Goal: Information Seeking & Learning: Check status

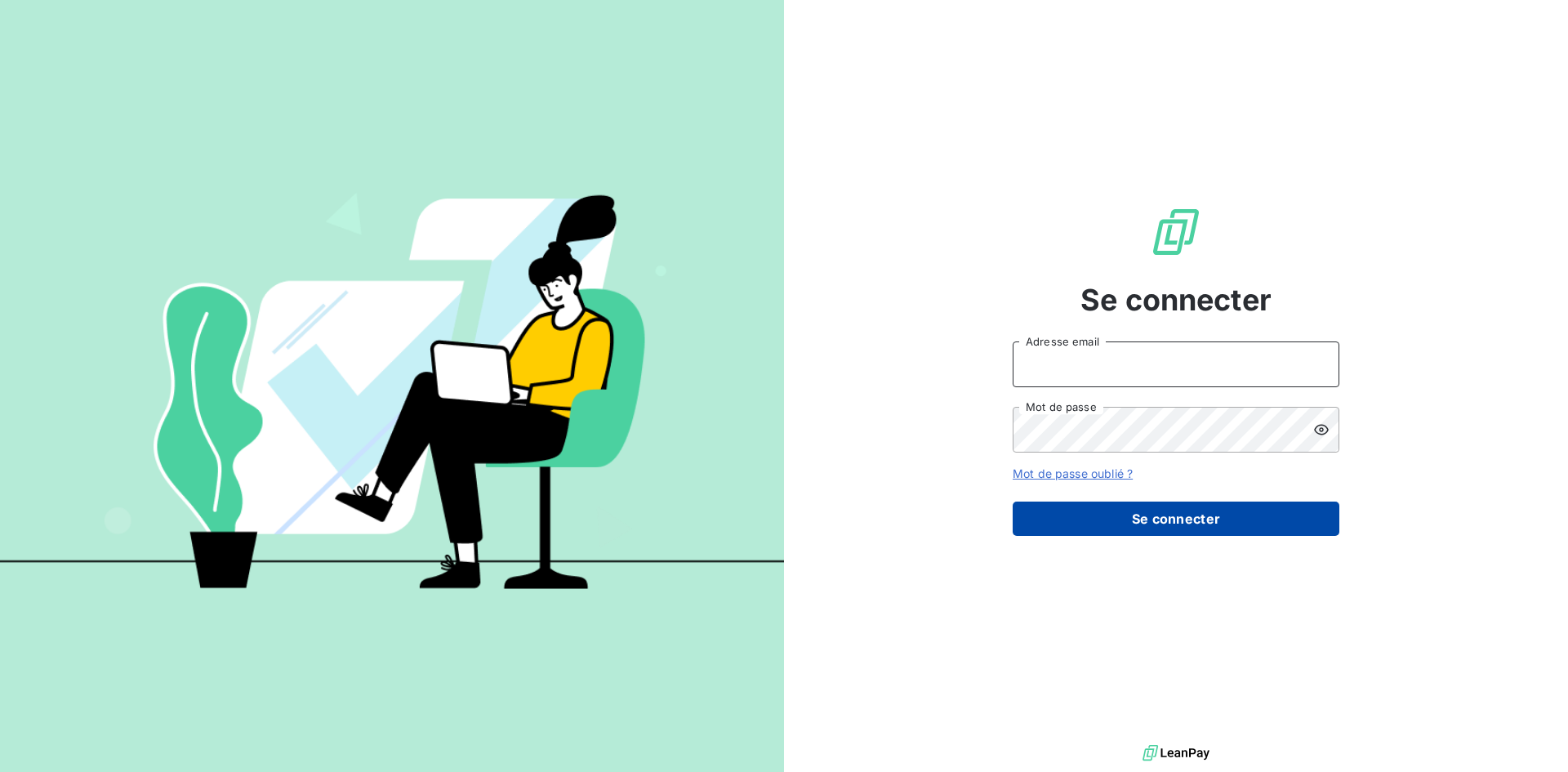
type input "abrun@finaleasegroup.com"
click at [1207, 526] on button "Se connecter" at bounding box center [1175, 518] width 326 height 34
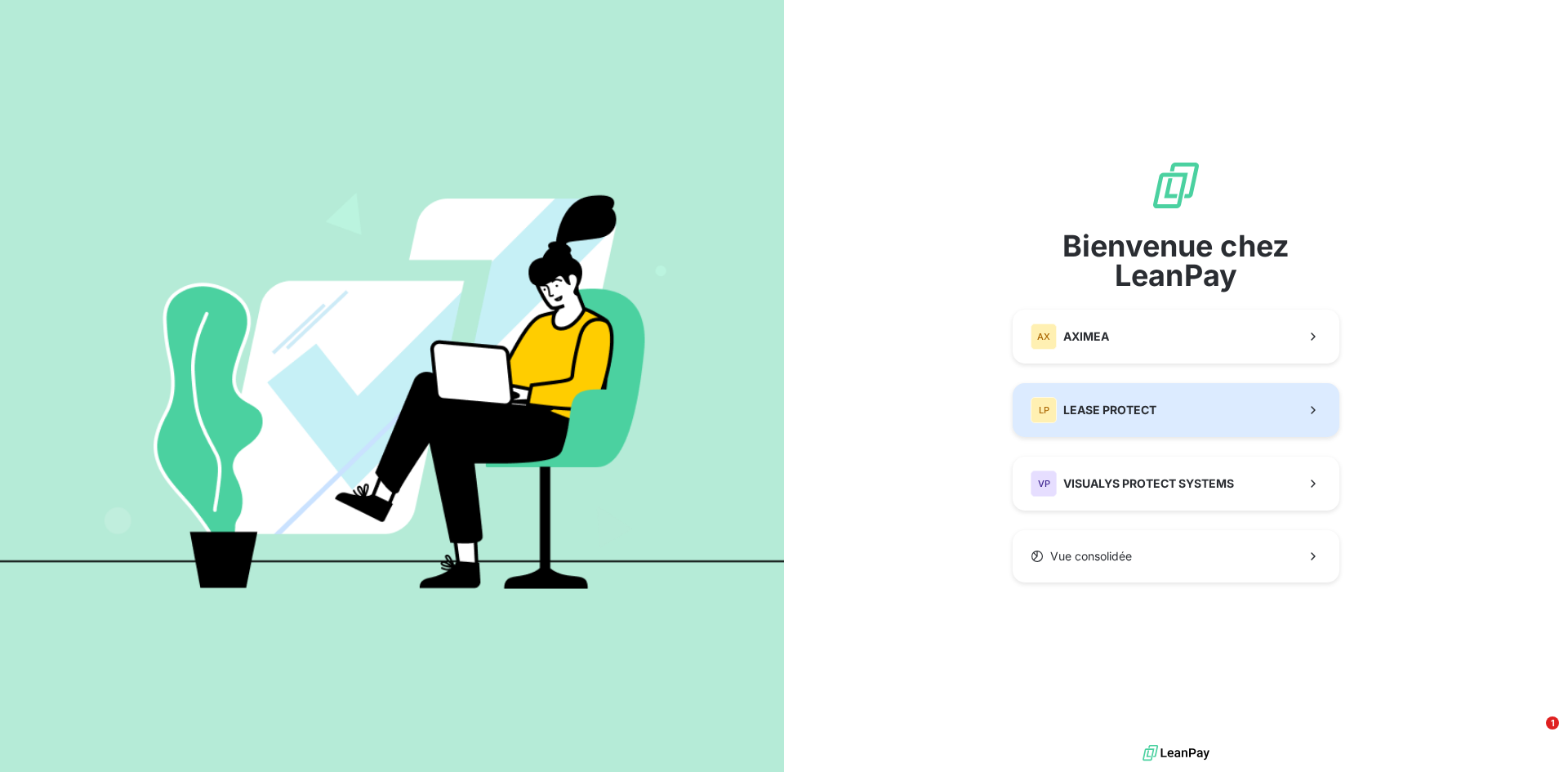
click at [1171, 392] on button "LP LEASE PROTECT" at bounding box center [1175, 410] width 326 height 54
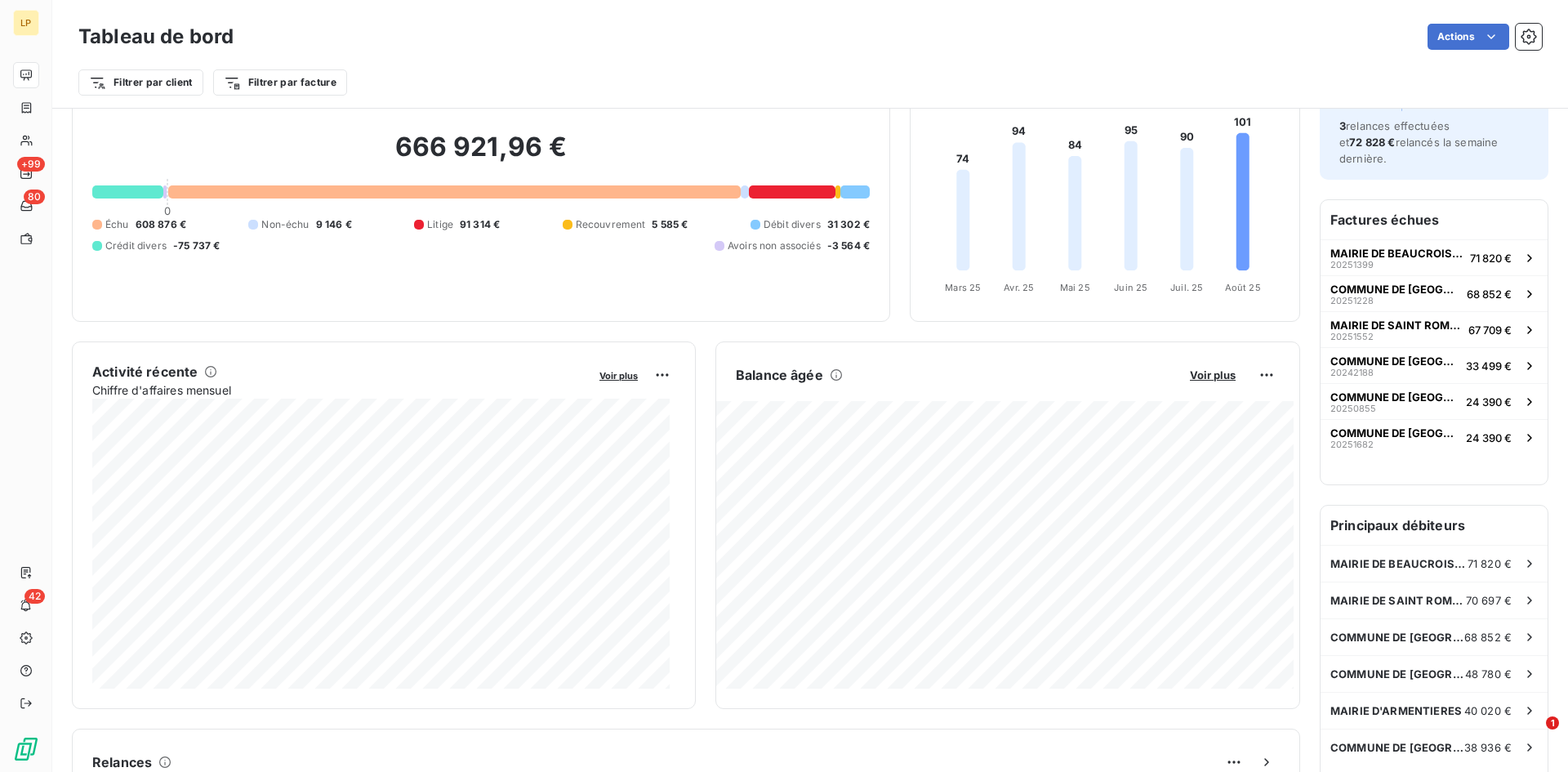
scroll to position [84, 0]
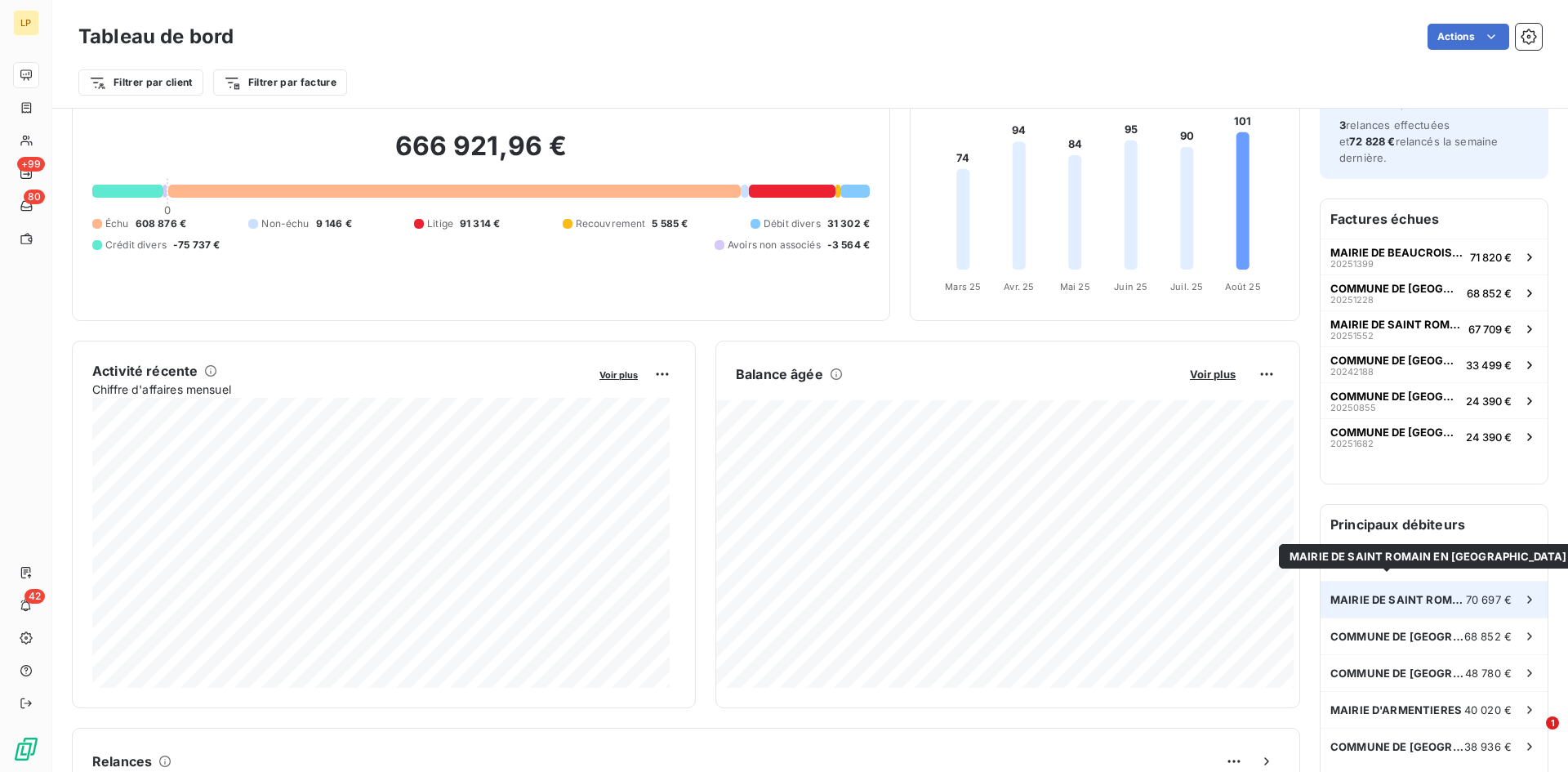
click at [1423, 593] on span "MAIRIE DE SAINT ROMAIN EN JAREZ" at bounding box center [1398, 599] width 135 height 13
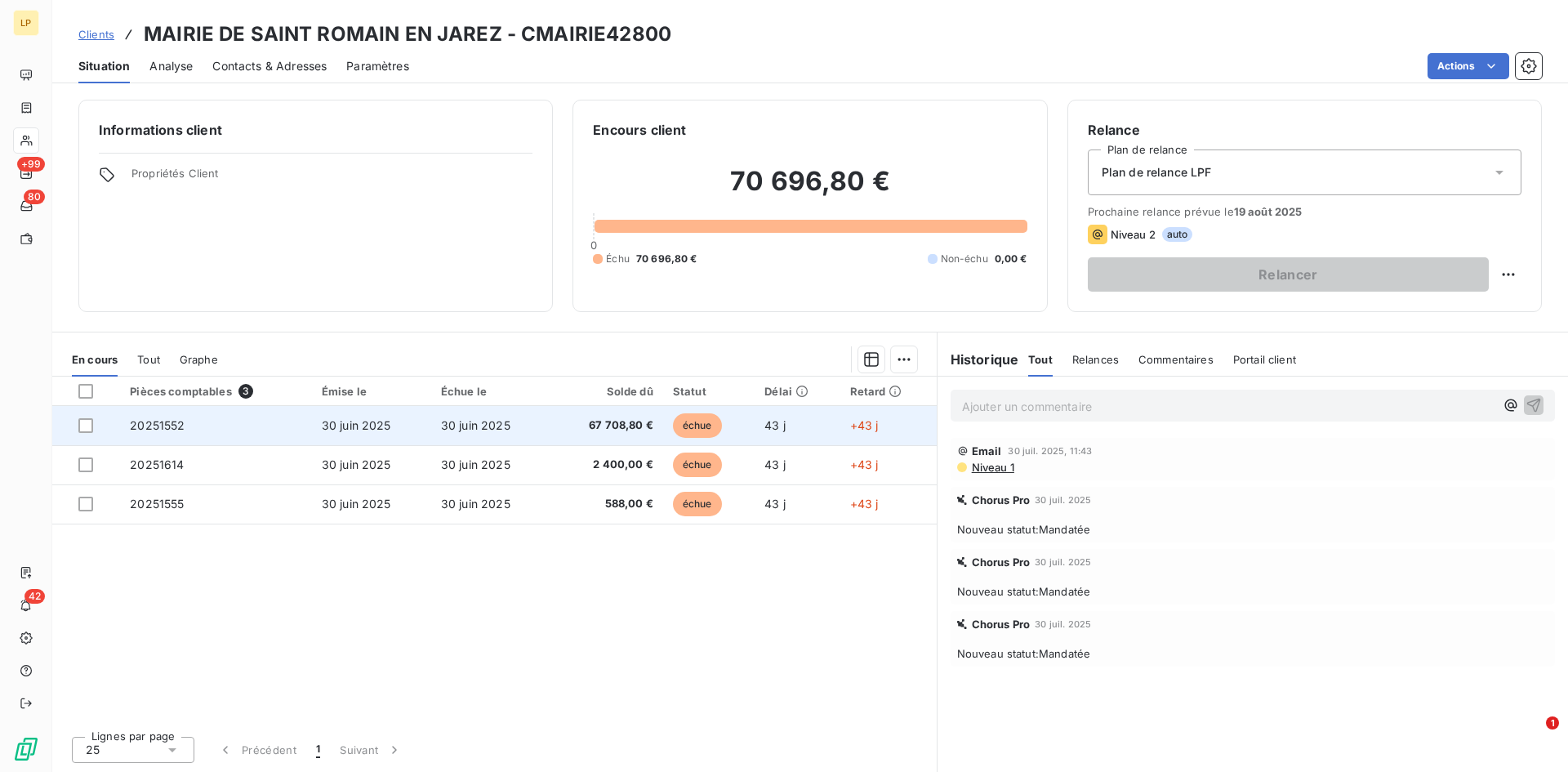
click at [520, 438] on td "30 juin 2025" at bounding box center [491, 425] width 119 height 39
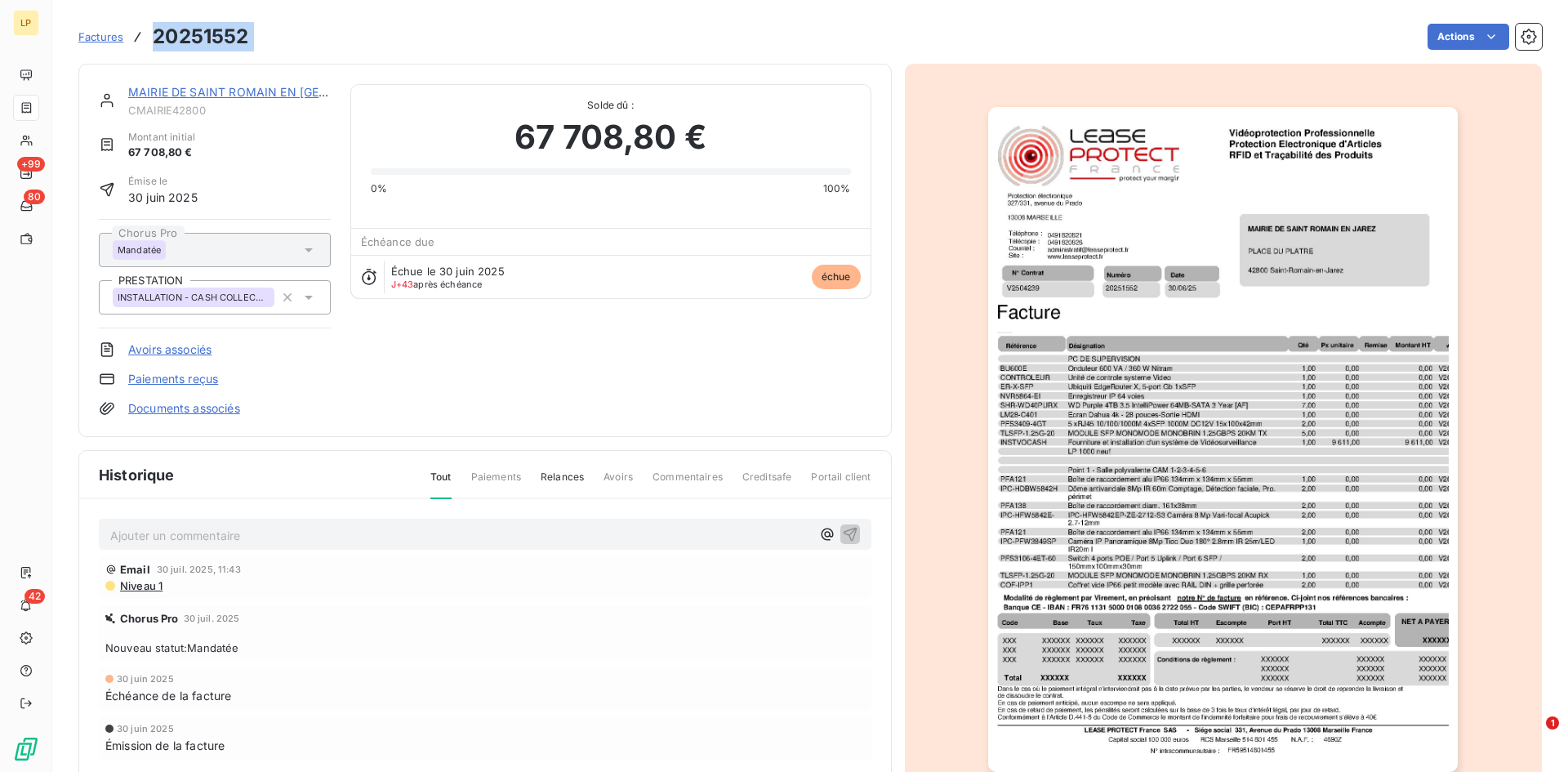
drag, startPoint x: 164, startPoint y: 39, endPoint x: 272, endPoint y: 44, distance: 108.1
click at [272, 44] on div "Factures 20251552 Actions" at bounding box center [810, 37] width 1464 height 34
click at [221, 93] on link "MAIRIE DE SAINT ROMAIN EN [GEOGRAPHIC_DATA]" at bounding box center [273, 92] width 290 height 14
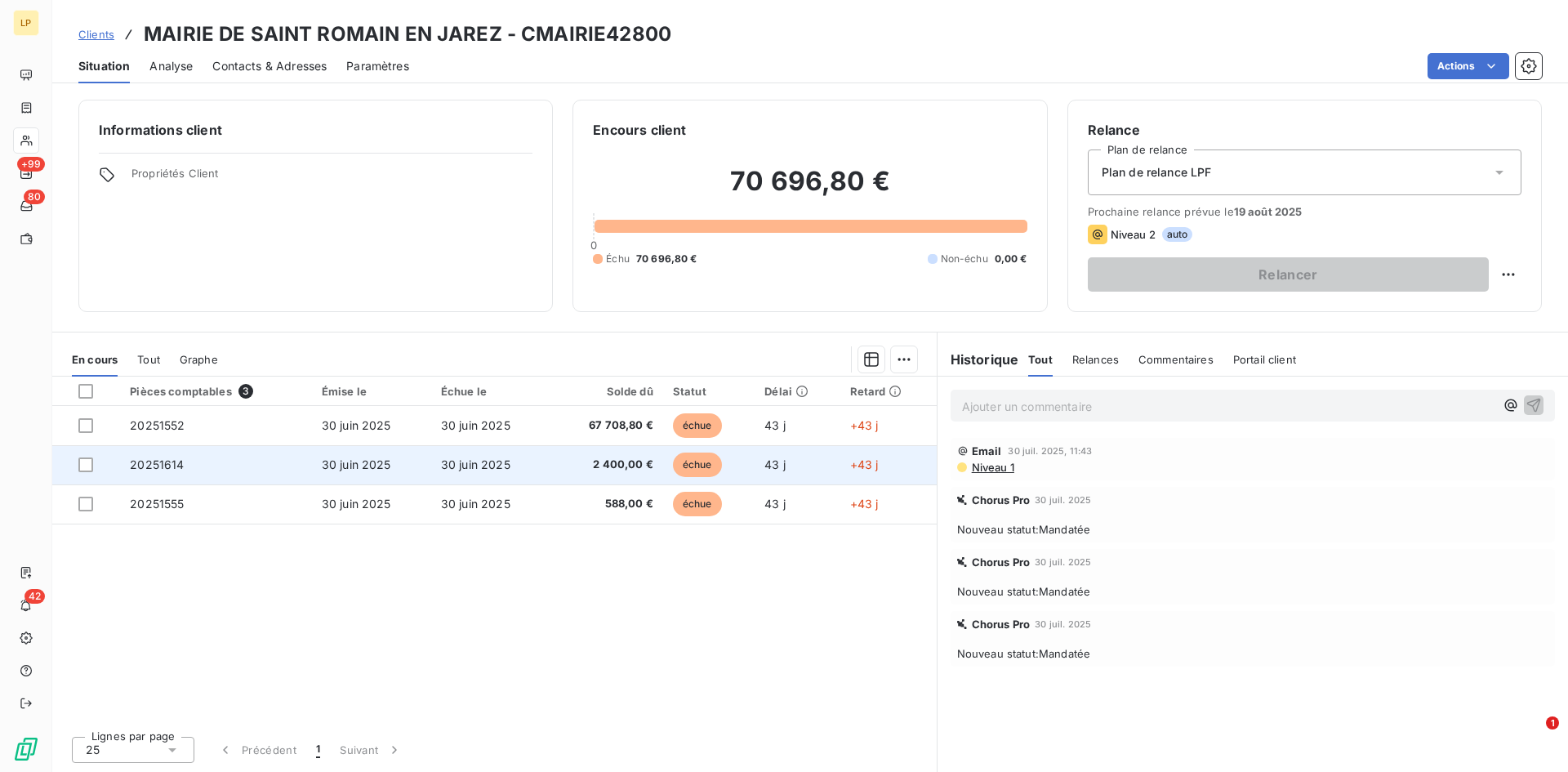
click at [627, 466] on span "2 400,00 €" at bounding box center [607, 465] width 93 height 16
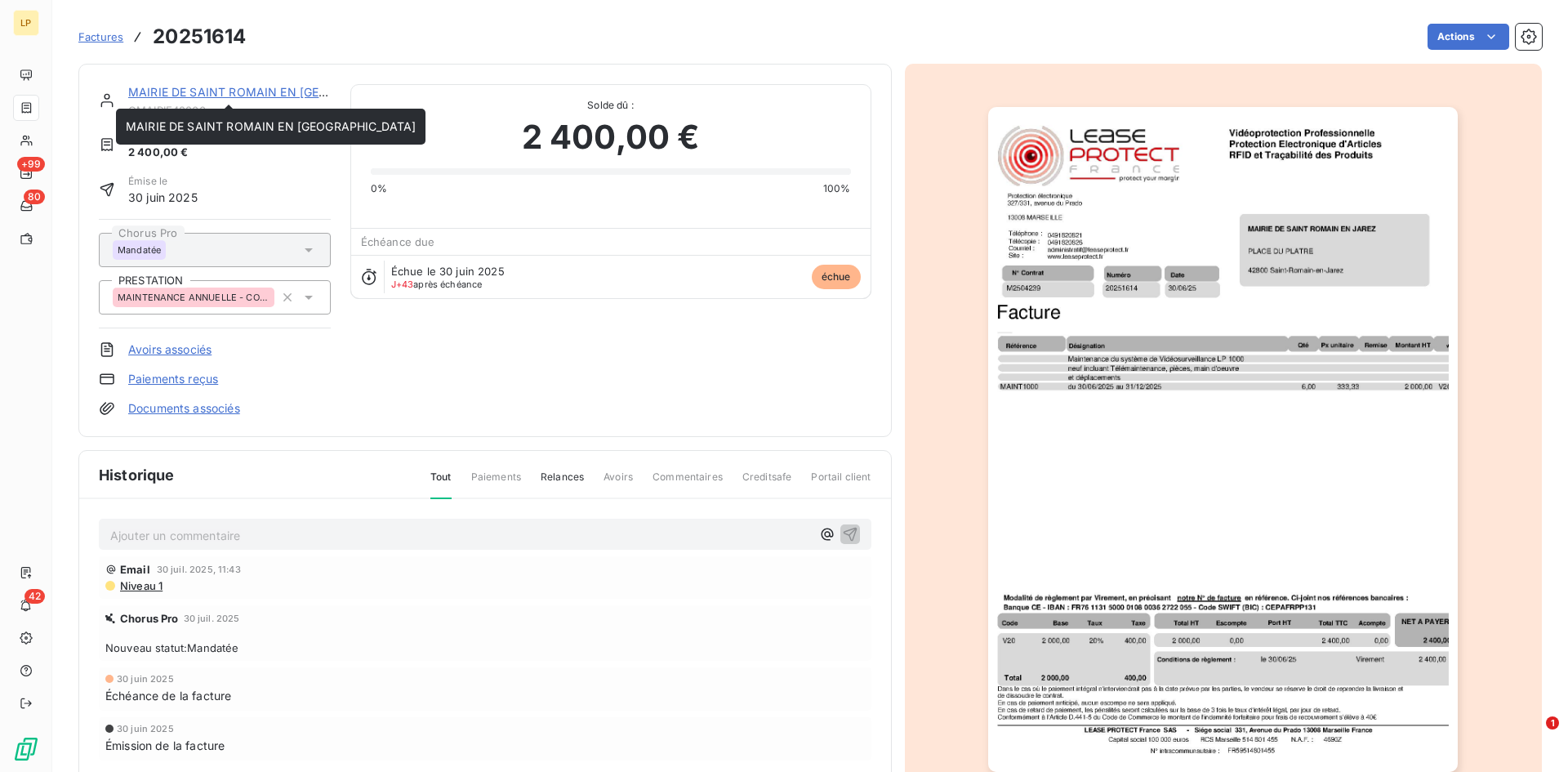
click at [288, 97] on link "MAIRIE DE SAINT ROMAIN EN [GEOGRAPHIC_DATA]" at bounding box center [273, 92] width 290 height 14
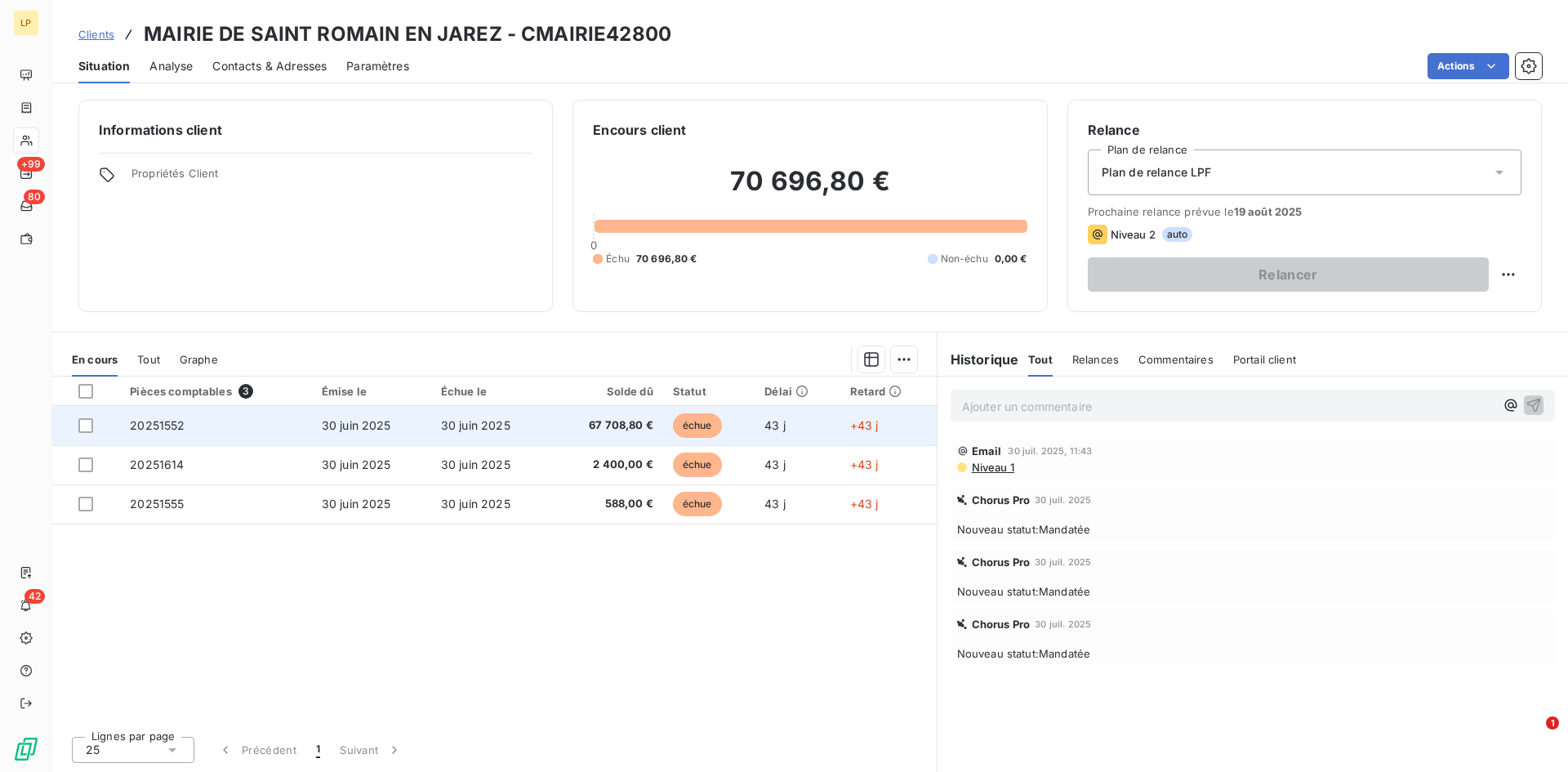
click at [610, 426] on span "67 708,80 €" at bounding box center [607, 426] width 93 height 16
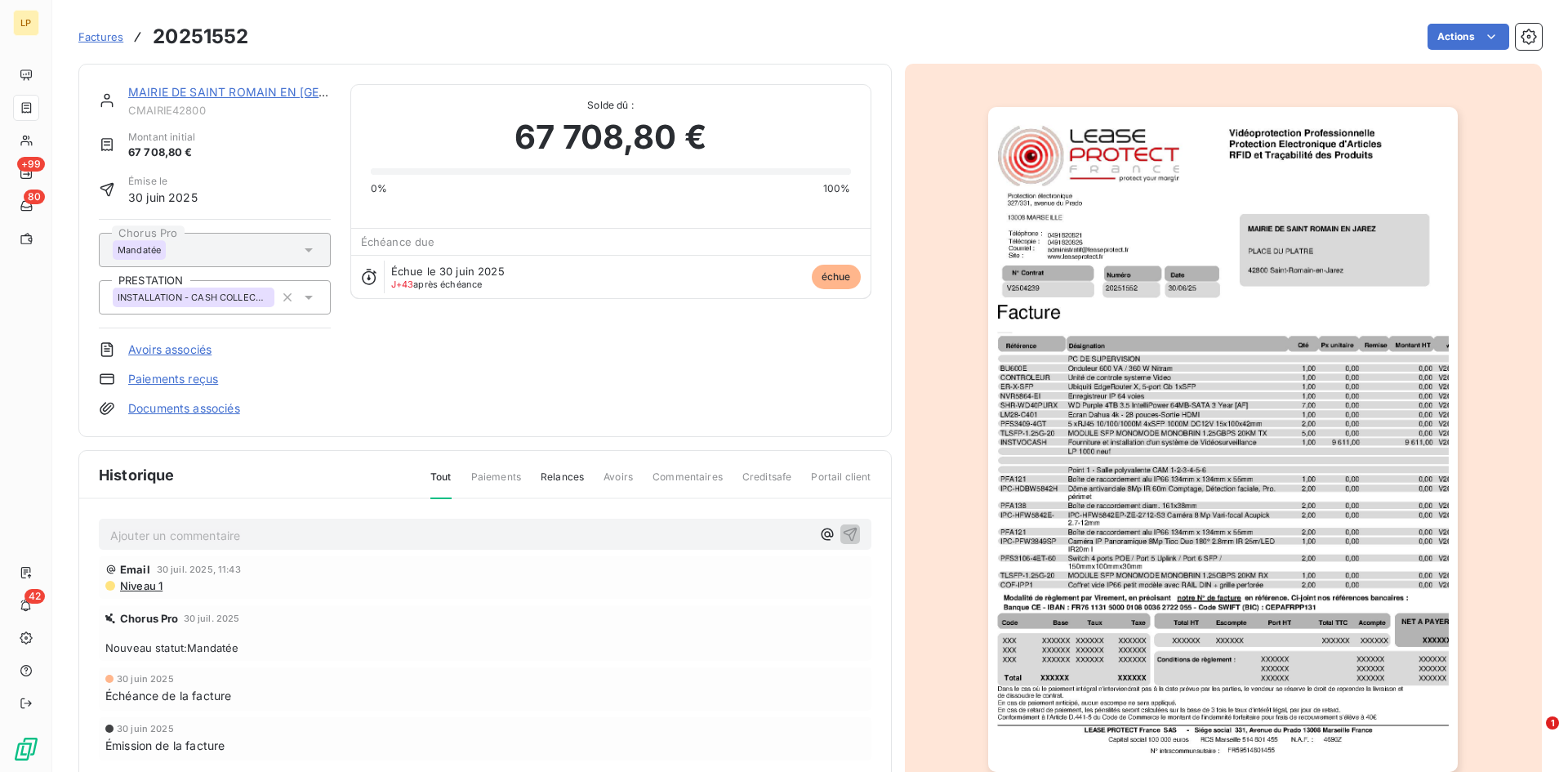
click at [199, 98] on div "MAIRIE DE SAINT ROMAIN EN [GEOGRAPHIC_DATA]" at bounding box center [230, 93] width 203 height 16
click at [196, 94] on link "MAIRIE DE SAINT ROMAIN EN [GEOGRAPHIC_DATA]" at bounding box center [273, 92] width 290 height 14
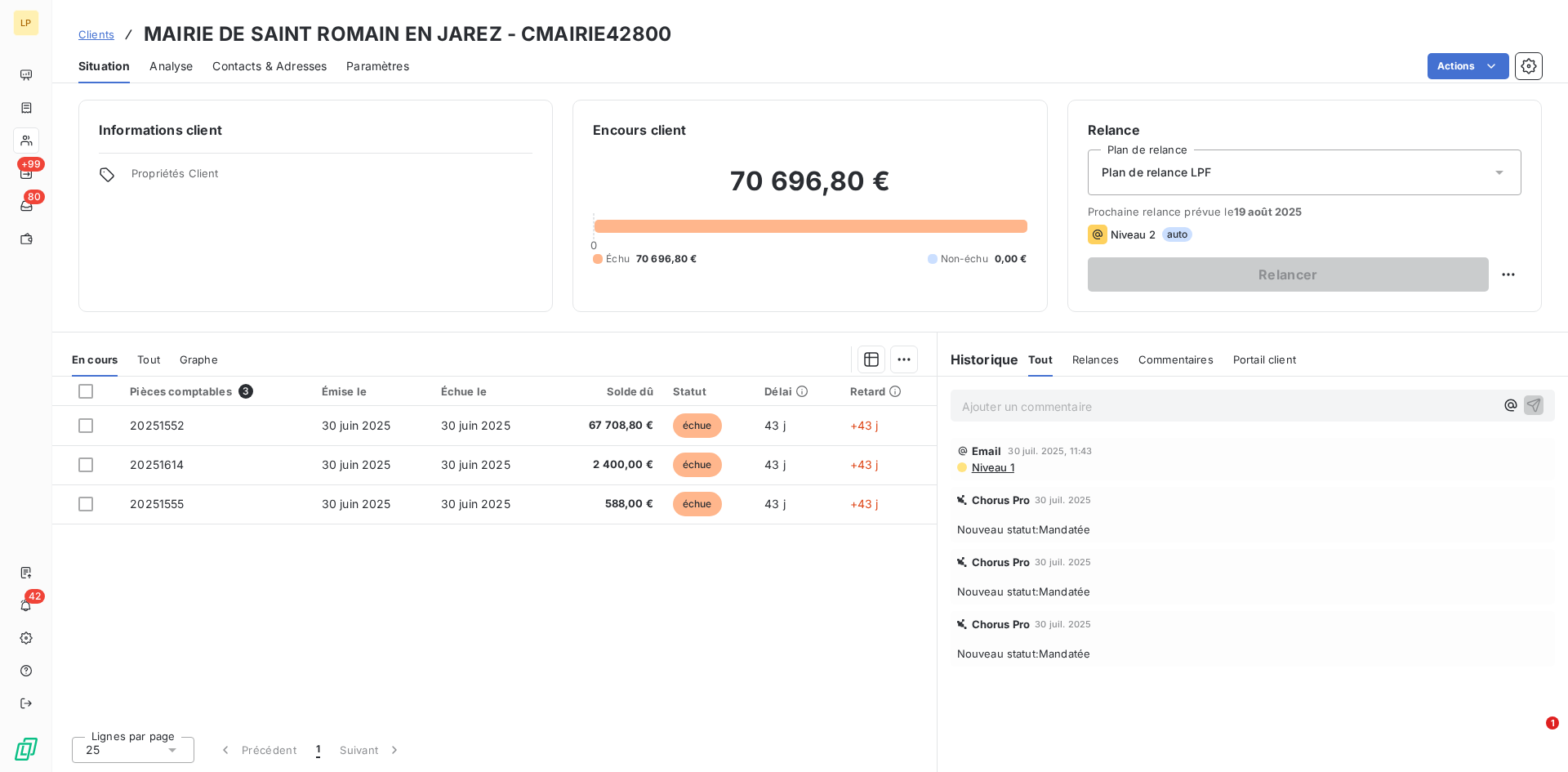
click at [1025, 412] on p "Ajouter un commentaire ﻿" at bounding box center [1227, 406] width 532 height 21
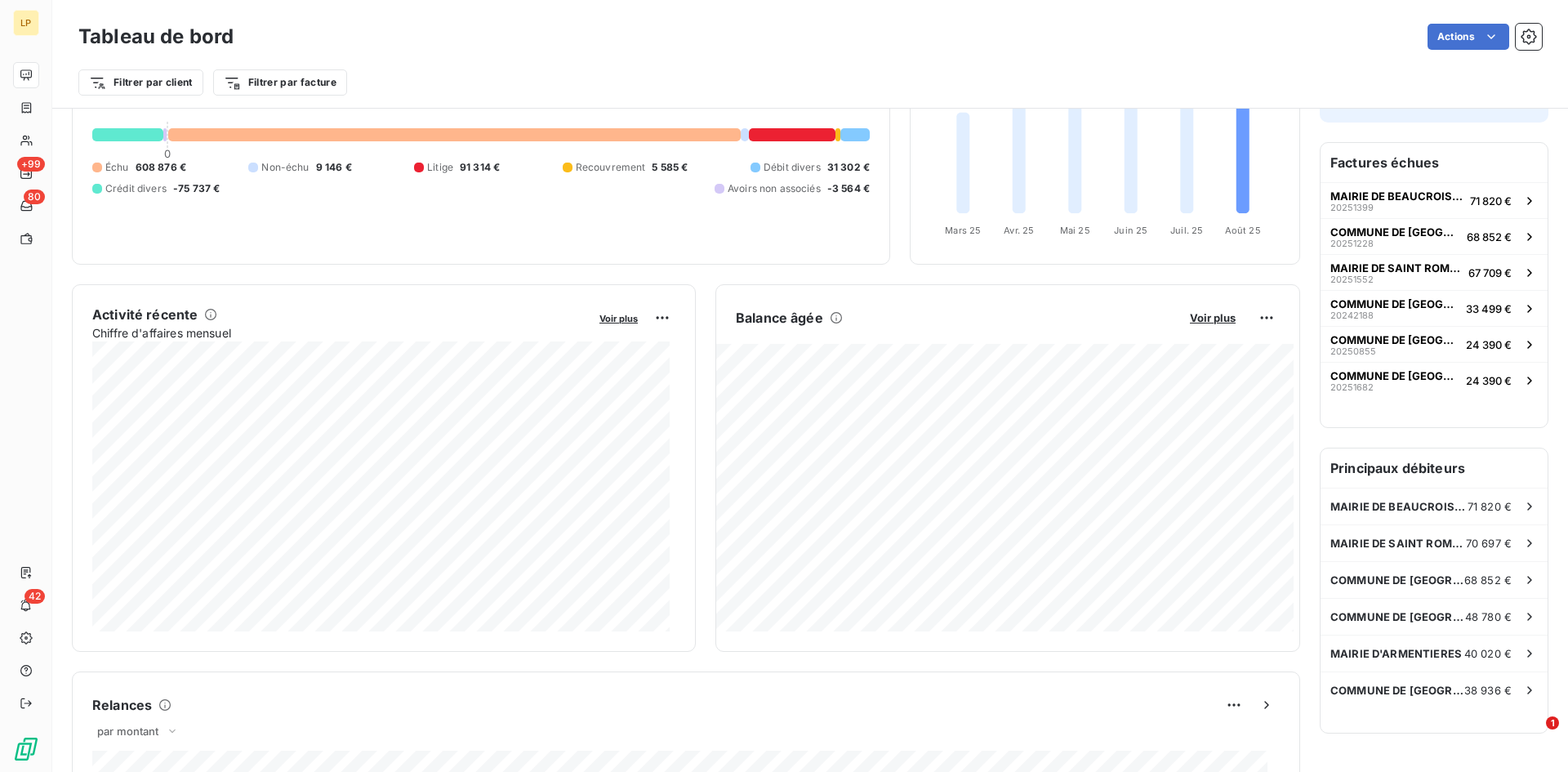
scroll to position [164, 0]
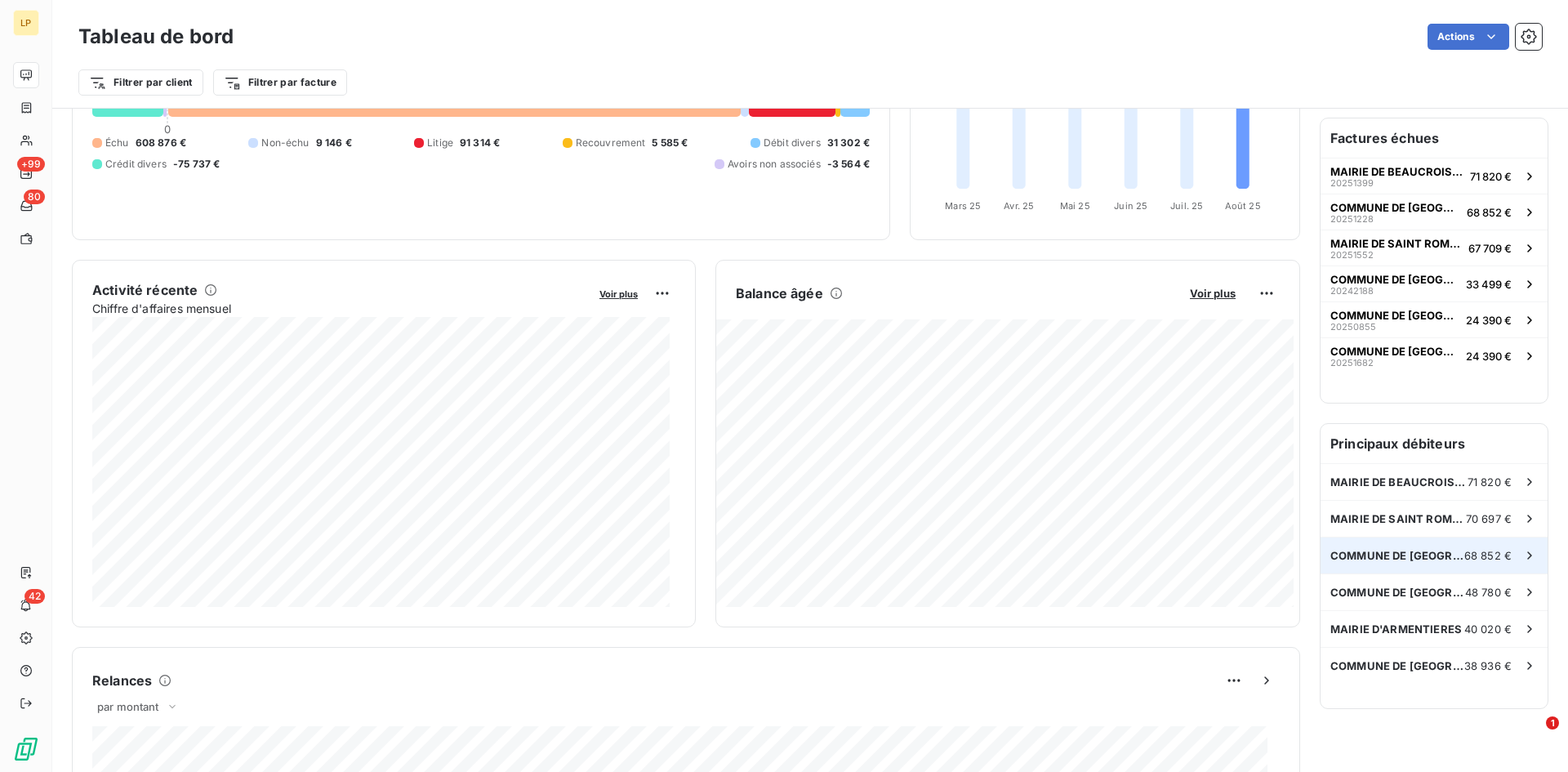
click at [1424, 549] on span "COMMUNE DE [GEOGRAPHIC_DATA]" at bounding box center [1397, 555] width 134 height 13
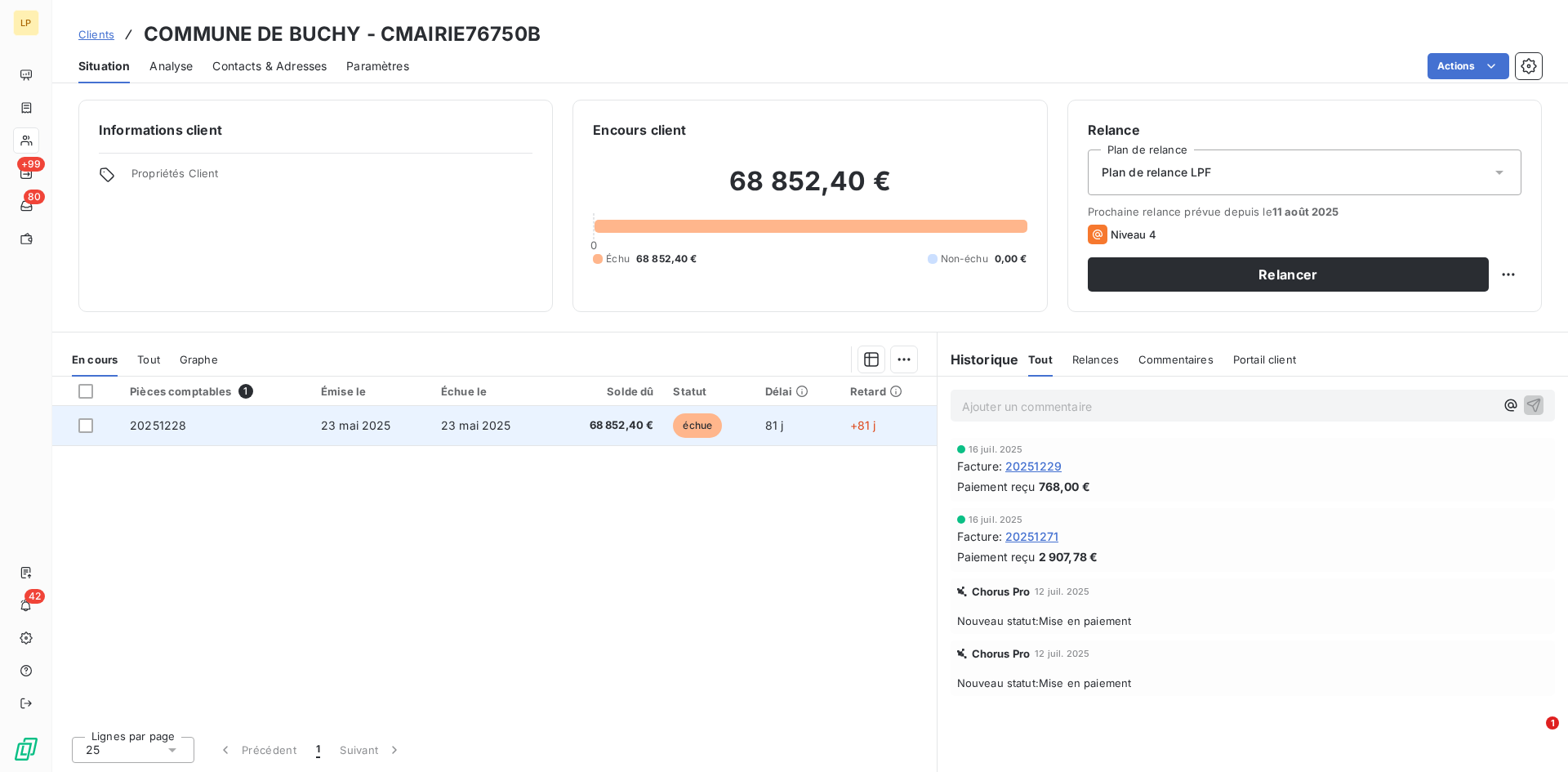
click at [345, 435] on td "23 mai 2025" at bounding box center [371, 425] width 120 height 39
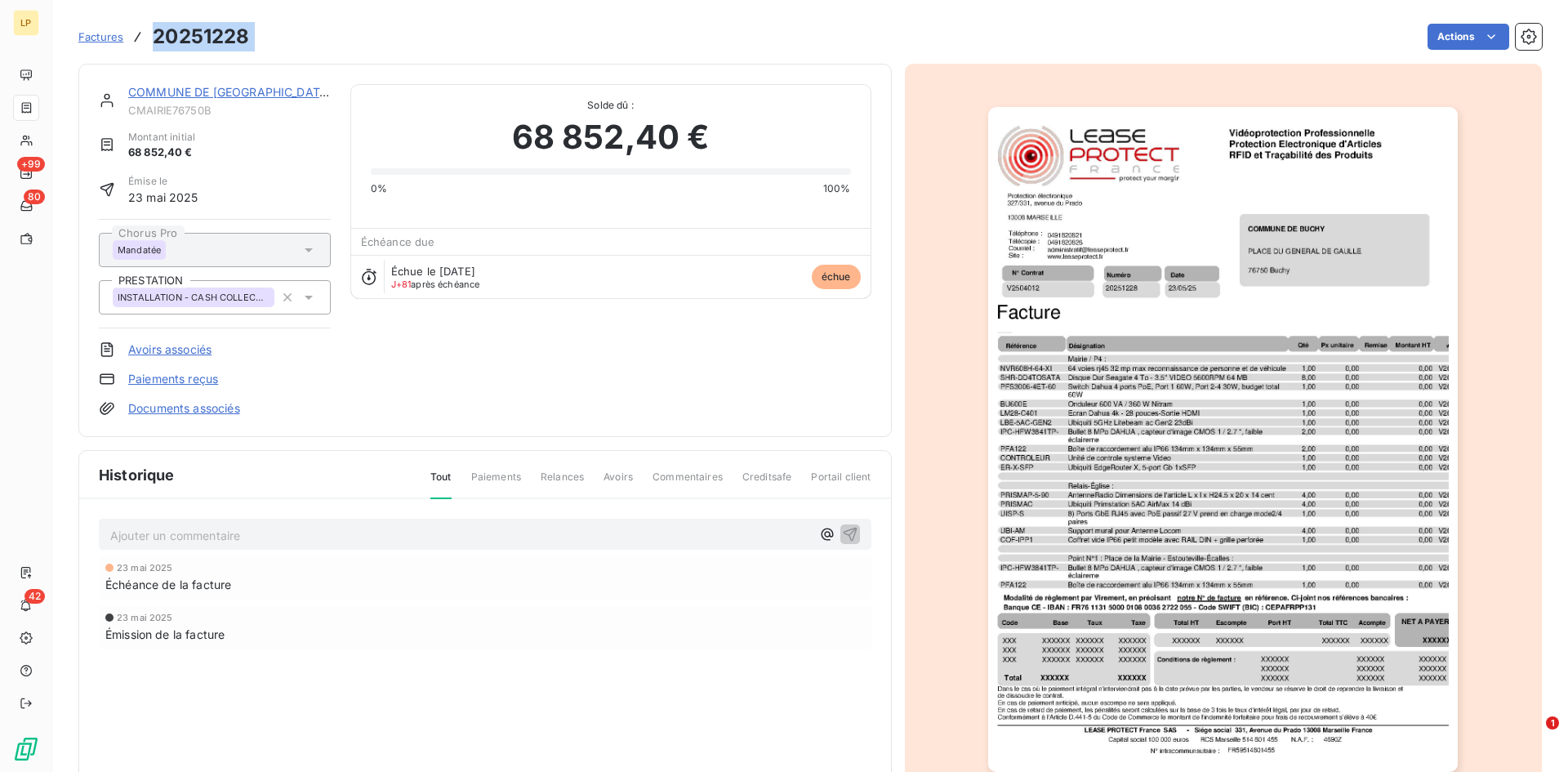
drag, startPoint x: 273, startPoint y: 34, endPoint x: 156, endPoint y: 42, distance: 117.3
click at [156, 42] on div "Factures 20251228 Actions" at bounding box center [810, 37] width 1464 height 34
copy section "20251228 Actions"
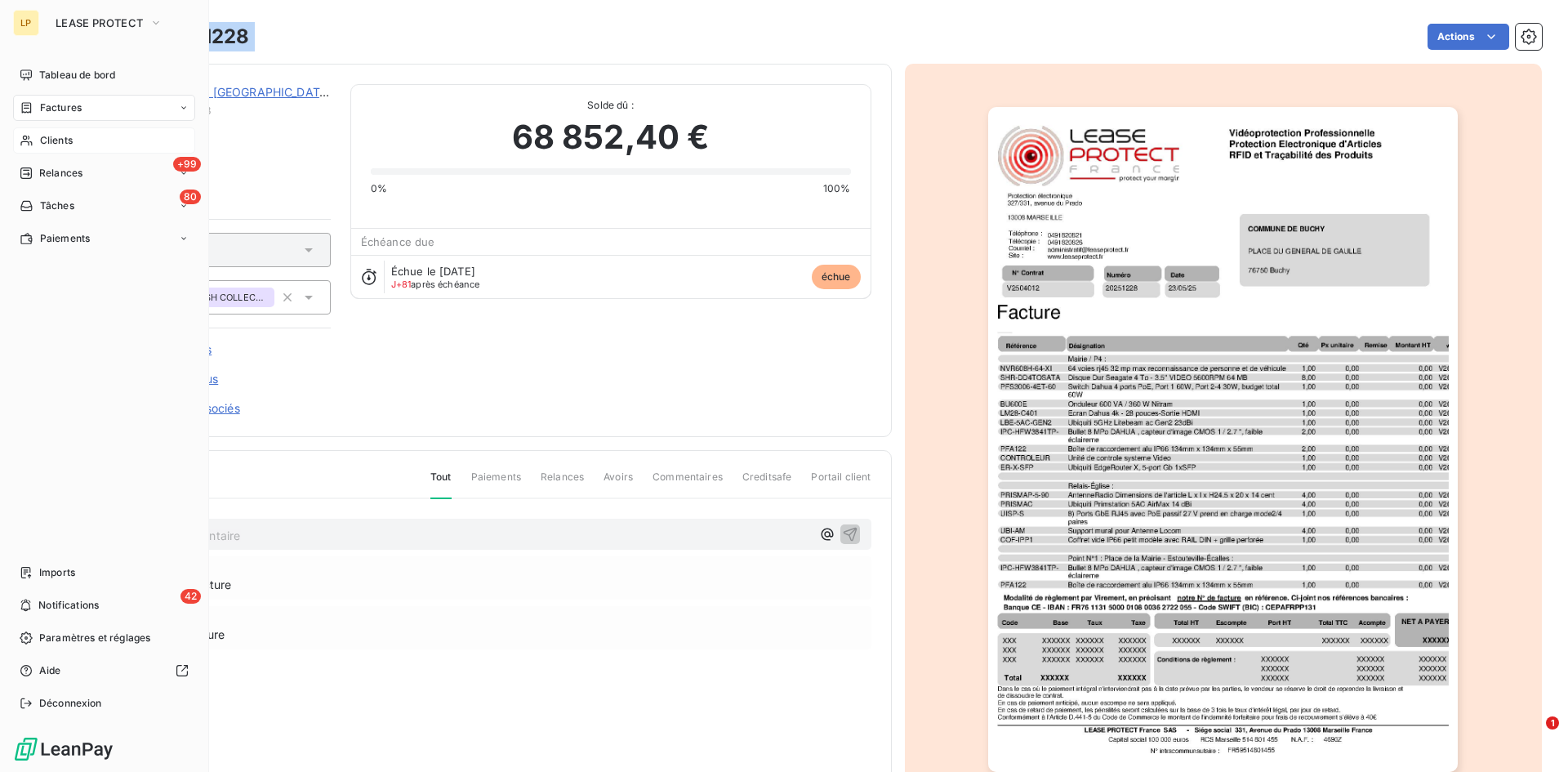
click at [35, 136] on div "Clients" at bounding box center [103, 140] width 182 height 26
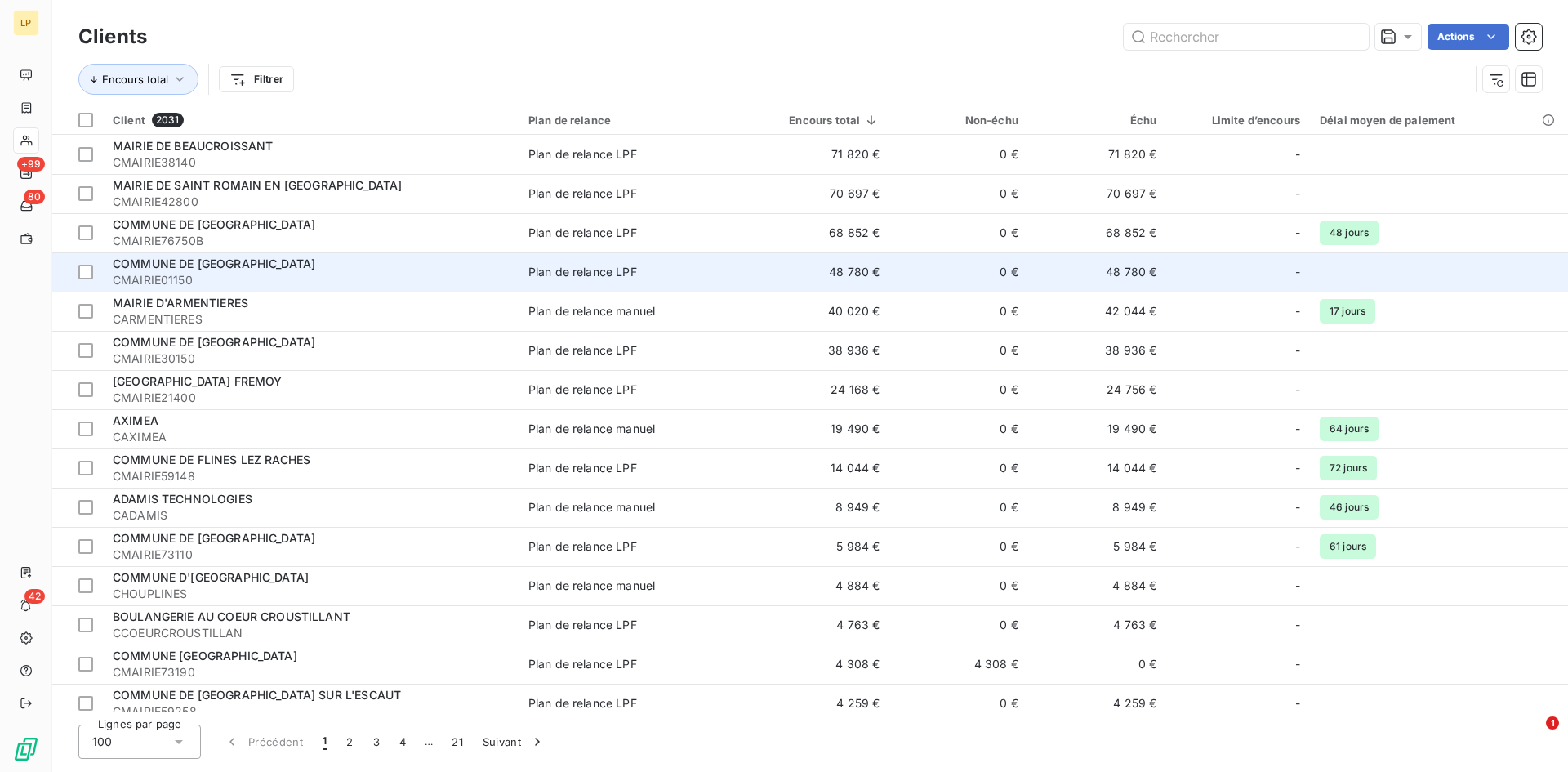
click at [340, 276] on span "CMAIRIE01150" at bounding box center [310, 280] width 396 height 16
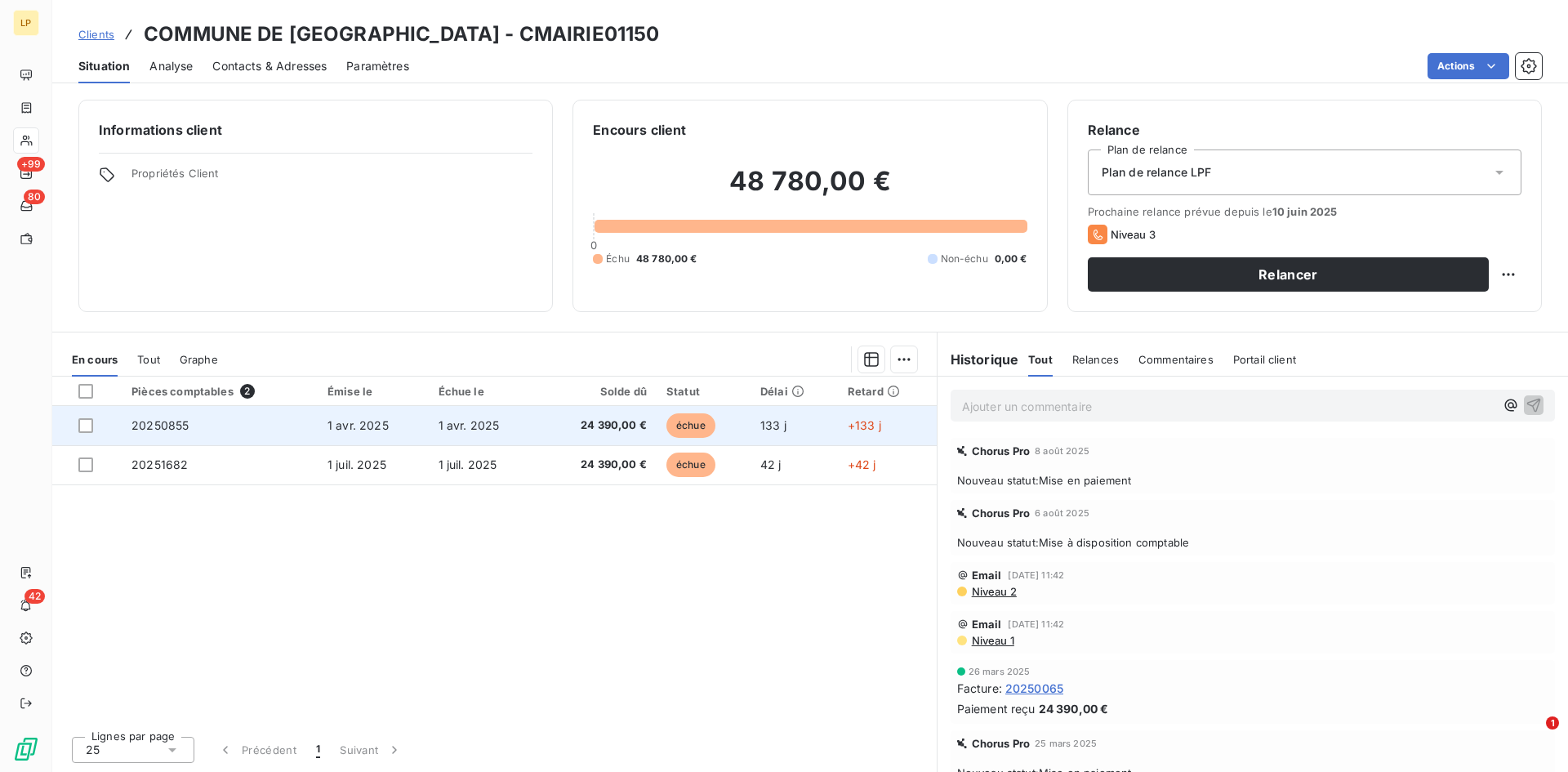
click at [542, 430] on td "24 390,00 €" at bounding box center [598, 425] width 117 height 39
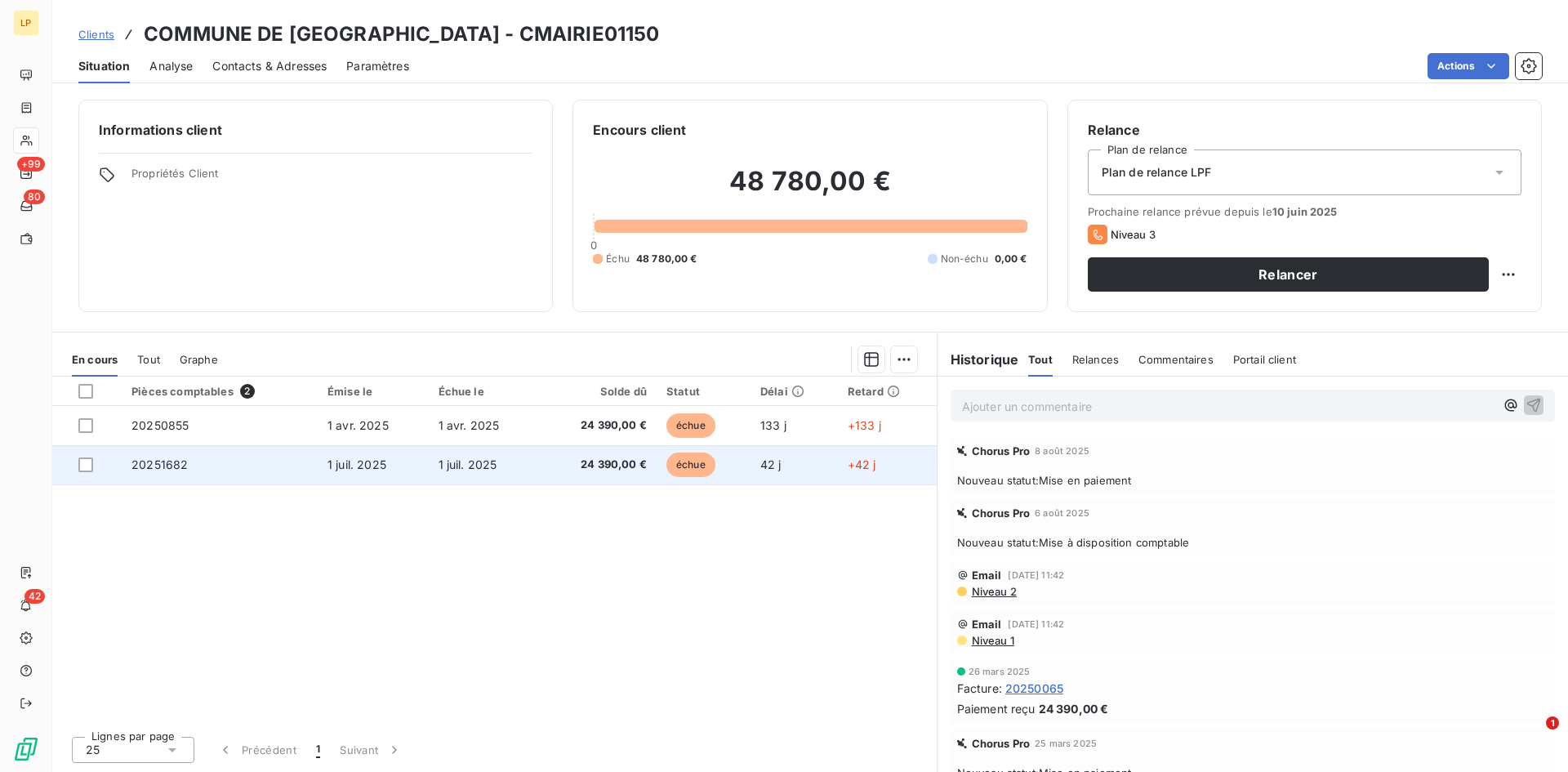
click at [614, 471] on span "24 390,00 €" at bounding box center [598, 465] width 98 height 16
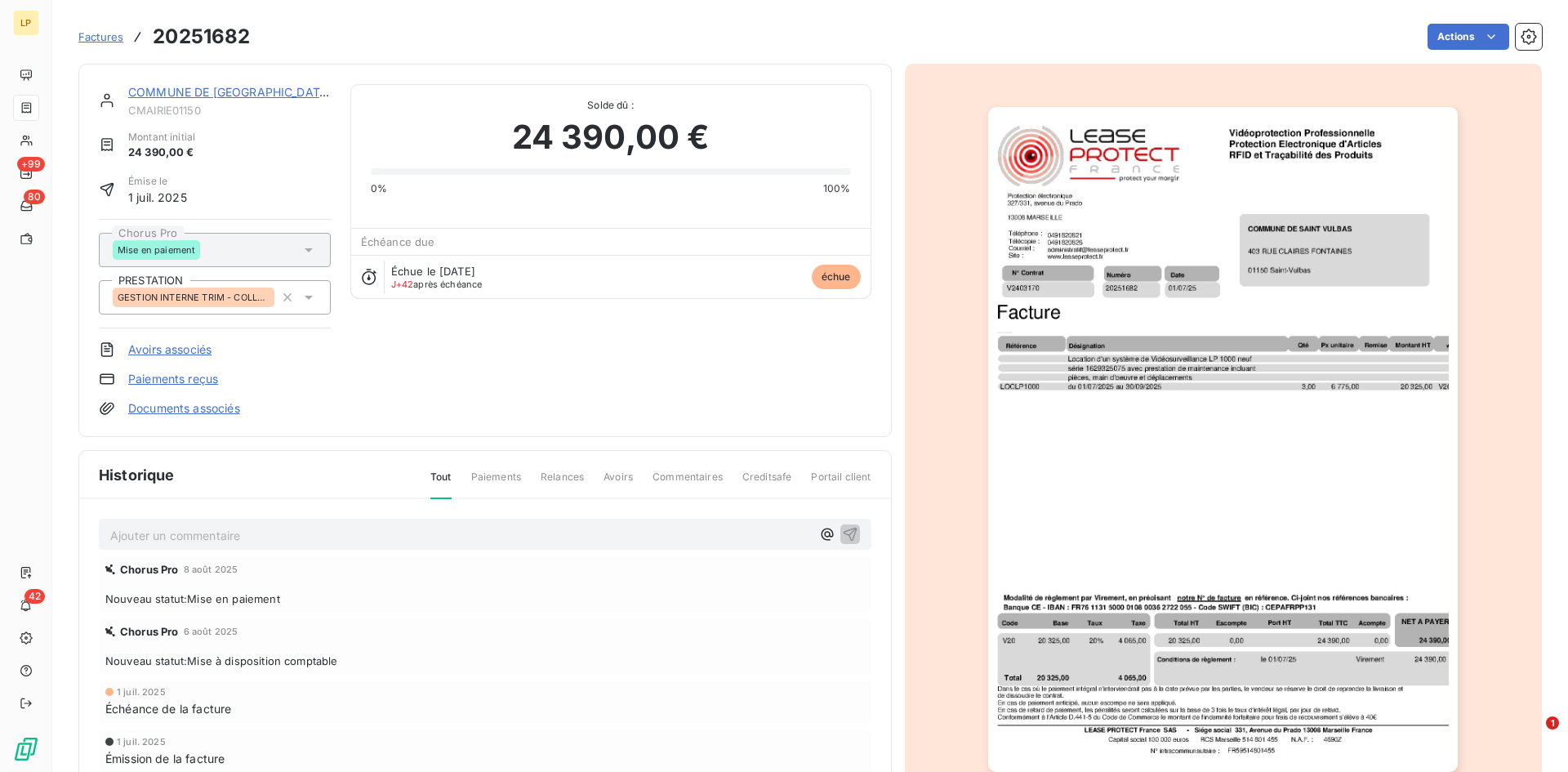
click at [1018, 336] on img "button" at bounding box center [1223, 440] width 469 height 665
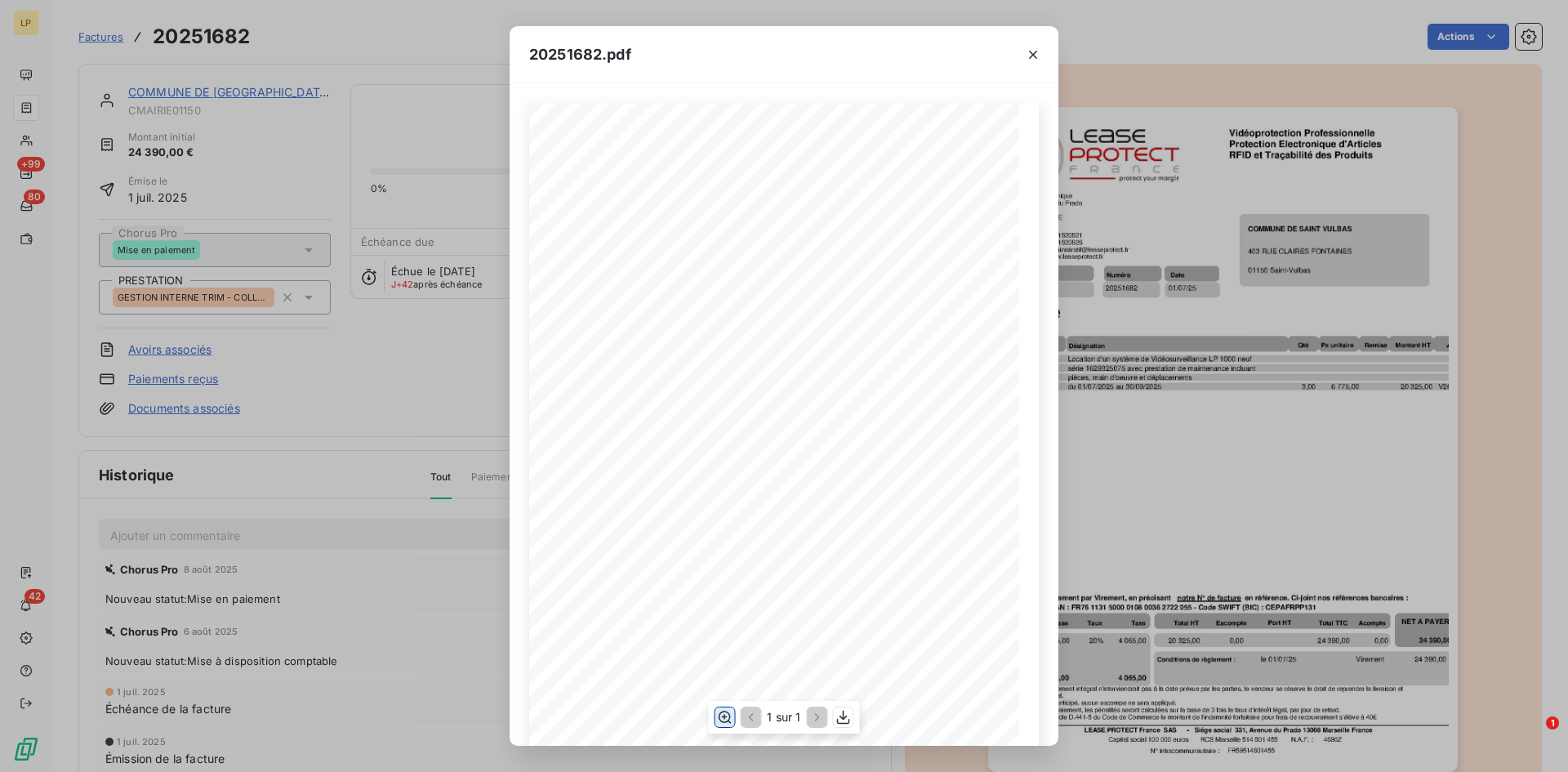
click at [730, 719] on icon "button" at bounding box center [724, 717] width 16 height 16
click at [432, 427] on div "20251682.pdf N° Contrat Numéro 20251682 01/07/25 V2403170 Date Protection élect…" at bounding box center [784, 386] width 1568 height 772
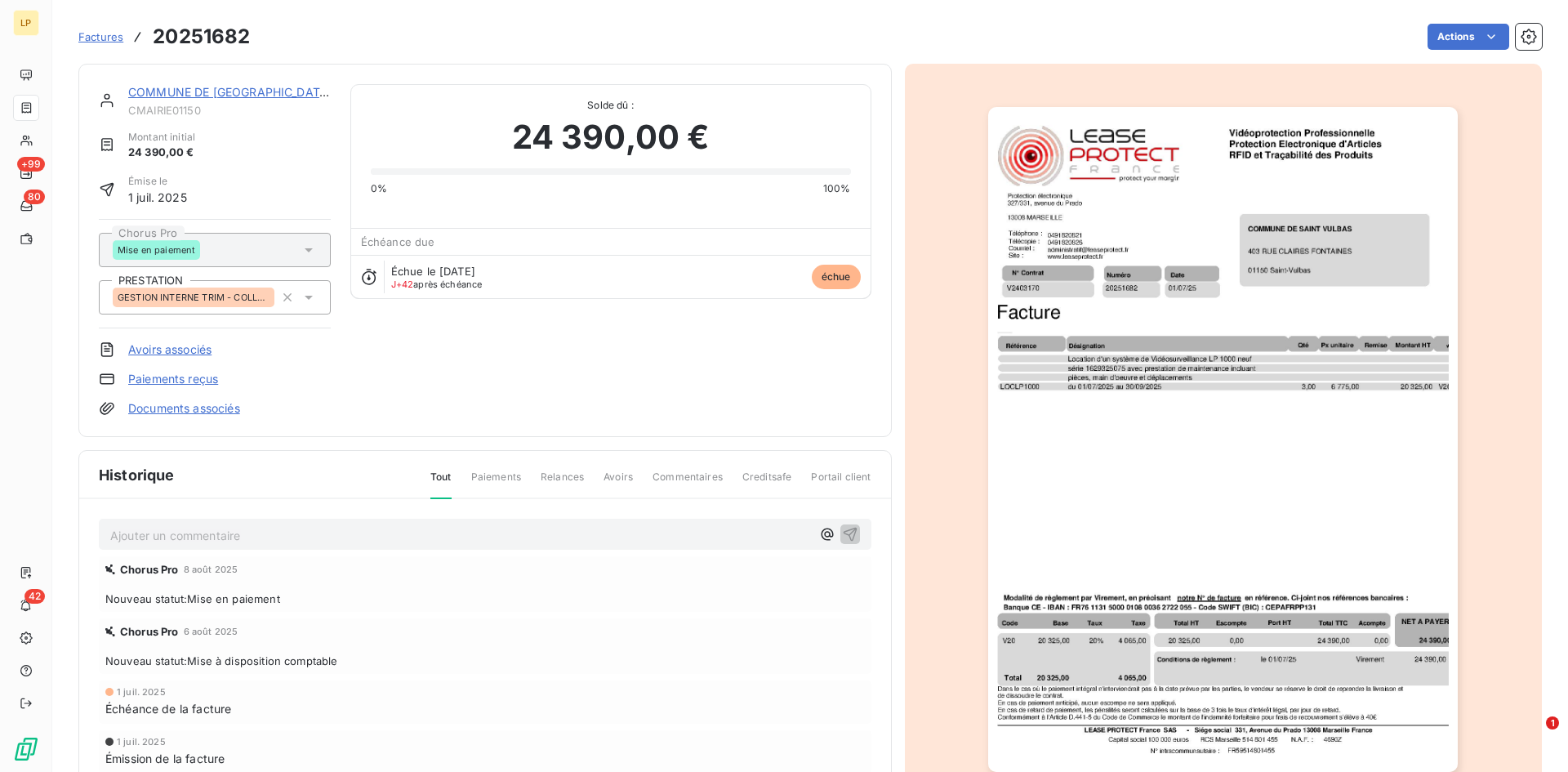
click at [232, 95] on link "COMMUNE DE [GEOGRAPHIC_DATA]" at bounding box center [230, 92] width 203 height 14
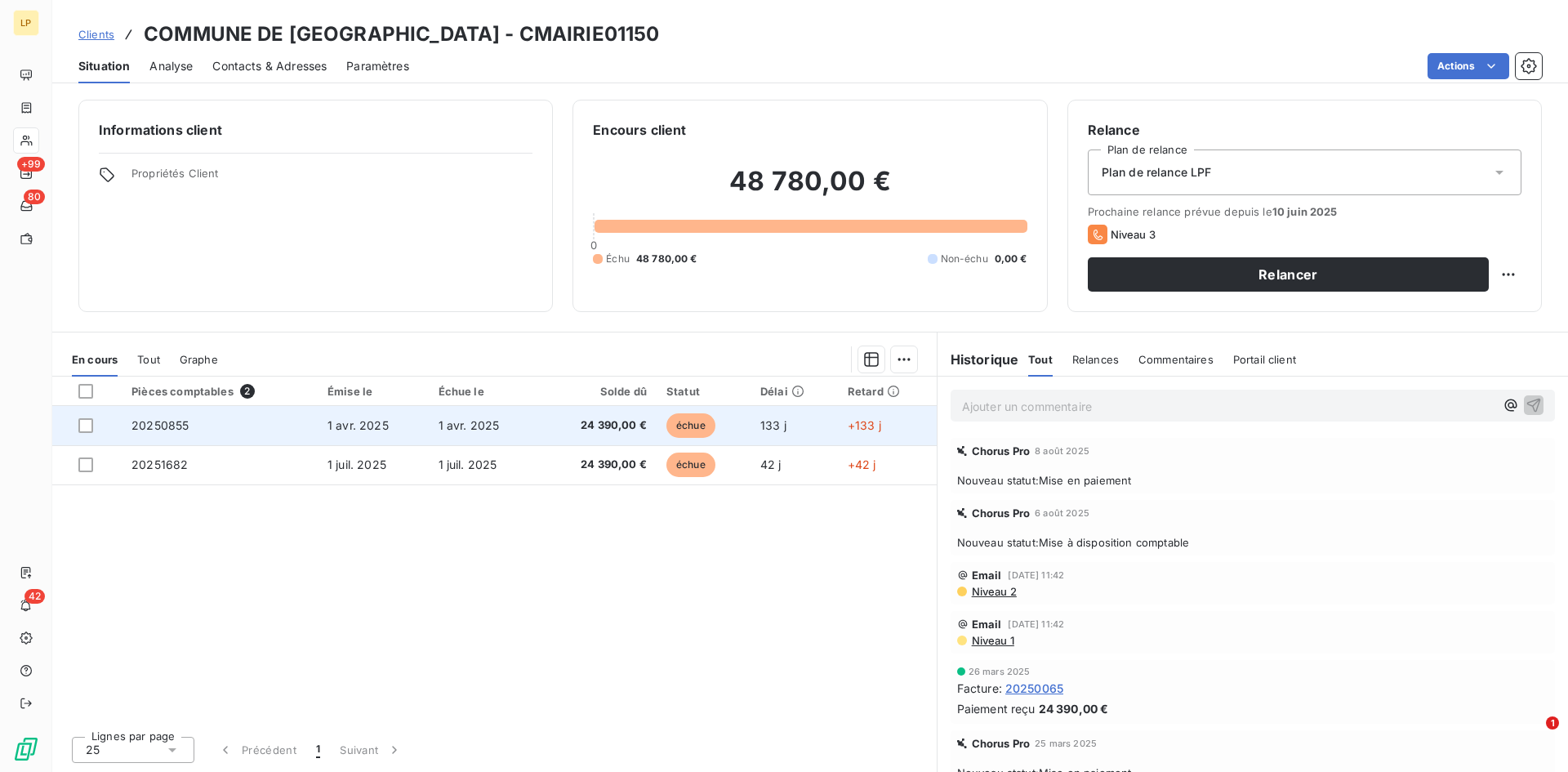
click at [464, 430] on span "1 avr. 2025" at bounding box center [469, 425] width 62 height 14
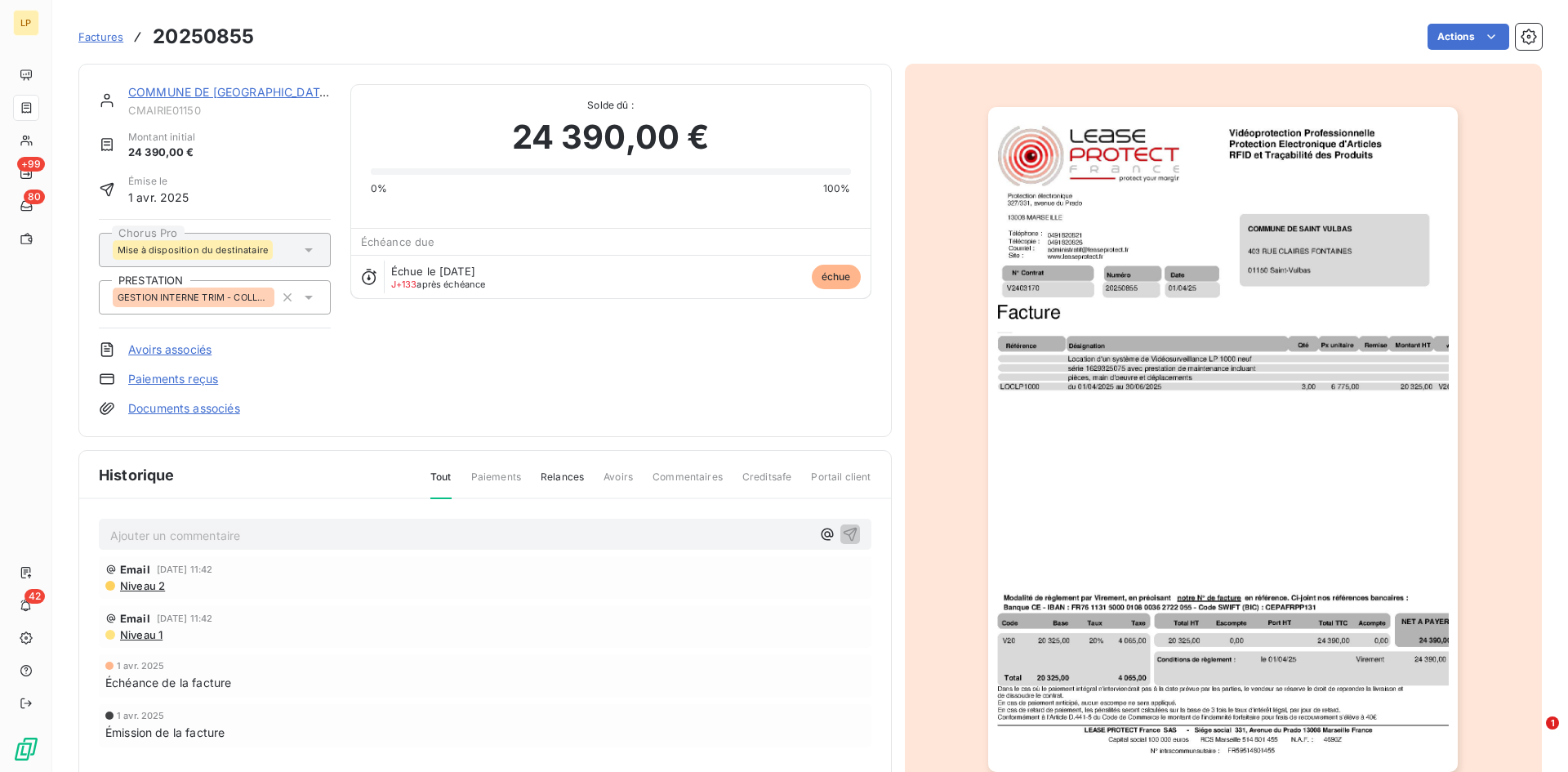
click at [1195, 375] on img "button" at bounding box center [1223, 440] width 469 height 665
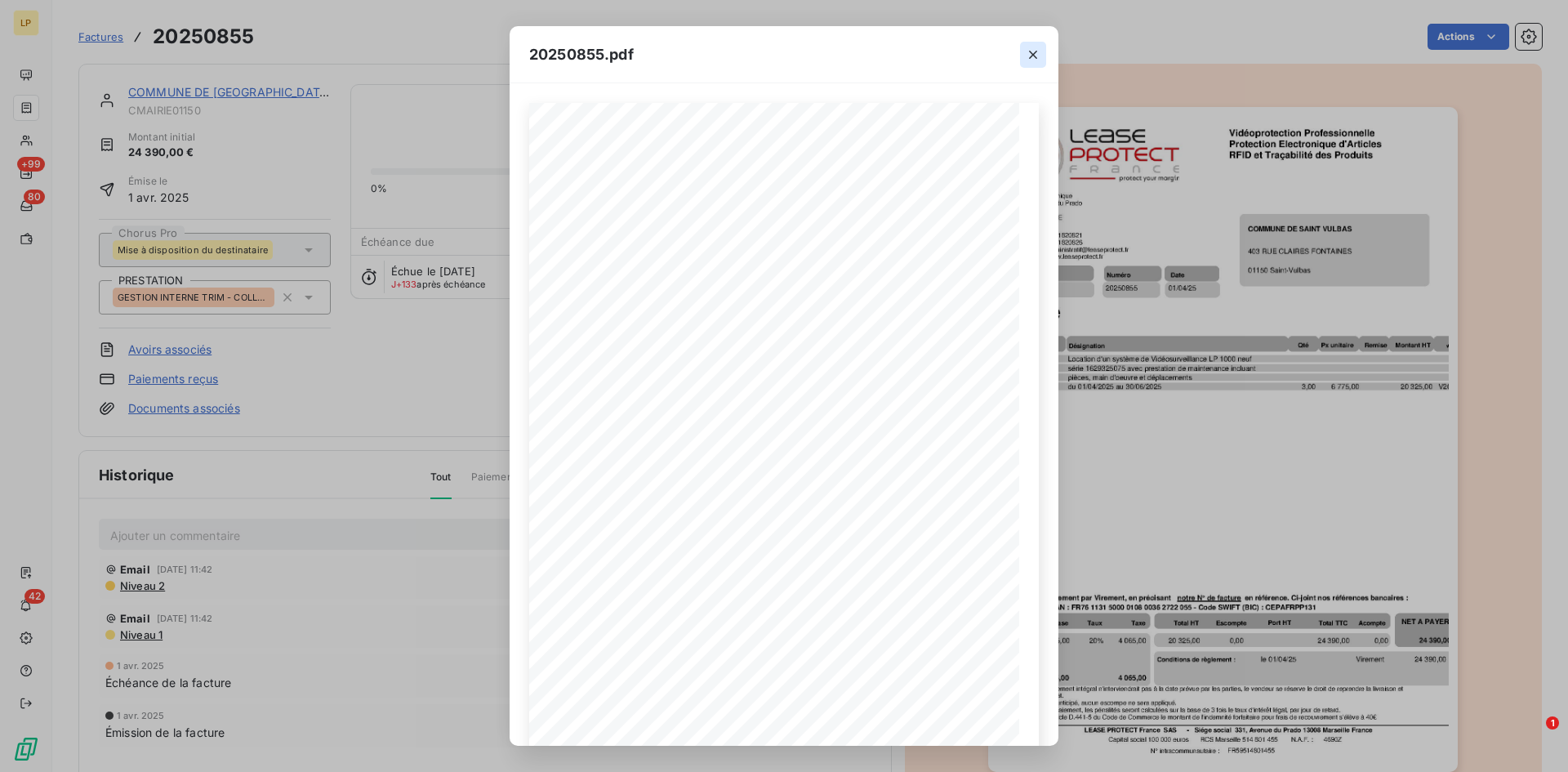
click at [1033, 53] on icon "button" at bounding box center [1033, 55] width 16 height 16
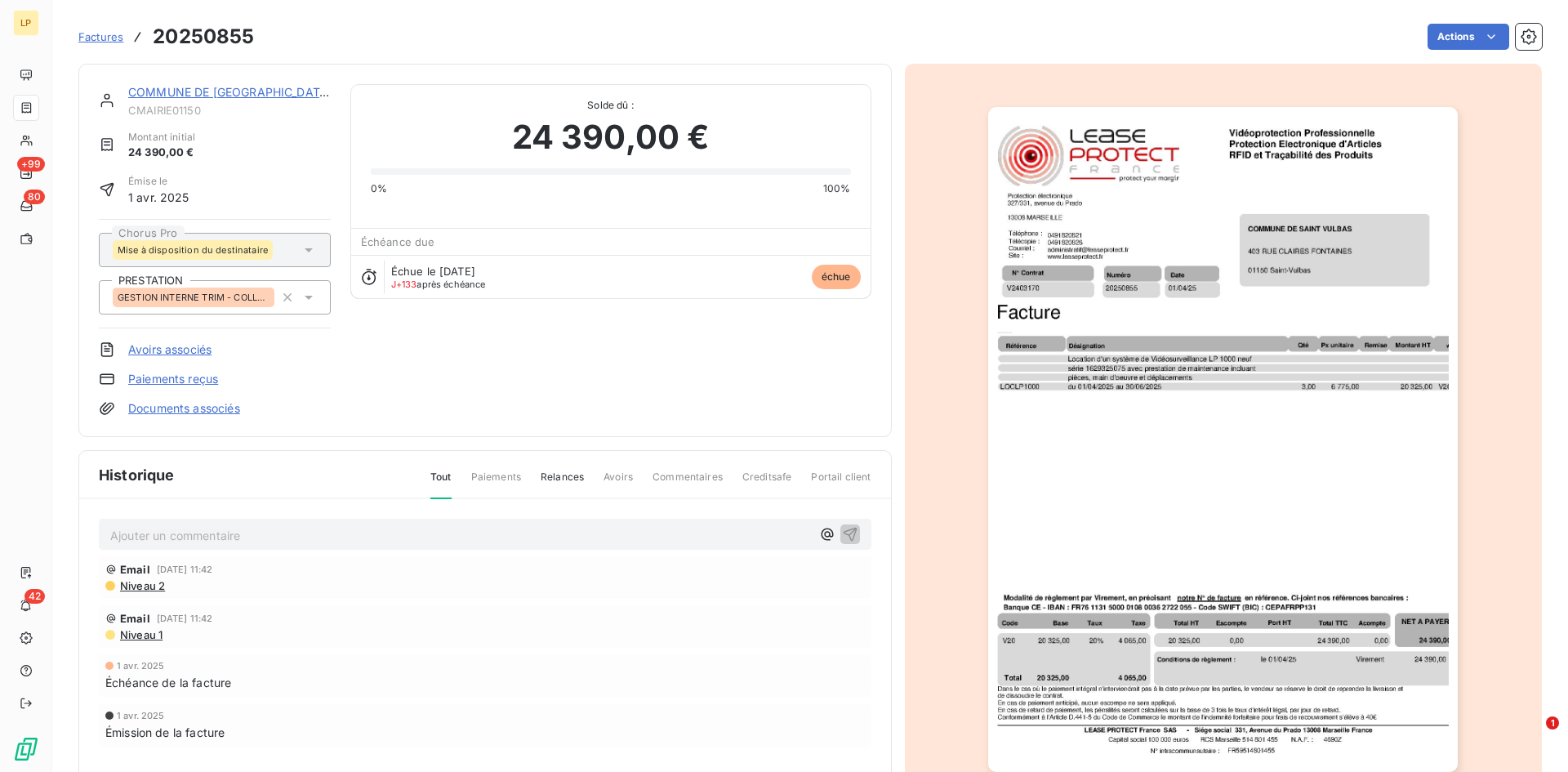
click at [286, 92] on link "COMMUNE DE [GEOGRAPHIC_DATA]" at bounding box center [230, 92] width 203 height 14
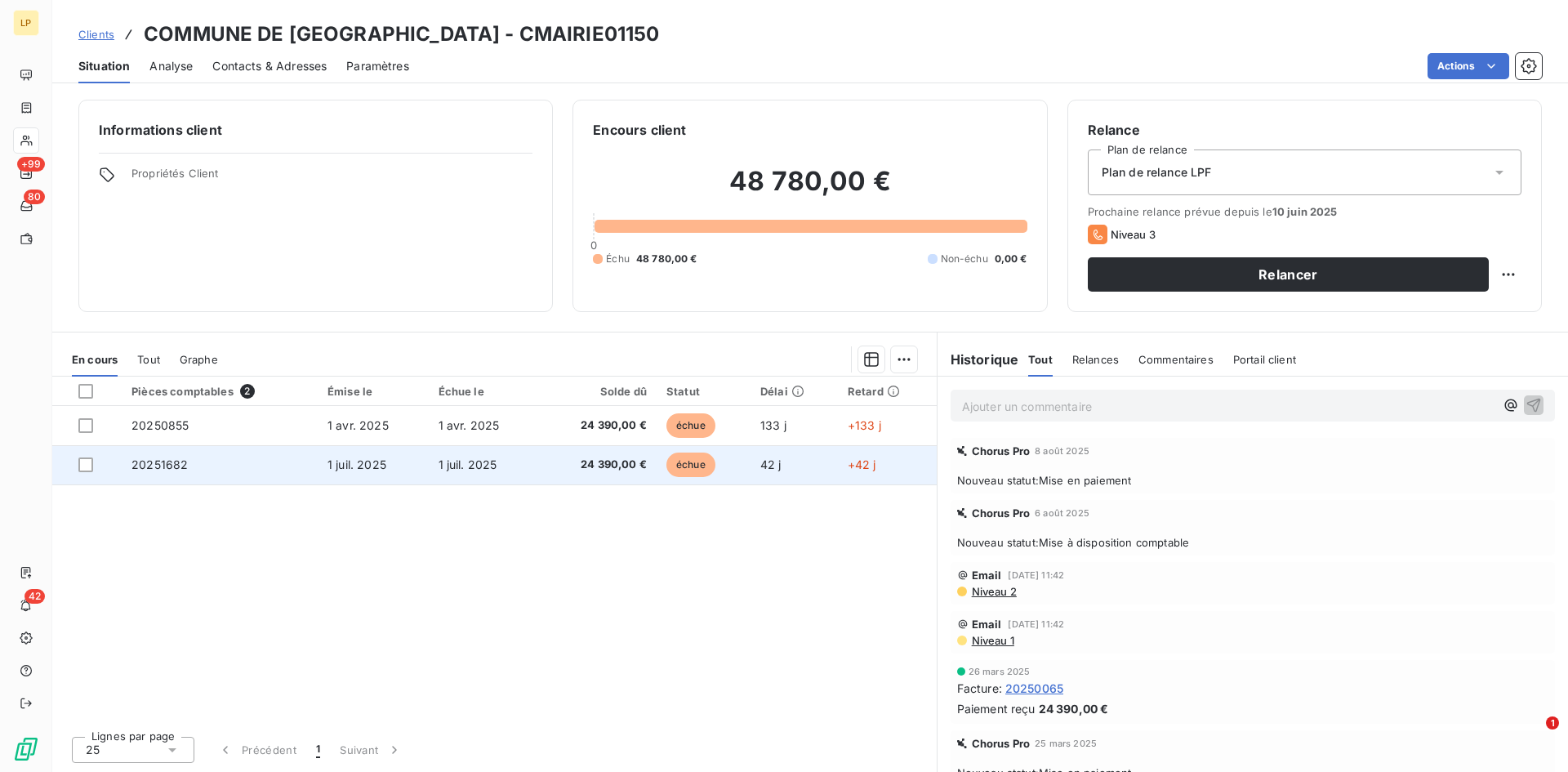
click at [606, 461] on span "24 390,00 €" at bounding box center [598, 465] width 98 height 16
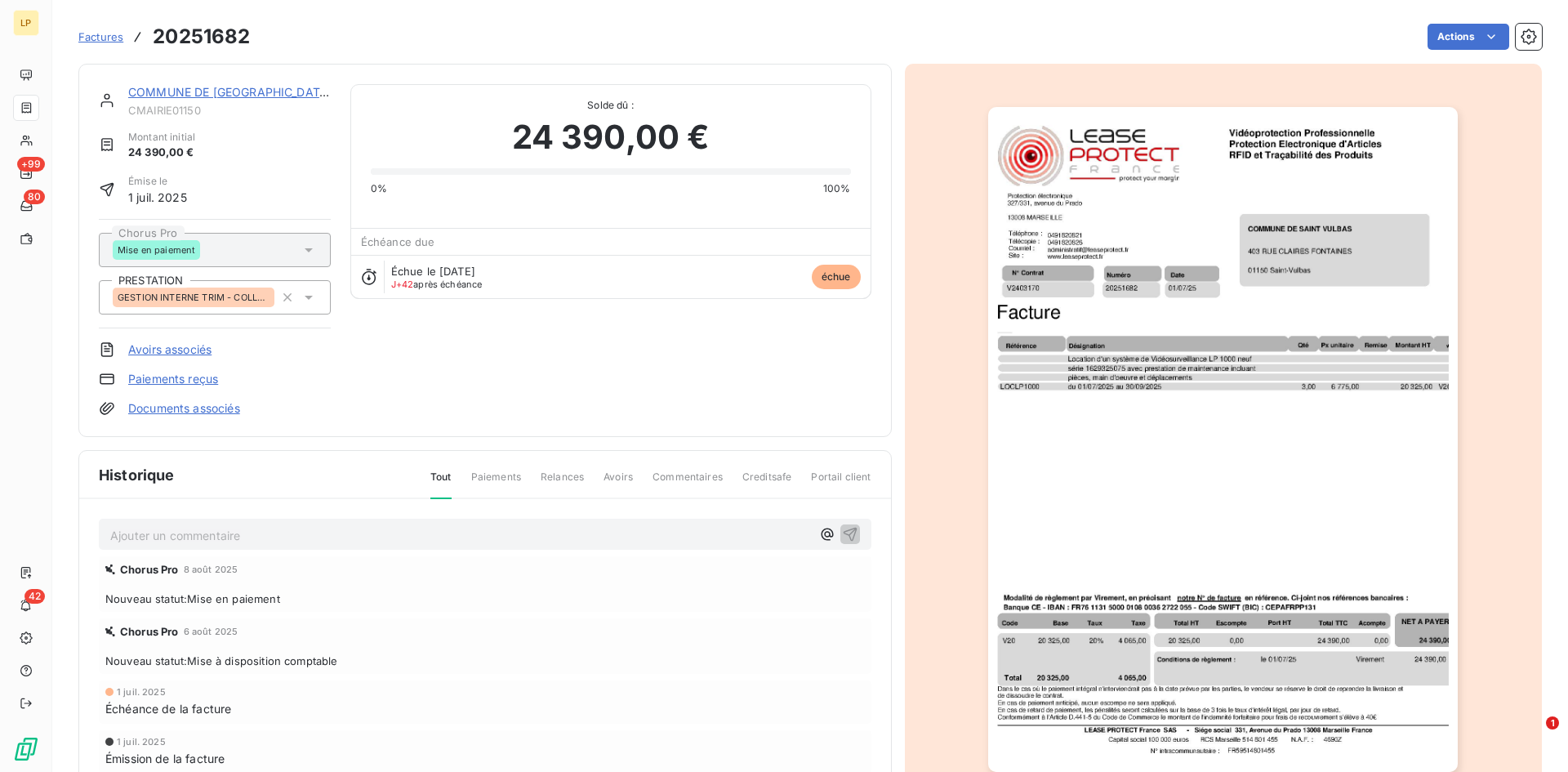
click at [186, 93] on link "COMMUNE DE [GEOGRAPHIC_DATA]" at bounding box center [230, 92] width 203 height 14
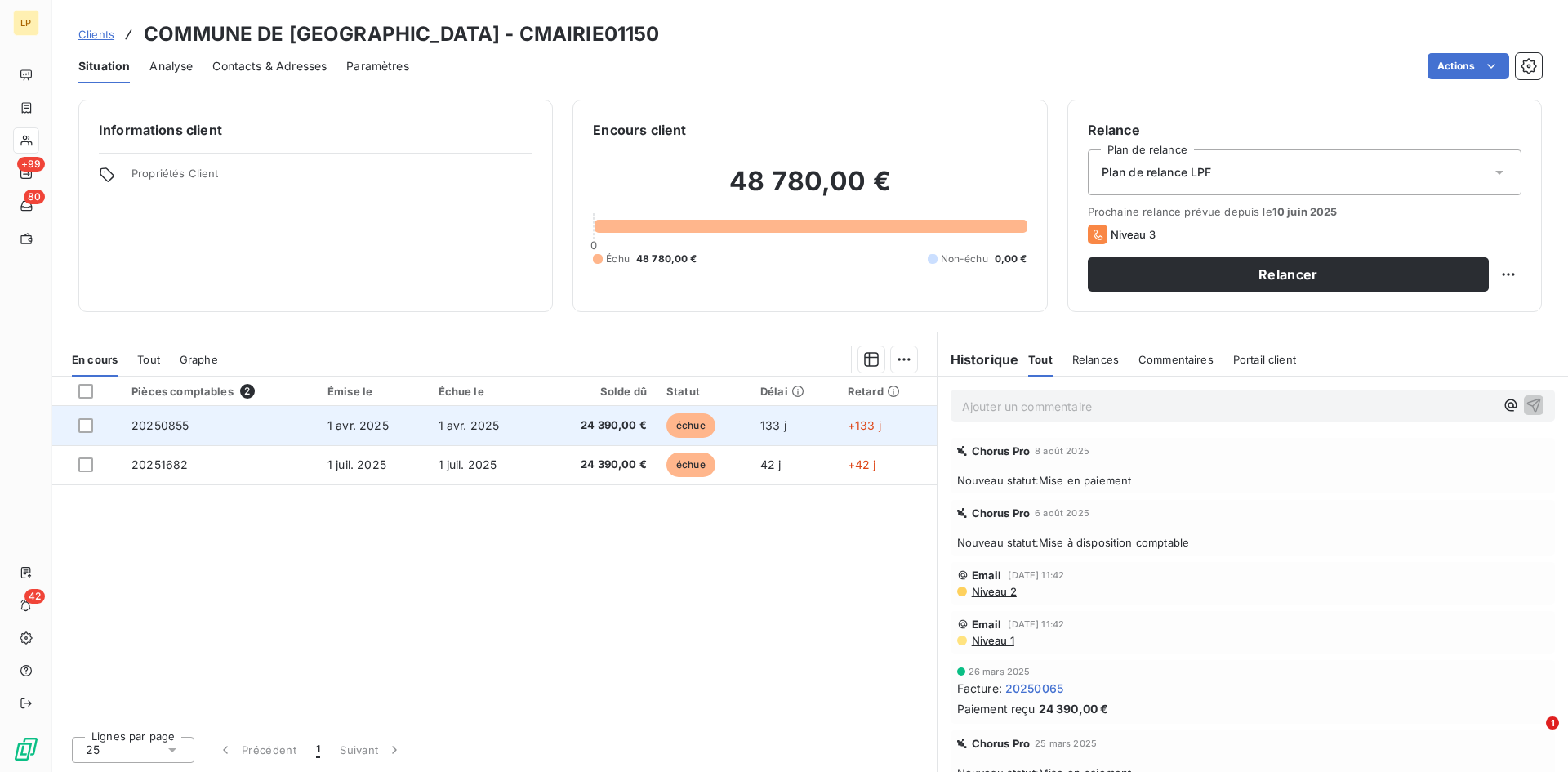
click at [565, 427] on span "24 390,00 €" at bounding box center [598, 426] width 98 height 16
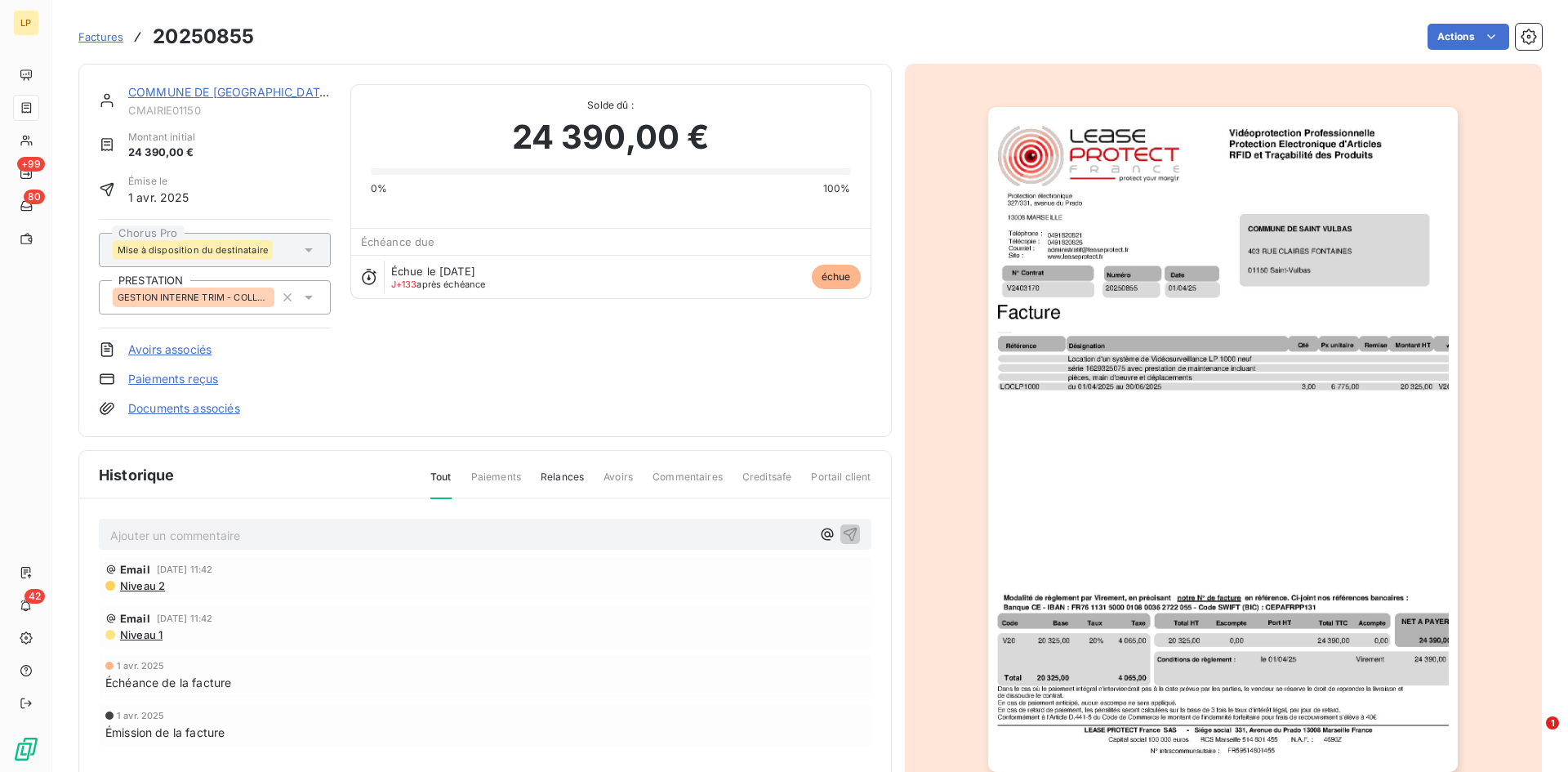
click at [201, 41] on h3 "20250855" at bounding box center [204, 37] width 101 height 30
copy h3 "20250855"
click at [249, 87] on link "COMMUNE DE [GEOGRAPHIC_DATA]" at bounding box center [230, 92] width 203 height 14
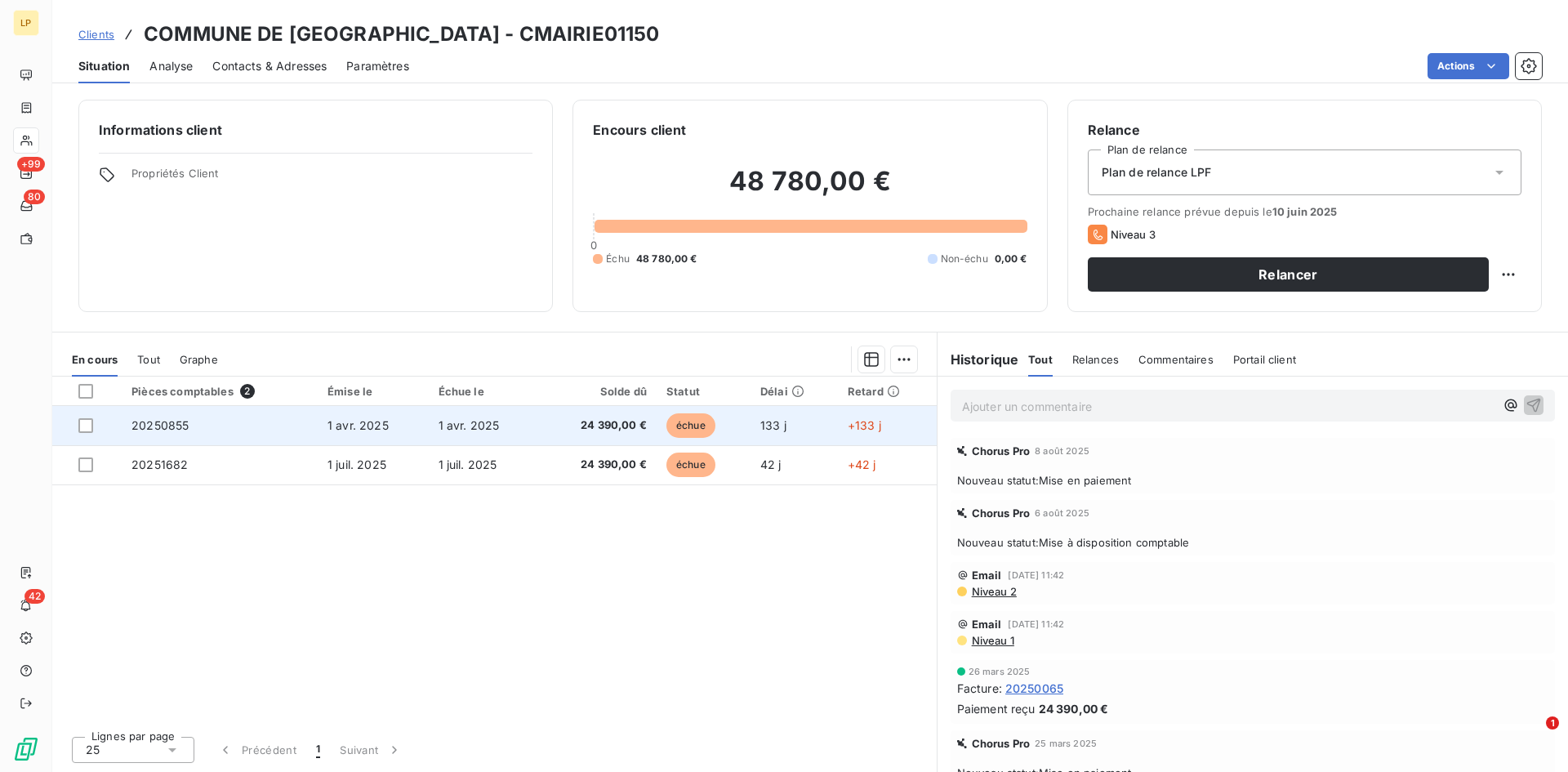
click at [572, 435] on td "24 390,00 €" at bounding box center [598, 425] width 117 height 39
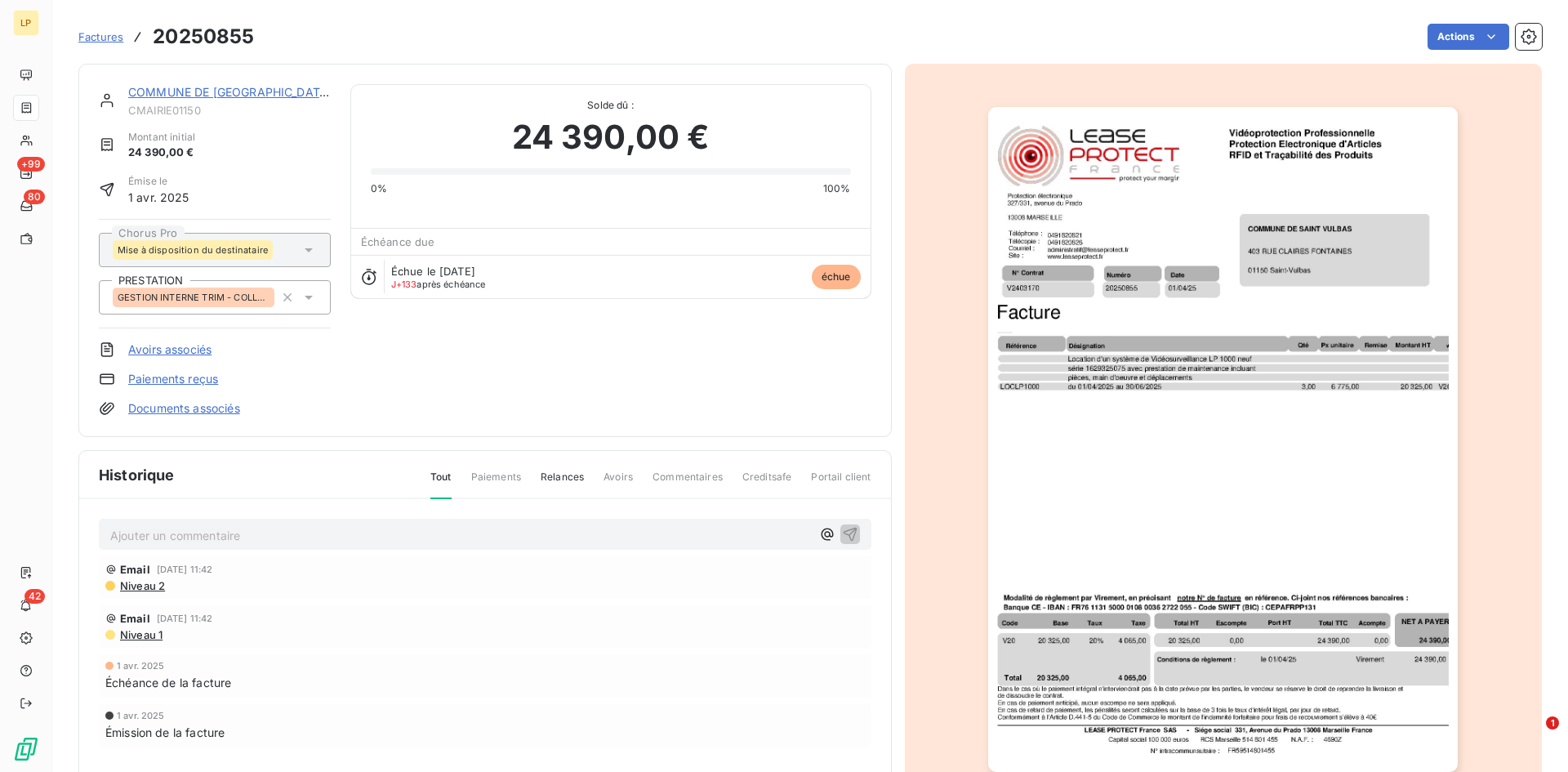
click at [169, 86] on link "COMMUNE DE [GEOGRAPHIC_DATA]" at bounding box center [230, 92] width 203 height 14
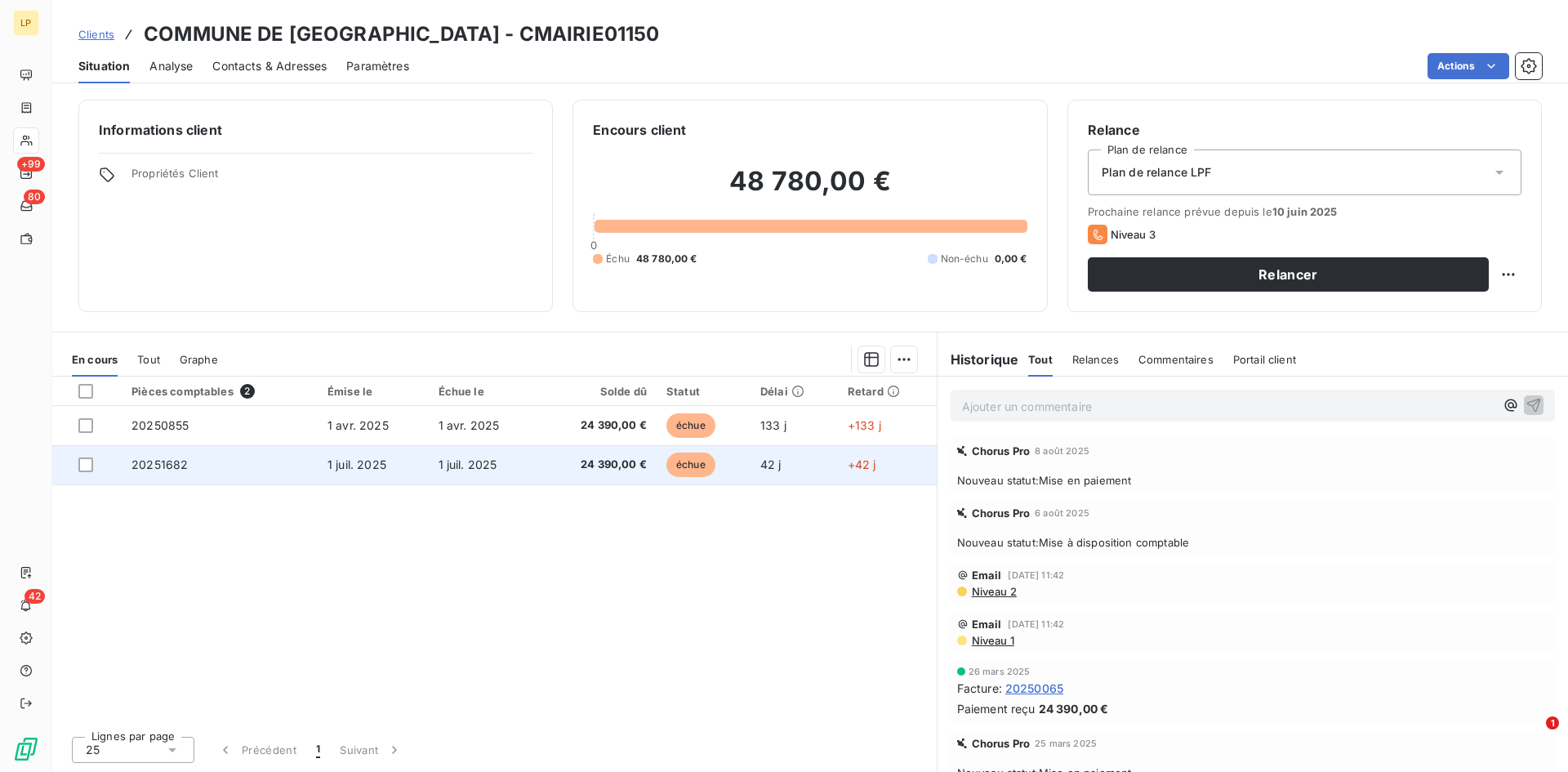
click at [411, 479] on td "1 juil. 2025" at bounding box center [373, 465] width 111 height 39
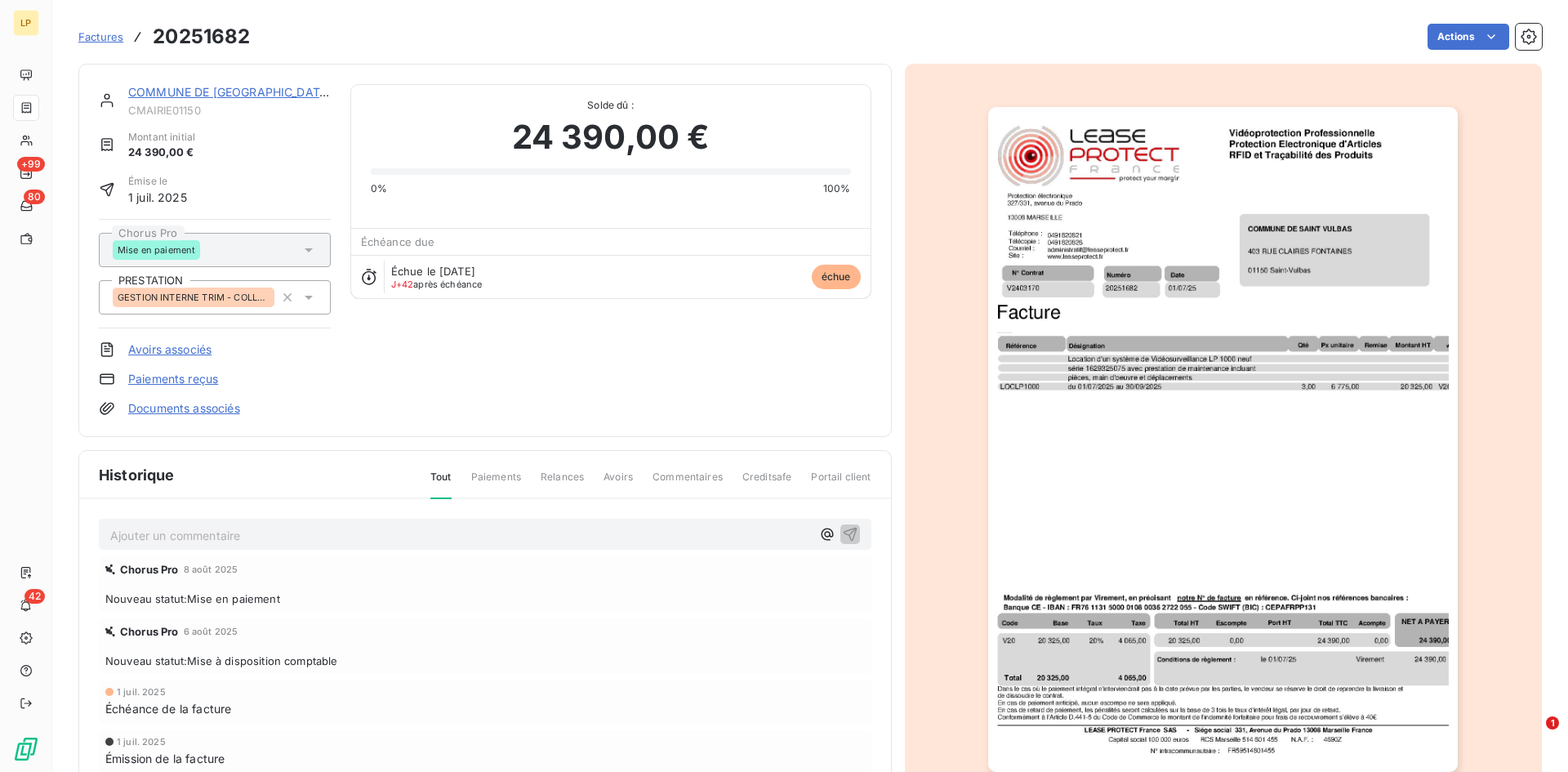
click at [226, 88] on link "COMMUNE DE [GEOGRAPHIC_DATA]" at bounding box center [230, 92] width 203 height 14
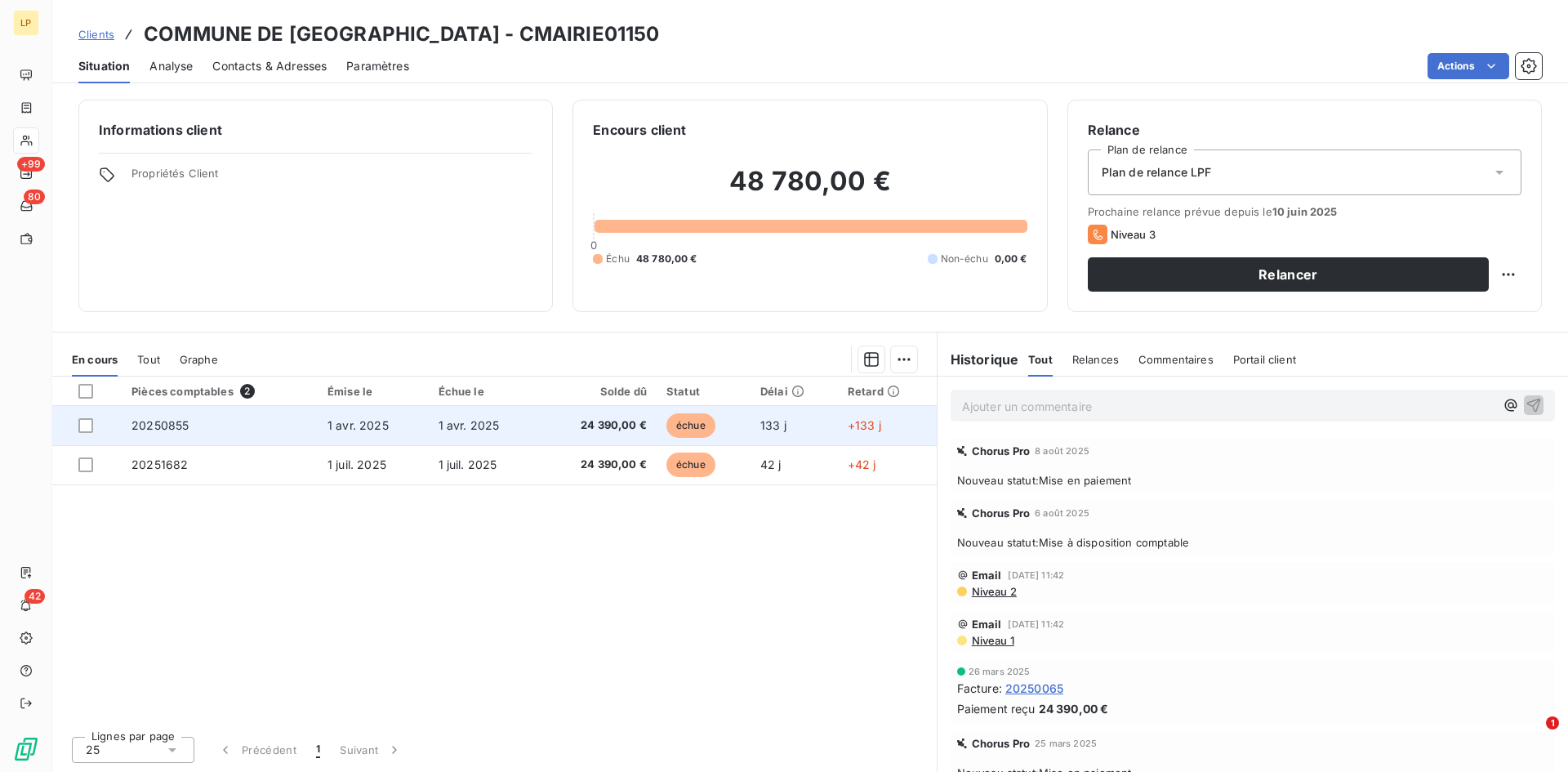
click at [513, 431] on td "1 avr. 2025" at bounding box center [484, 425] width 111 height 39
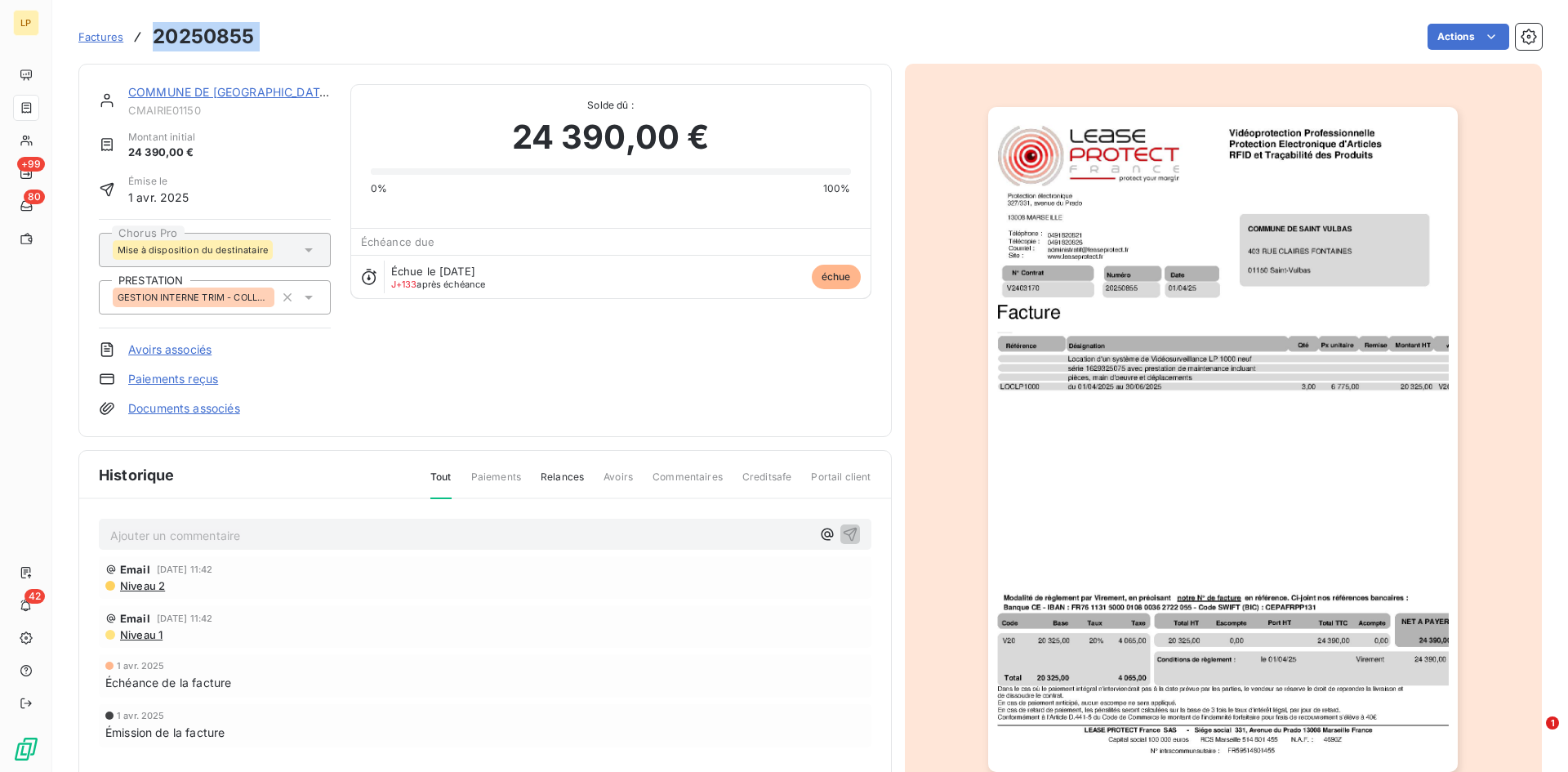
drag, startPoint x: 155, startPoint y: 34, endPoint x: 277, endPoint y: 52, distance: 123.3
click at [277, 52] on div "Factures 20250855 Actions" at bounding box center [810, 37] width 1464 height 34
click at [253, 34] on h3 "20250855" at bounding box center [204, 37] width 101 height 30
drag, startPoint x: 253, startPoint y: 34, endPoint x: 157, endPoint y: 20, distance: 97.0
click at [157, 20] on div "Factures 20250855 Actions" at bounding box center [810, 37] width 1464 height 34
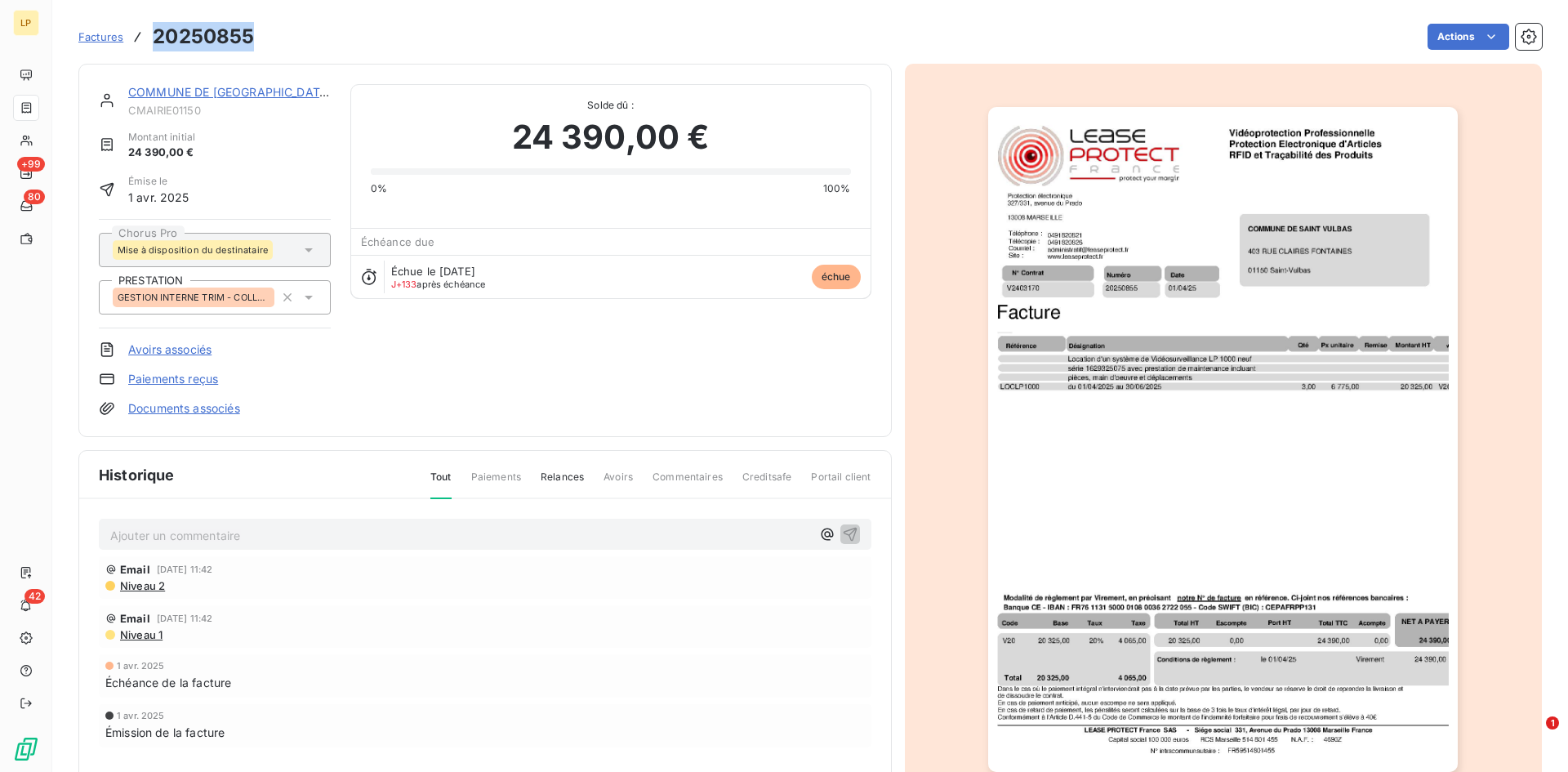
click at [211, 34] on h3 "20250855" at bounding box center [204, 37] width 101 height 30
drag, startPoint x: 157, startPoint y: 36, endPoint x: 253, endPoint y: 50, distance: 97.0
click at [253, 50] on h3 "20250855" at bounding box center [204, 37] width 101 height 30
copy h3 "20250855"
click at [1152, 354] on img "button" at bounding box center [1223, 440] width 469 height 665
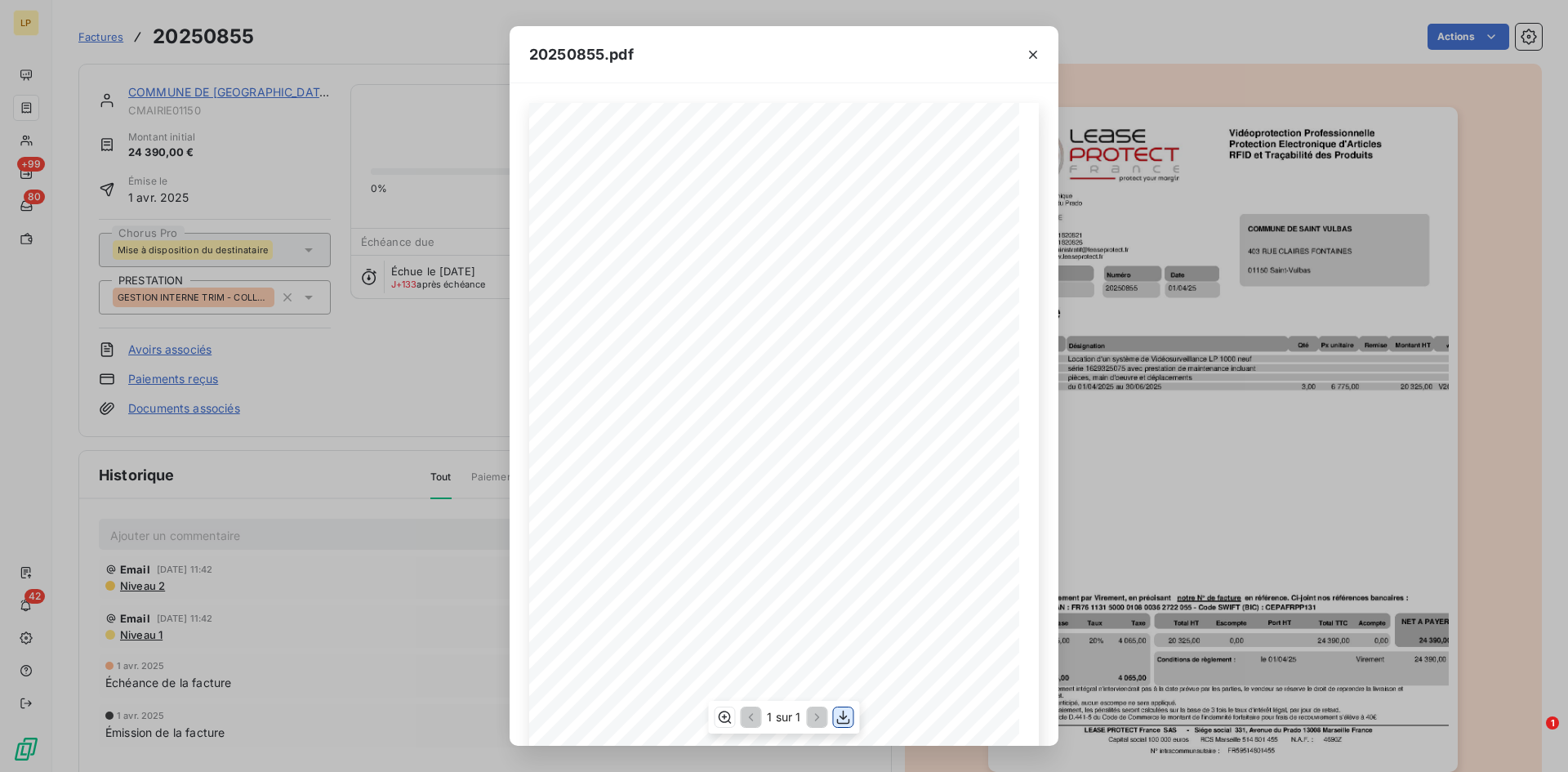
click at [842, 726] on button "button" at bounding box center [843, 717] width 20 height 20
click at [1480, 112] on div "20250855.pdf N° Contrat Numéro 20250855 01/04/25 V2403170 Date Protection élect…" at bounding box center [784, 386] width 1568 height 772
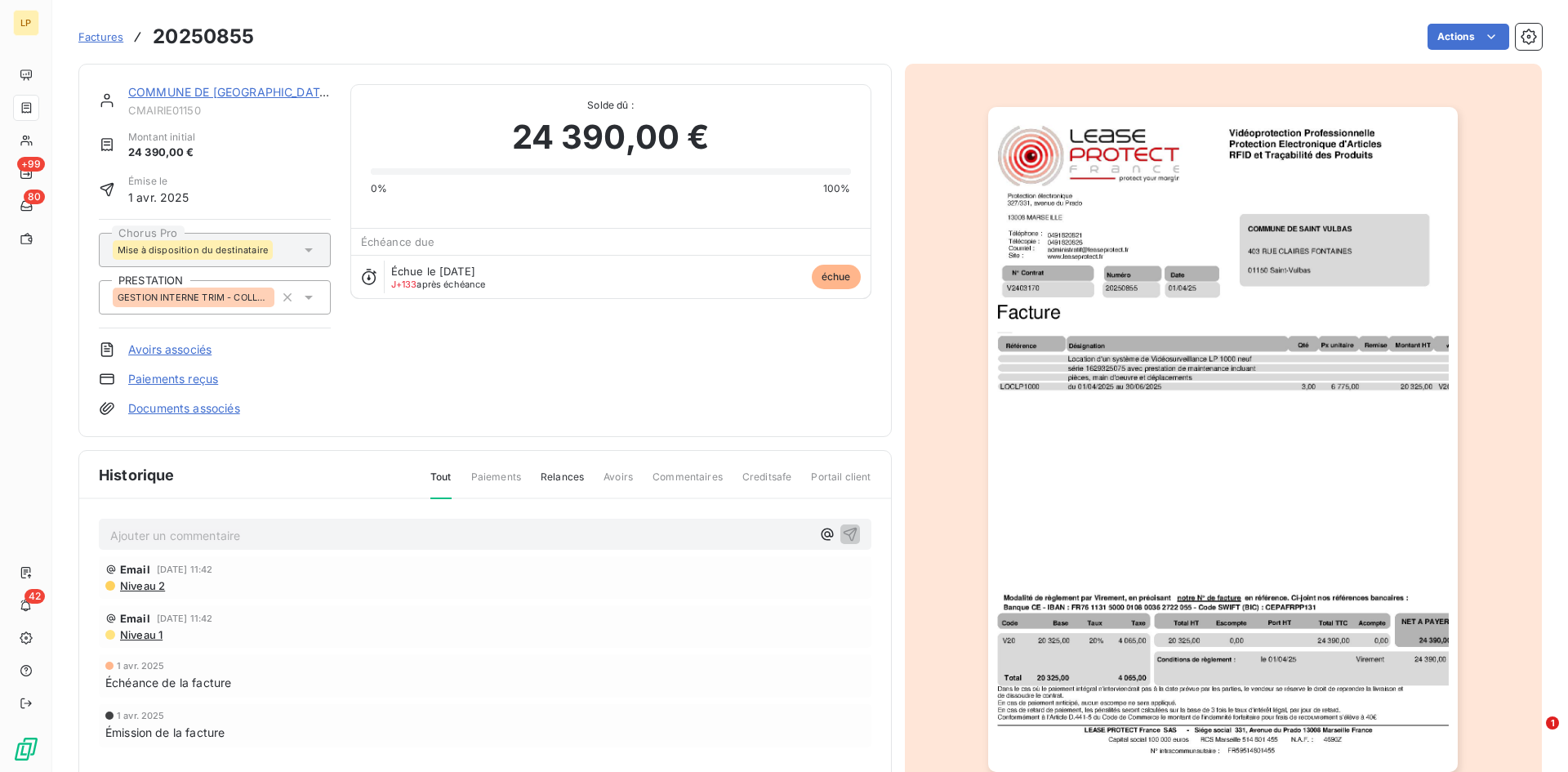
click at [216, 96] on link "COMMUNE DE [GEOGRAPHIC_DATA]" at bounding box center [230, 92] width 203 height 14
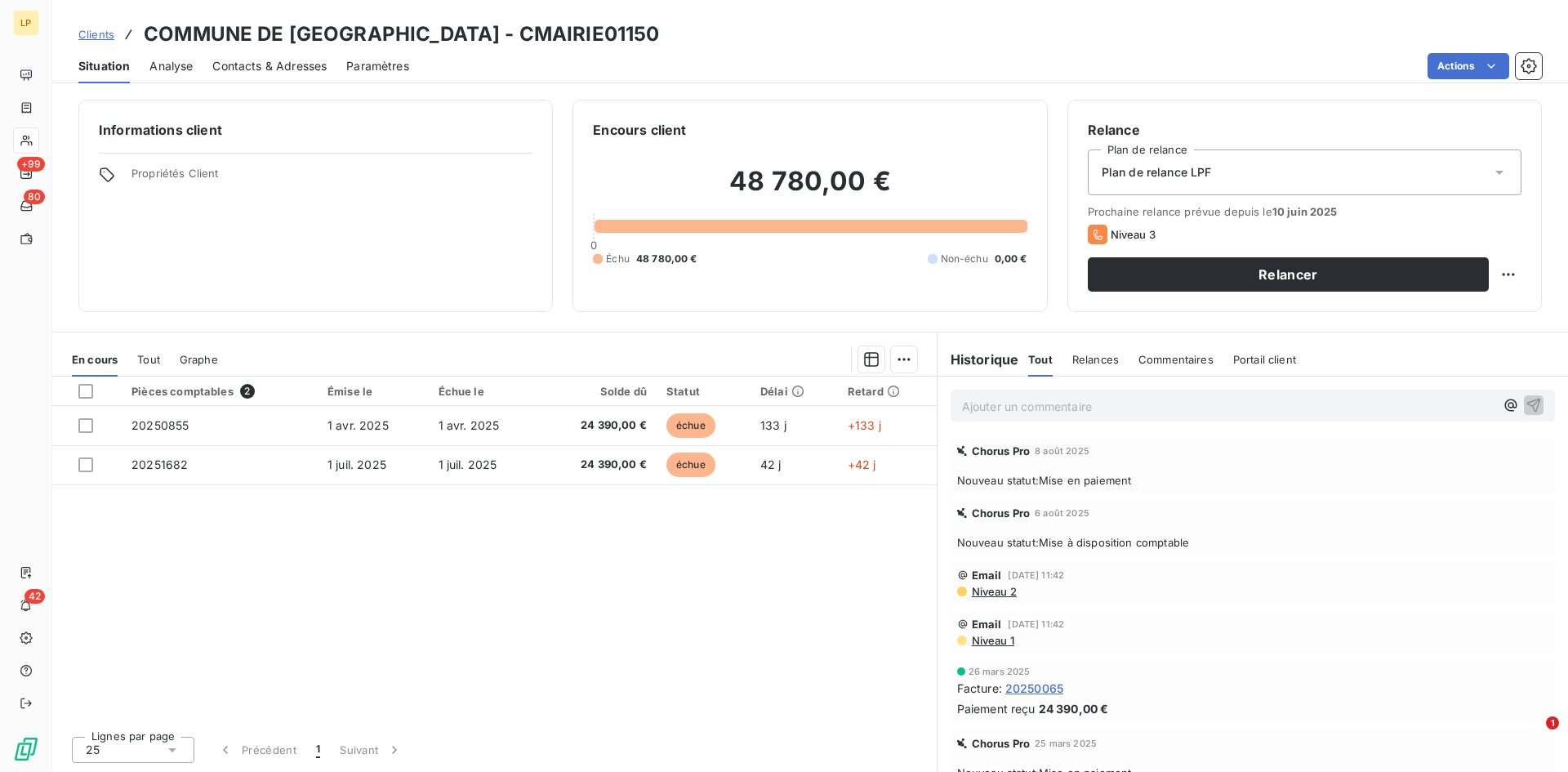
click at [1048, 401] on p "Ajouter un commentaire ﻿" at bounding box center [1227, 406] width 532 height 21
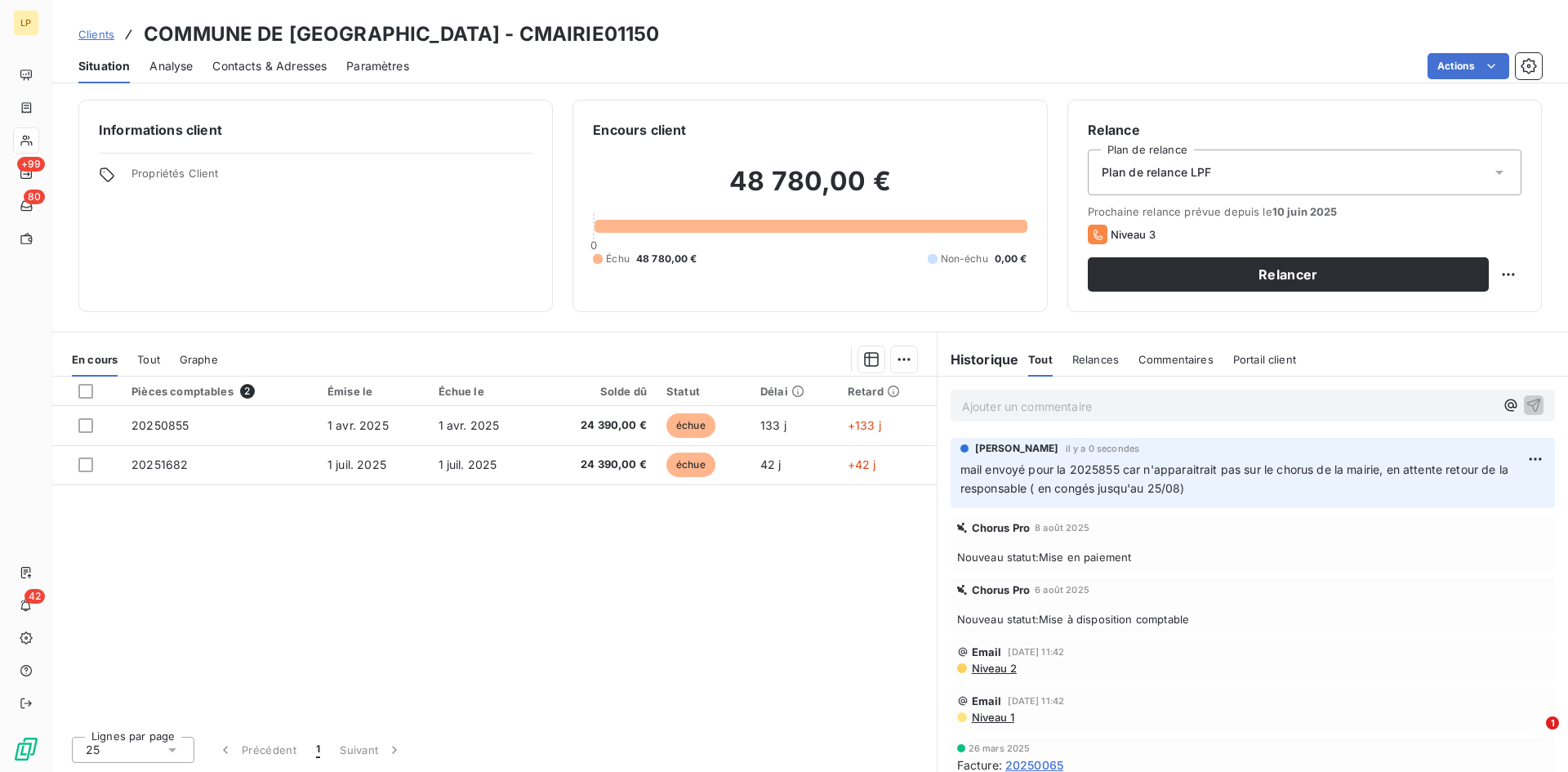
click at [77, 31] on div "Clients COMMUNE DE SAINT VULBAS - CMAIRIE01150" at bounding box center [810, 35] width 1515 height 30
click at [90, 32] on span "Clients" at bounding box center [96, 34] width 36 height 13
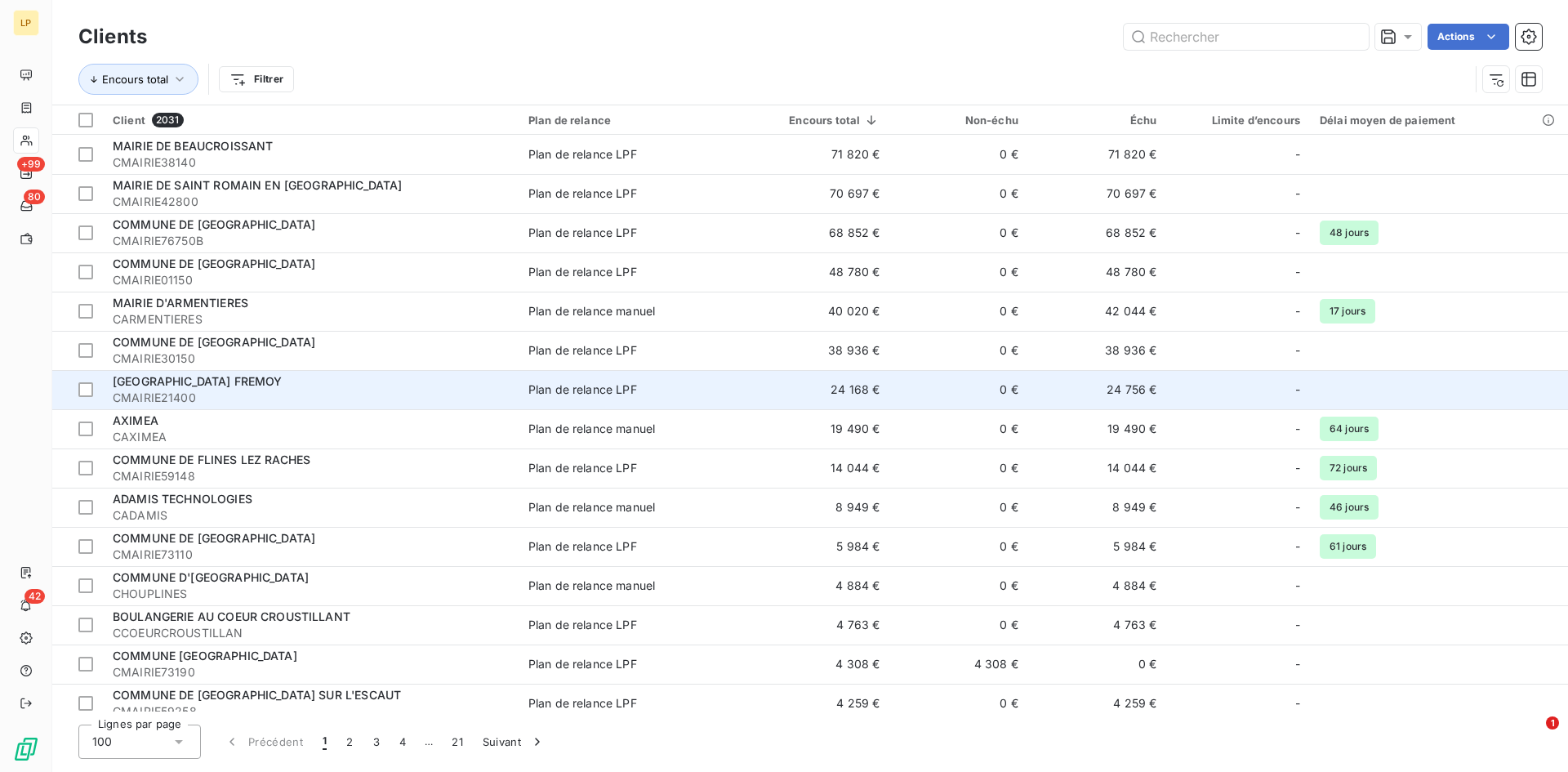
click at [335, 380] on div "[GEOGRAPHIC_DATA] FREMOY" at bounding box center [310, 381] width 396 height 16
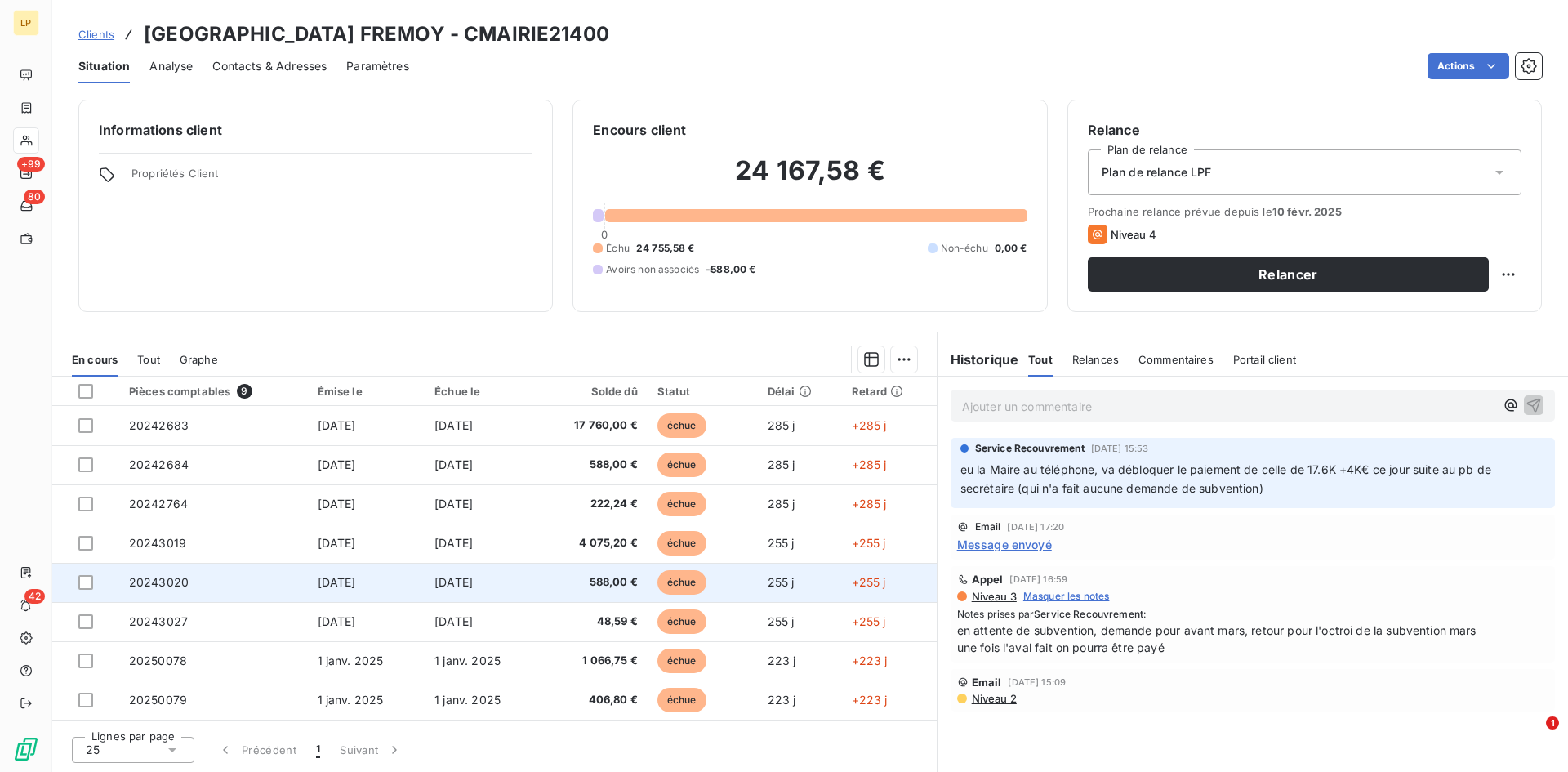
scroll to position [37, 0]
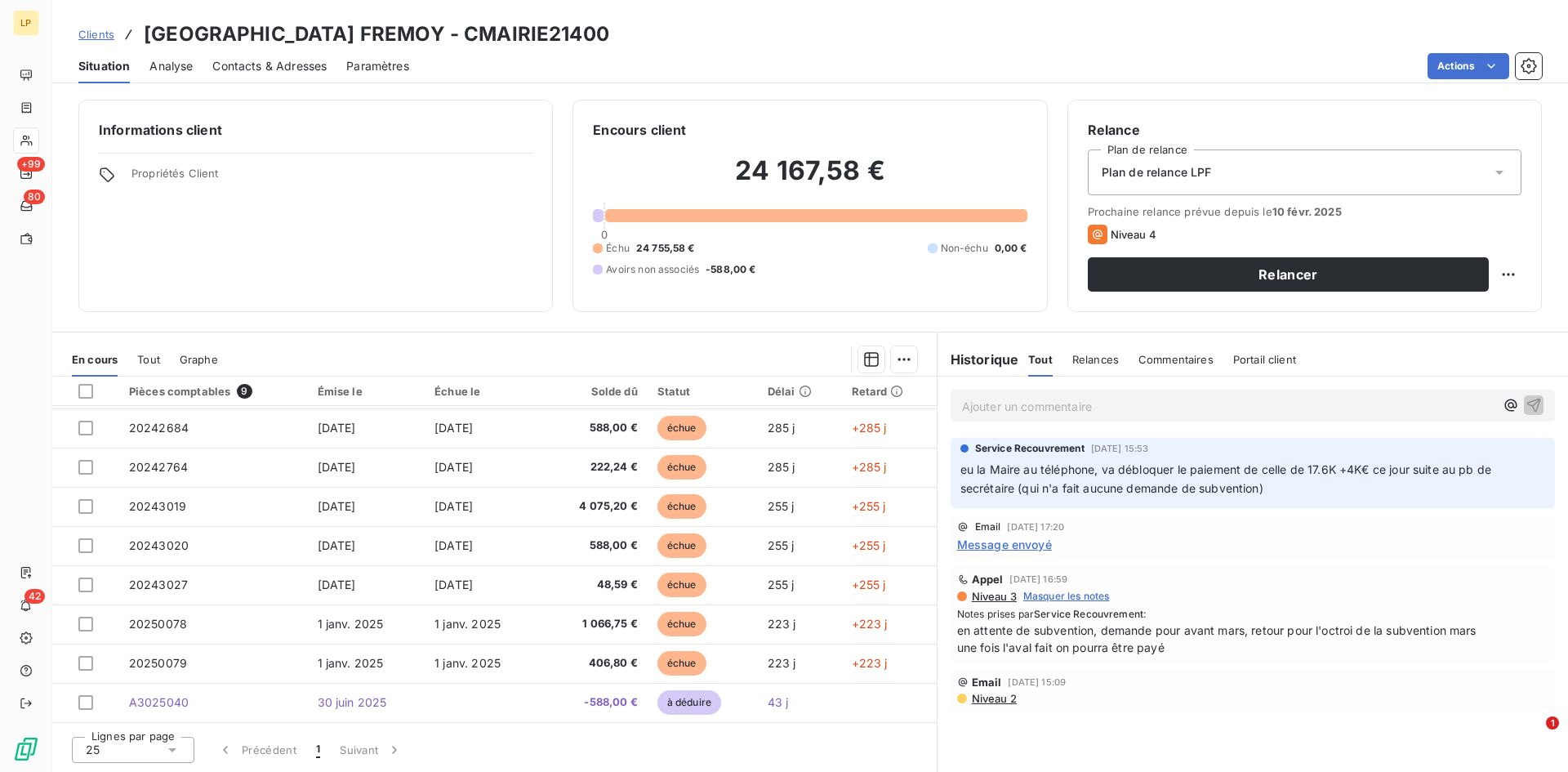
drag, startPoint x: 492, startPoint y: 30, endPoint x: 707, endPoint y: 44, distance: 215.5
click at [707, 44] on div "Clients MAIRIE DE COURCELLES FREMOY - CMAIRIE21400" at bounding box center [810, 35] width 1515 height 30
copy h3 "CMAIRIE21400"
click at [173, 6] on div "Clients MAIRIE DE COURCELLES FREMOY - CMAIRIE21400 Situation Analyse Contacts &…" at bounding box center [810, 42] width 1515 height 84
drag, startPoint x: 148, startPoint y: 33, endPoint x: 464, endPoint y: 36, distance: 316.0
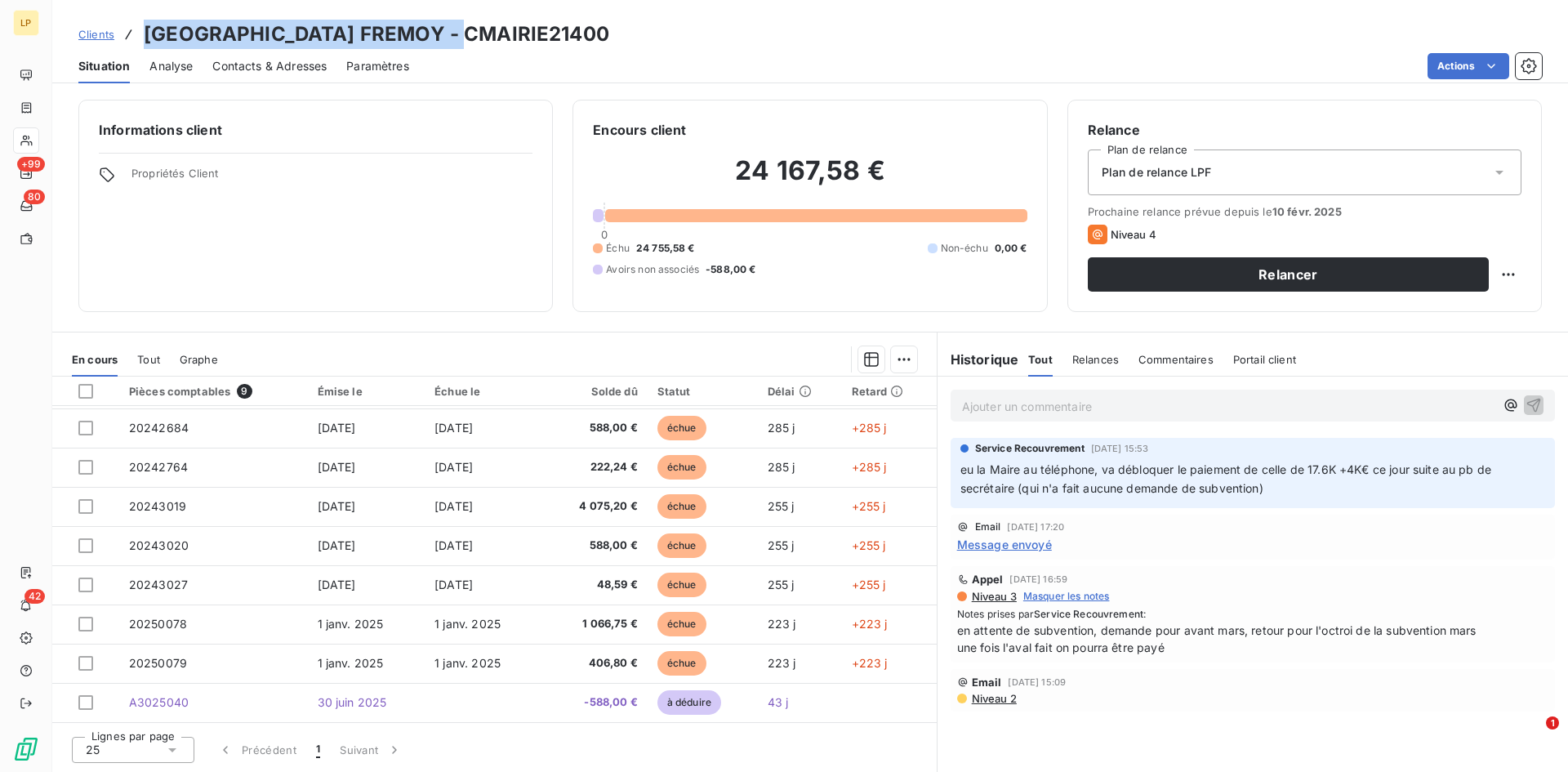
click at [464, 36] on h3 "MAIRIE DE COURCELLES FREMOY - CMAIRIE21400" at bounding box center [377, 35] width 465 height 30
copy h3 "[GEOGRAPHIC_DATA] FREMOY"
click at [93, 28] on span "Clients" at bounding box center [96, 34] width 36 height 13
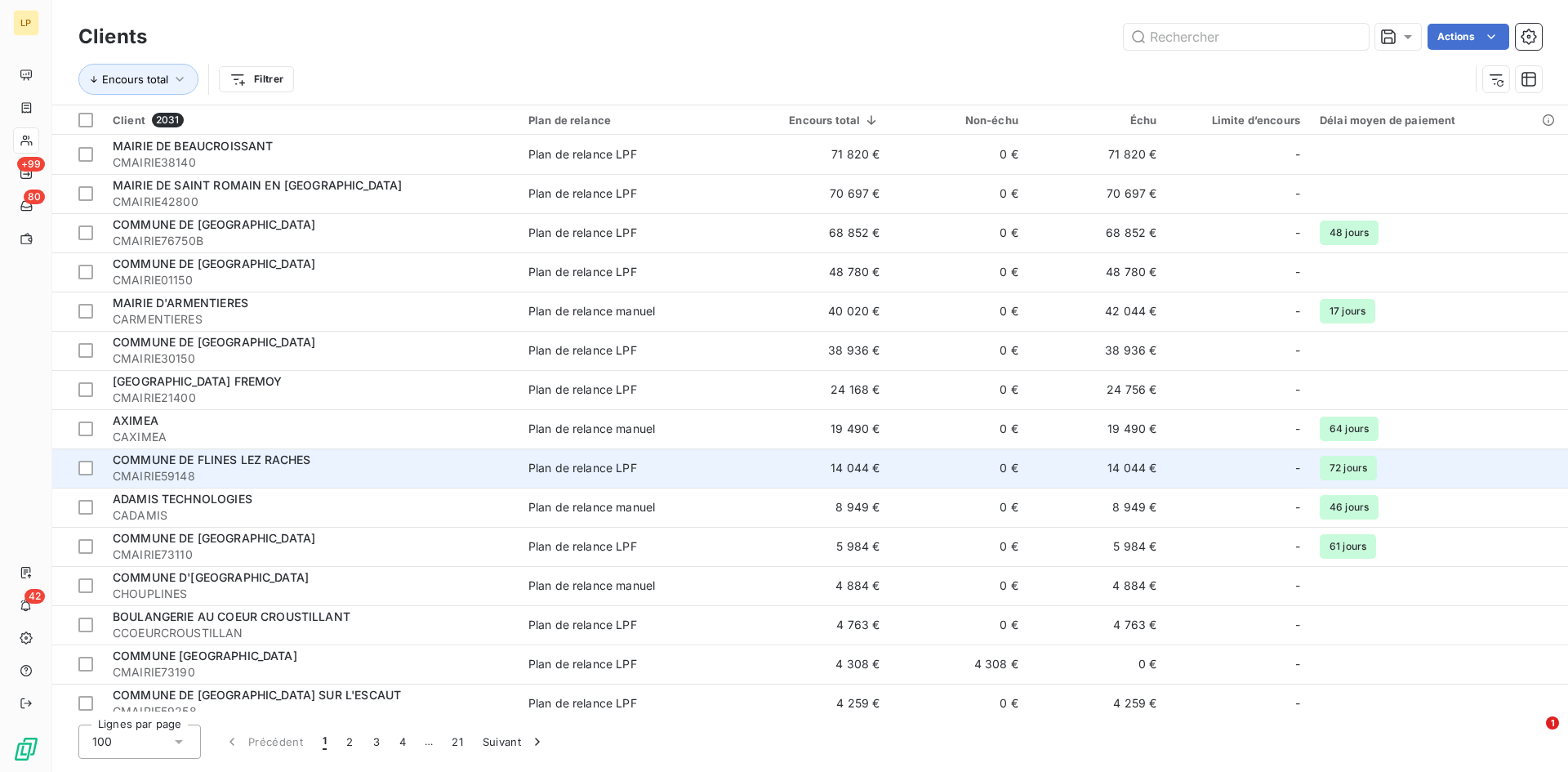
click at [952, 464] on td "0 €" at bounding box center [958, 468] width 139 height 39
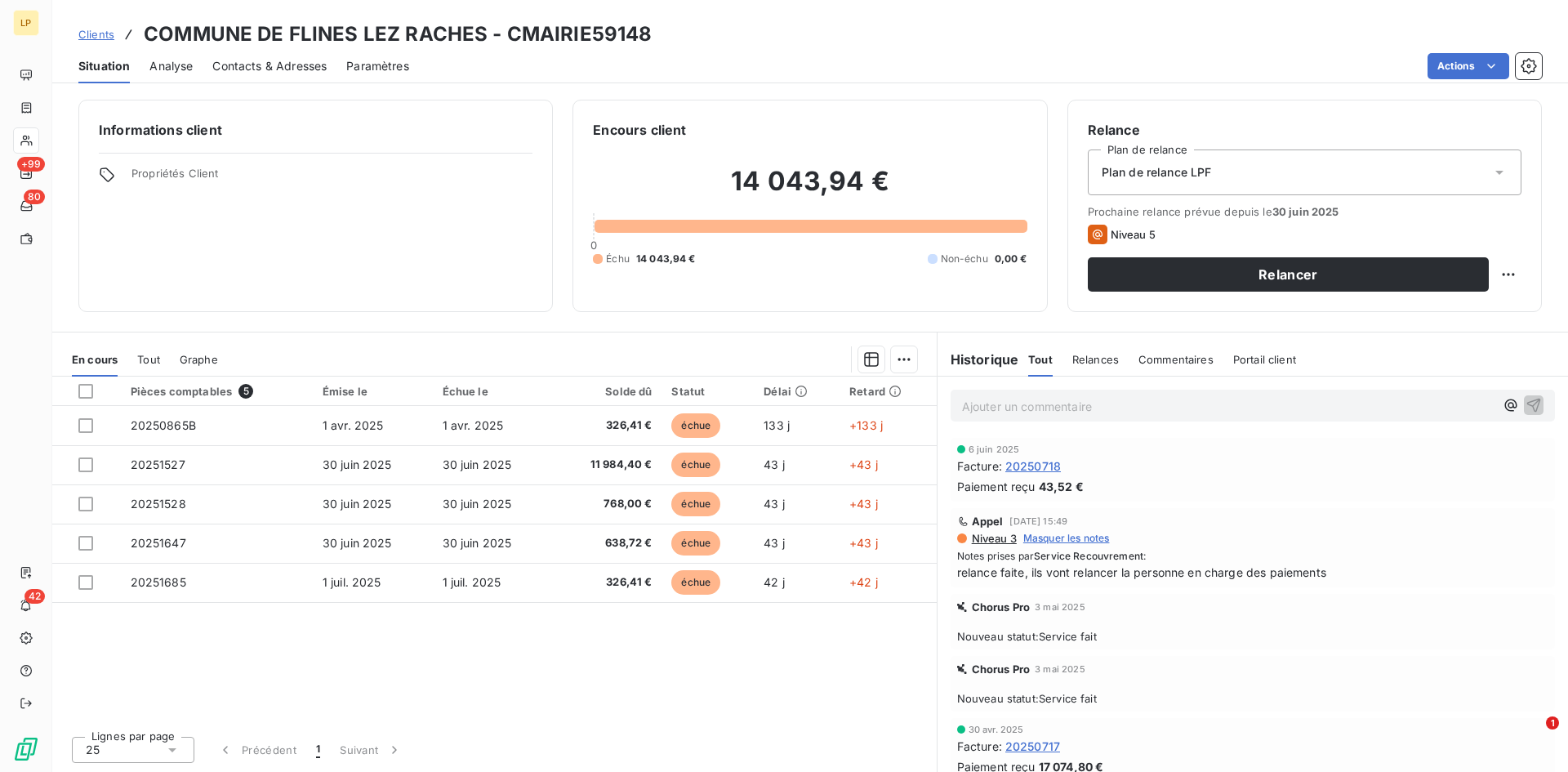
click at [150, 360] on span "Tout" at bounding box center [148, 359] width 23 height 13
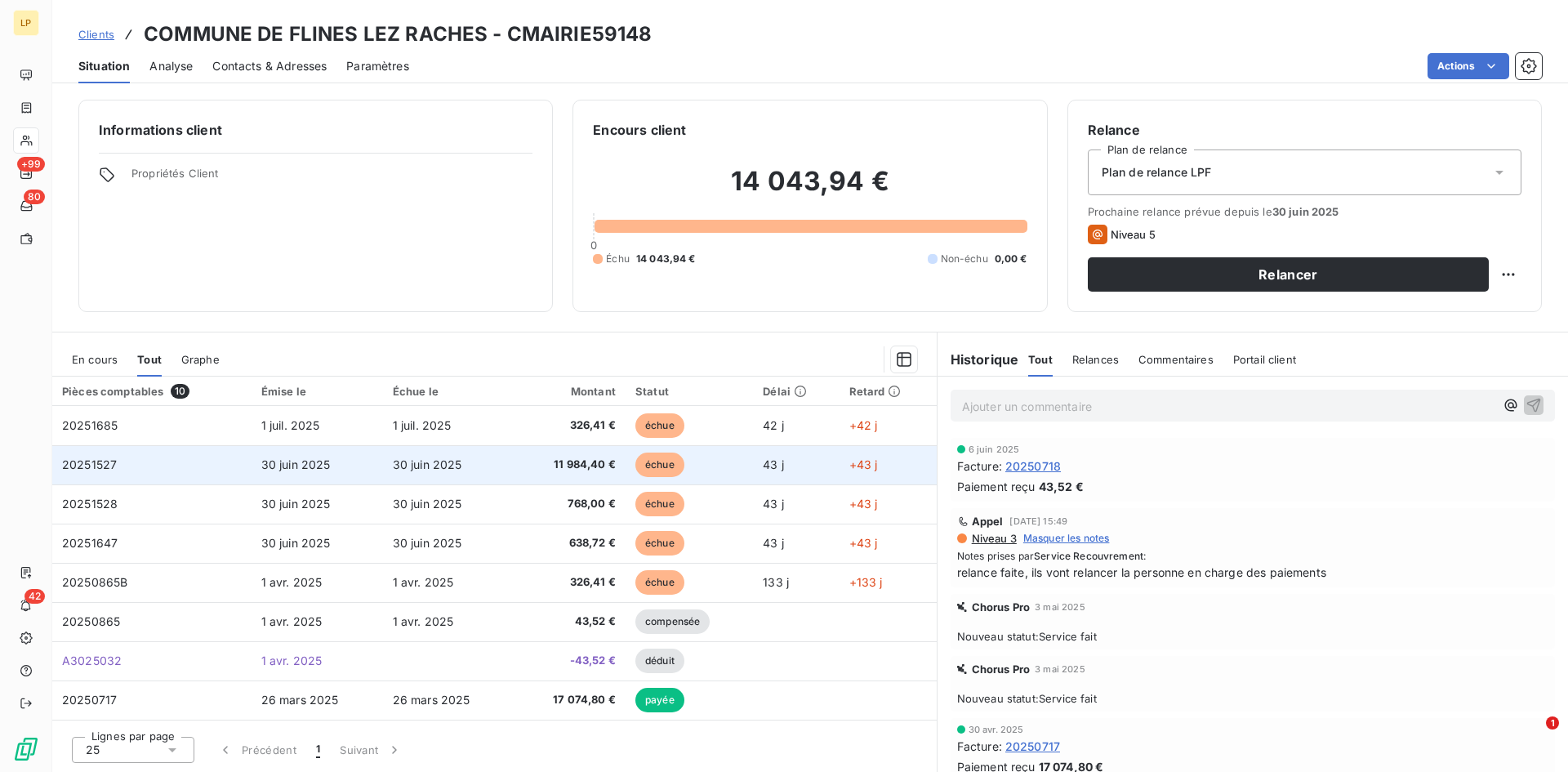
click at [331, 468] on td "30 juin 2025" at bounding box center [317, 465] width 131 height 39
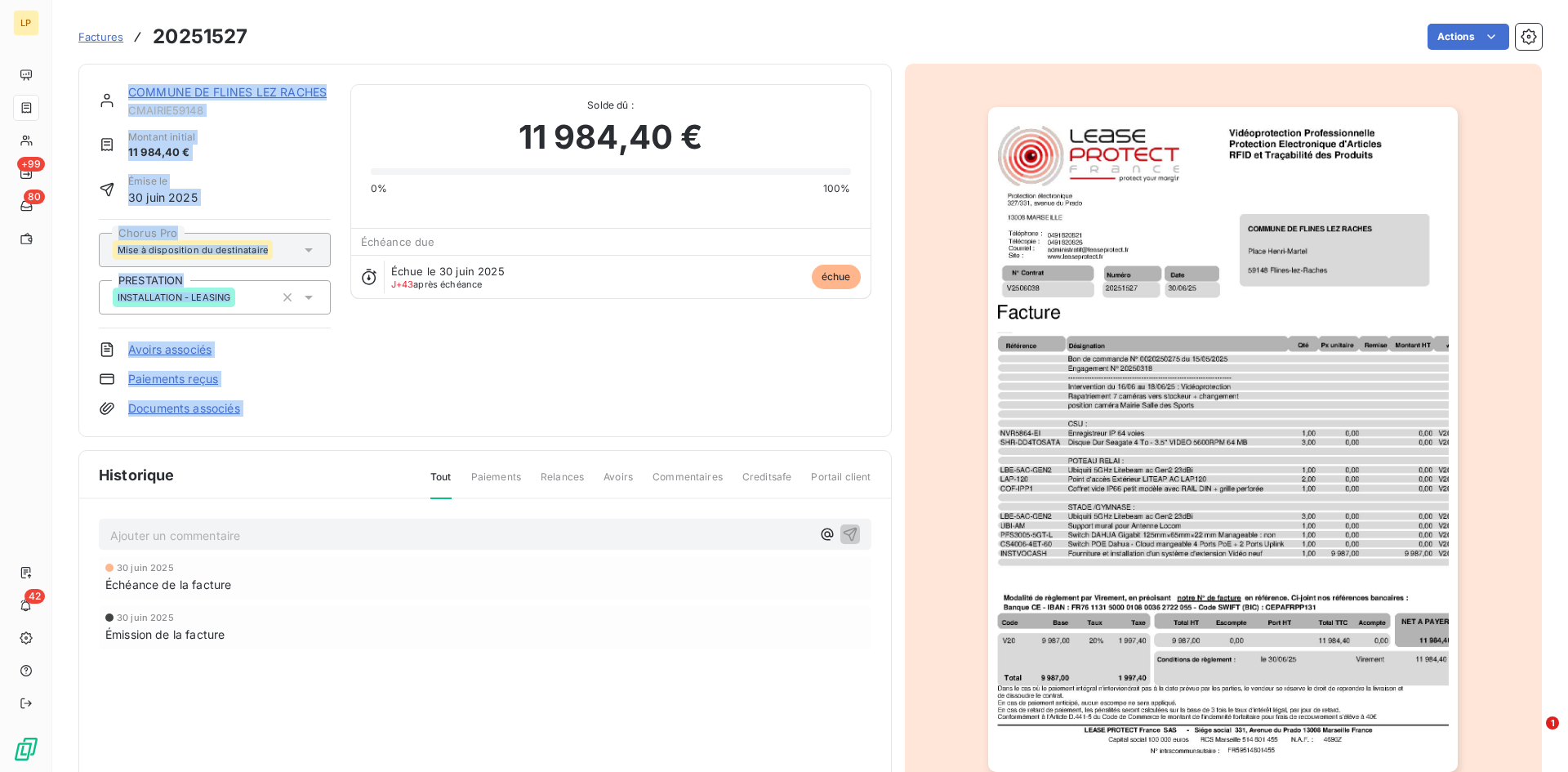
drag, startPoint x: 123, startPoint y: 87, endPoint x: 359, endPoint y: 99, distance: 236.3
click at [357, 99] on div "COMMUNE DE FLINES LEZ RACHES CMAIRIE59148 Montant initial 11 984,40 € Émise le …" at bounding box center [484, 251] width 773 height 332
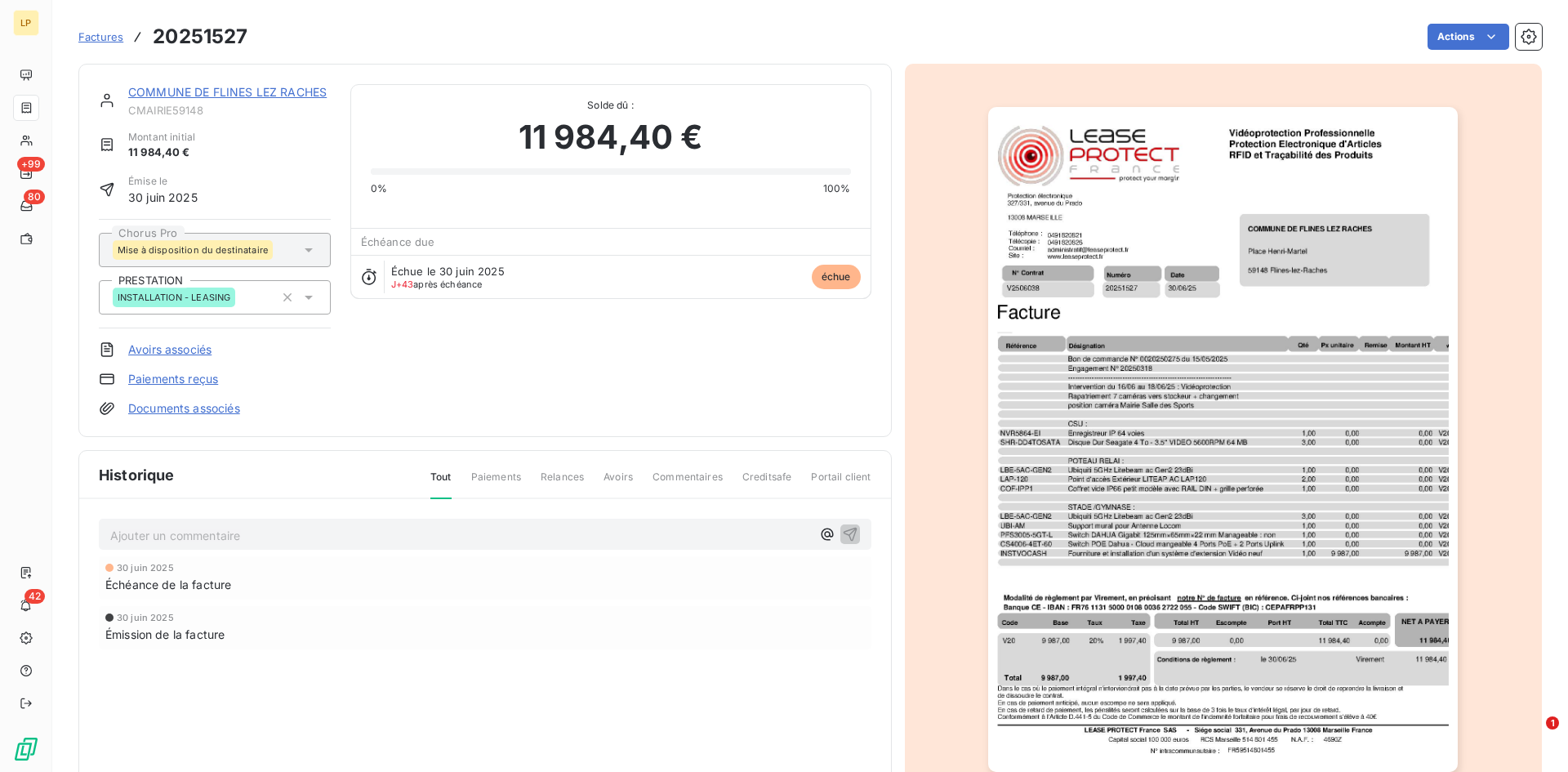
click at [544, 29] on div "Actions" at bounding box center [905, 37] width 1275 height 26
drag, startPoint x: 336, startPoint y: 95, endPoint x: 126, endPoint y: 84, distance: 210.3
click at [126, 84] on div "COMMUNE DE FLINES LEZ RACHES CMAIRIE59148 Montant initial 11 984,40 € Émise le …" at bounding box center [485, 250] width 813 height 373
copy link "COMMUNE DE FLINES LEZ RACHES"
drag, startPoint x: 239, startPoint y: 146, endPoint x: 233, endPoint y: 134, distance: 13.4
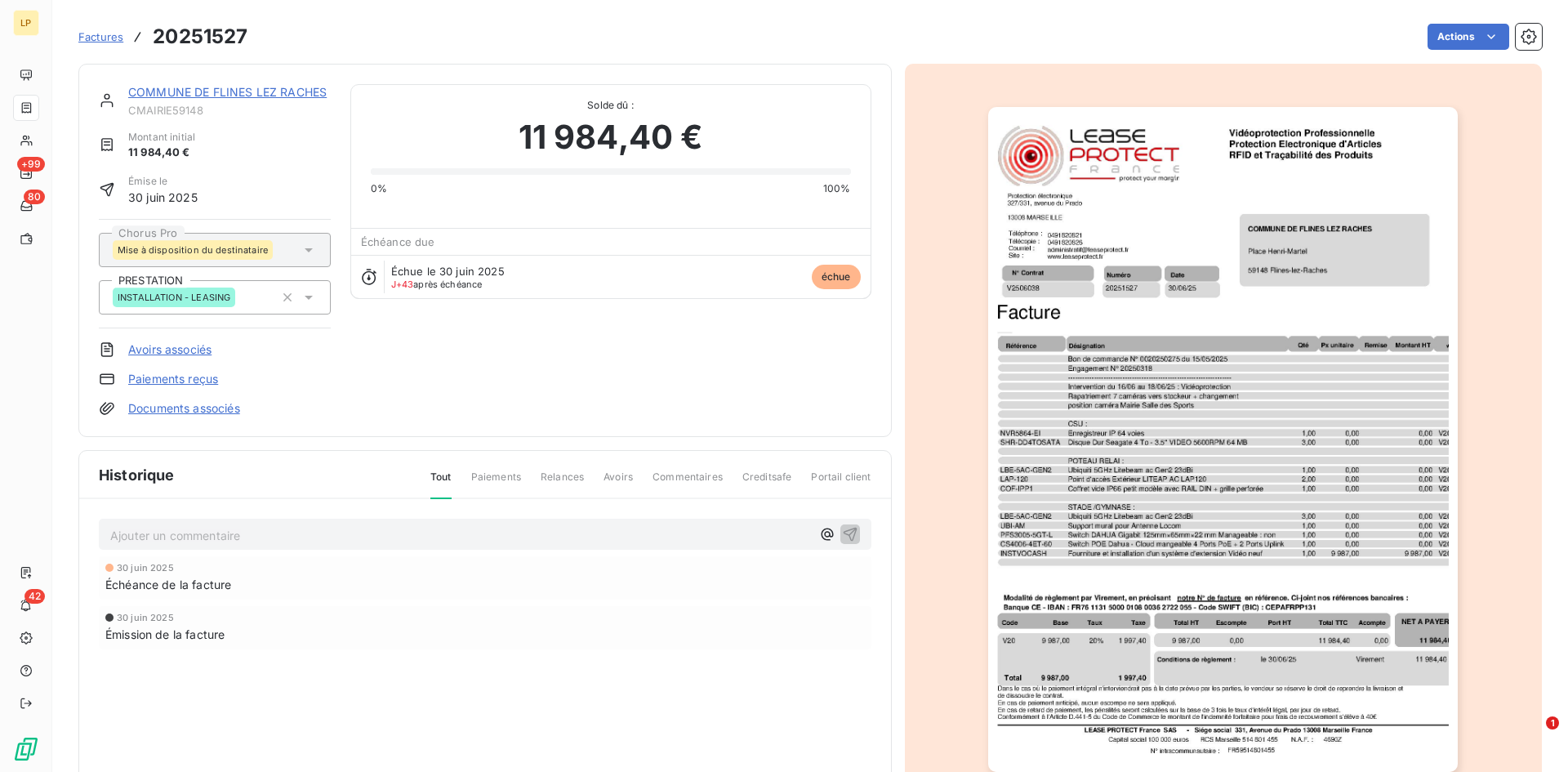
click at [239, 146] on div "Montant initial 11 984,40 €" at bounding box center [214, 145] width 232 height 31
drag, startPoint x: 156, startPoint y: 34, endPoint x: 259, endPoint y: 35, distance: 103.0
click at [259, 35] on div "Factures 20251527 Actions" at bounding box center [810, 37] width 1464 height 34
copy section "20251527 Actions"
click at [259, 88] on link "COMMUNE DE FLINES LEZ RACHES" at bounding box center [228, 92] width 199 height 14
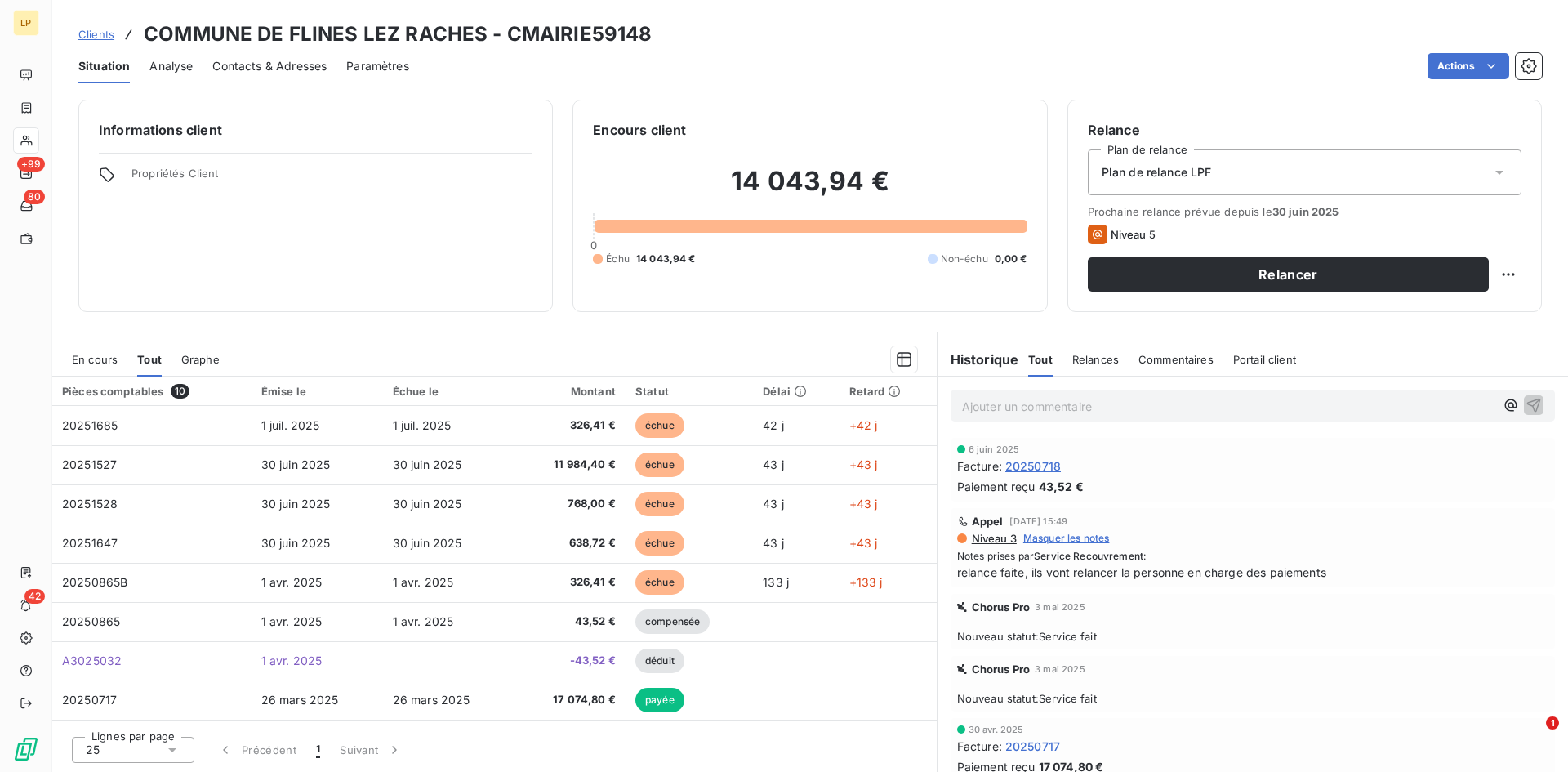
click at [85, 37] on span "Clients" at bounding box center [96, 34] width 36 height 13
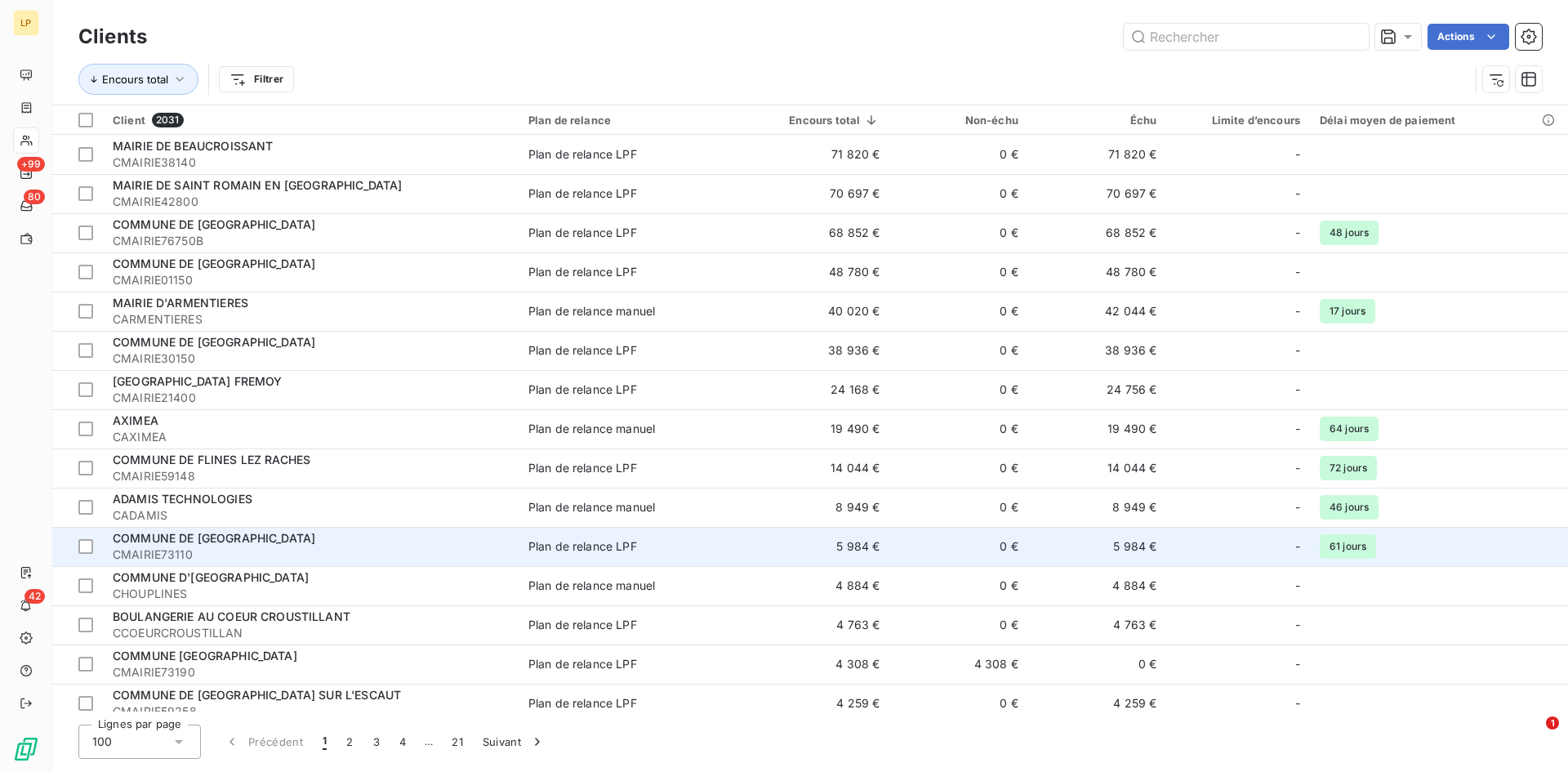
click at [484, 536] on div "COMMUNE DE [GEOGRAPHIC_DATA]" at bounding box center [310, 538] width 396 height 16
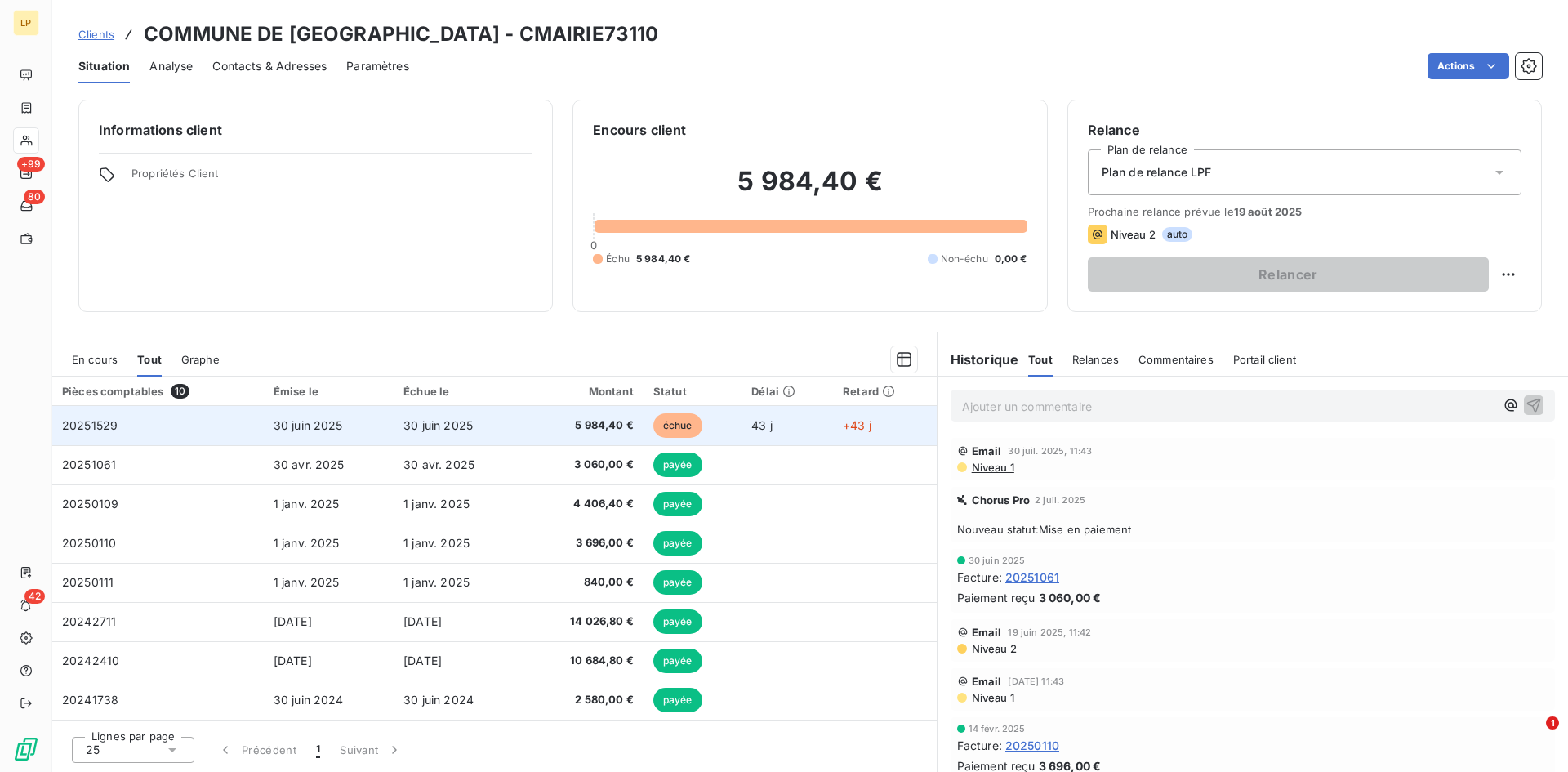
click at [430, 417] on td "30 juin 2025" at bounding box center [458, 425] width 130 height 39
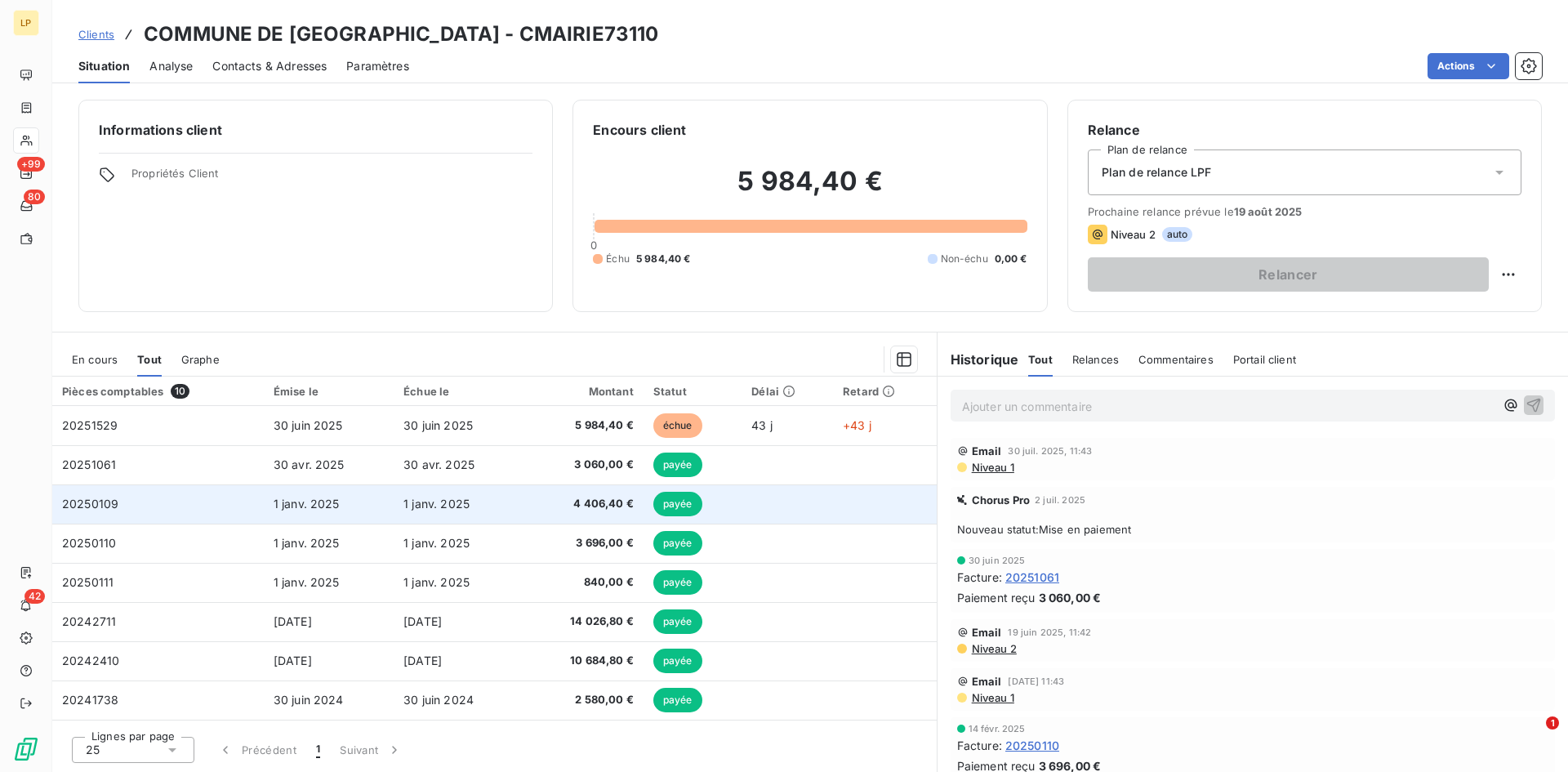
click at [601, 507] on span "4 406,40 €" at bounding box center [584, 503] width 99 height 16
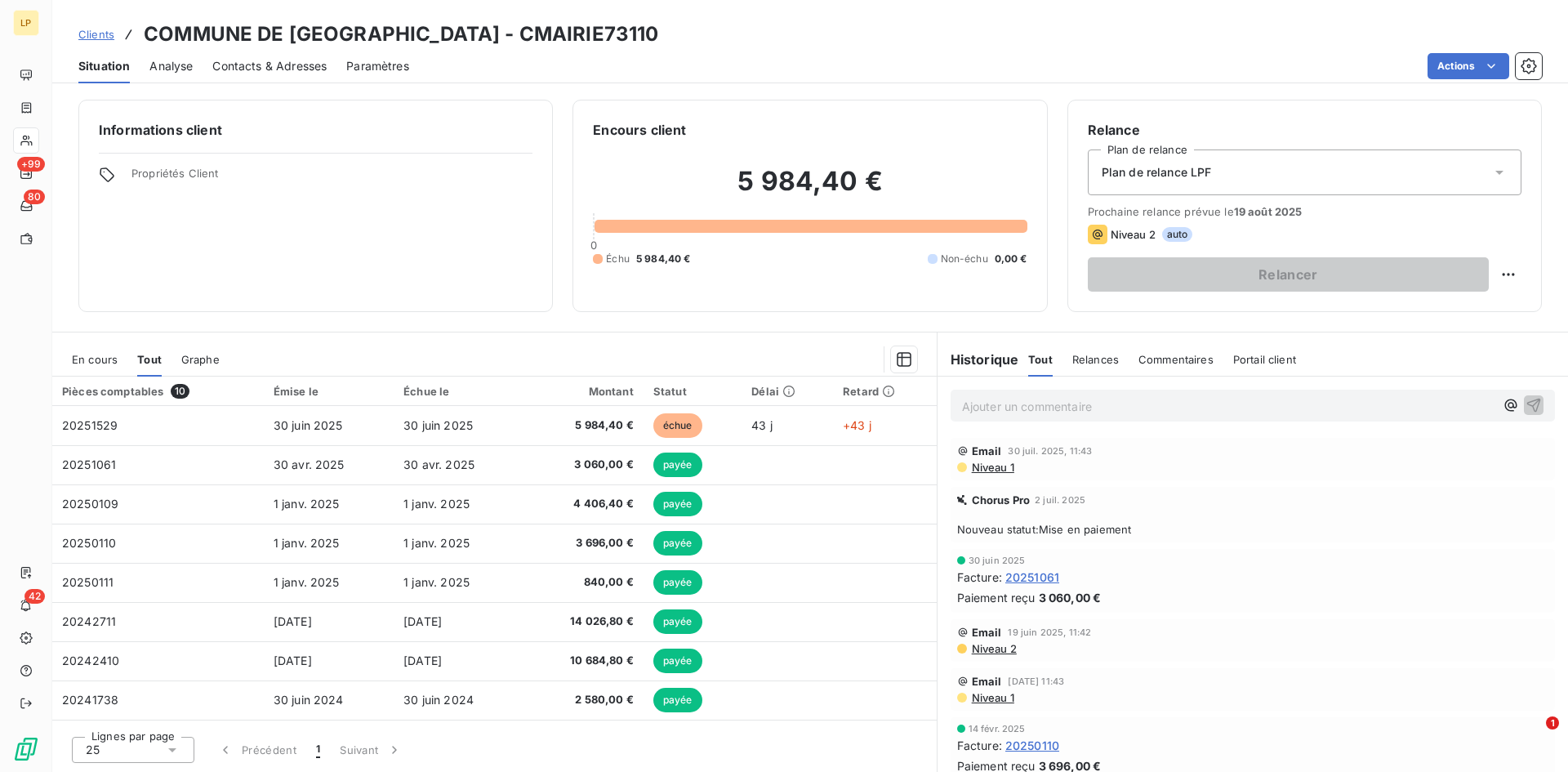
click at [171, 49] on div "Analyse" at bounding box center [171, 66] width 44 height 34
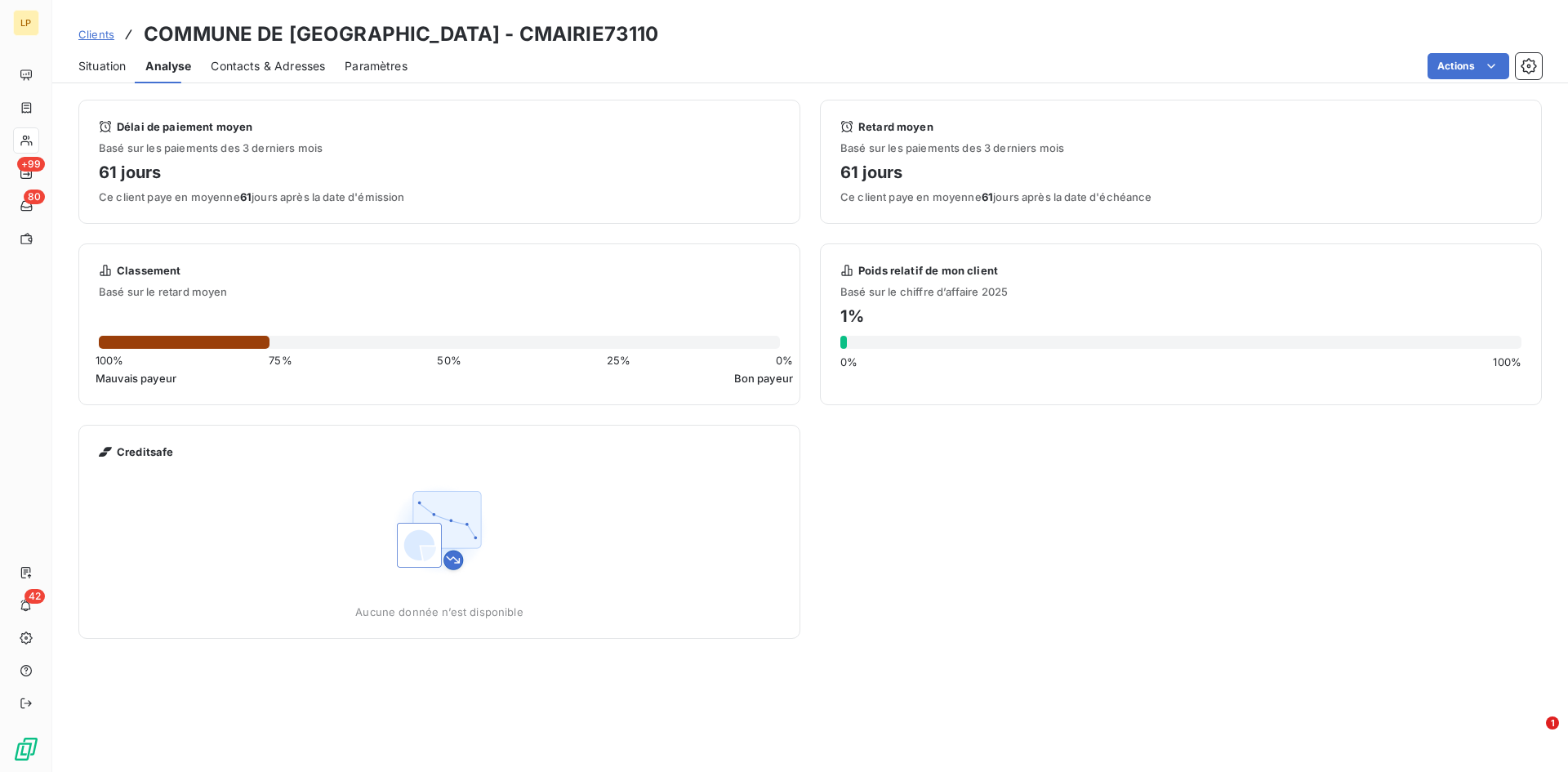
click at [196, 76] on div "Situation Analyse Contacts & Adresses Paramètres Actions" at bounding box center [810, 66] width 1515 height 34
click at [122, 64] on span "Situation" at bounding box center [102, 66] width 48 height 16
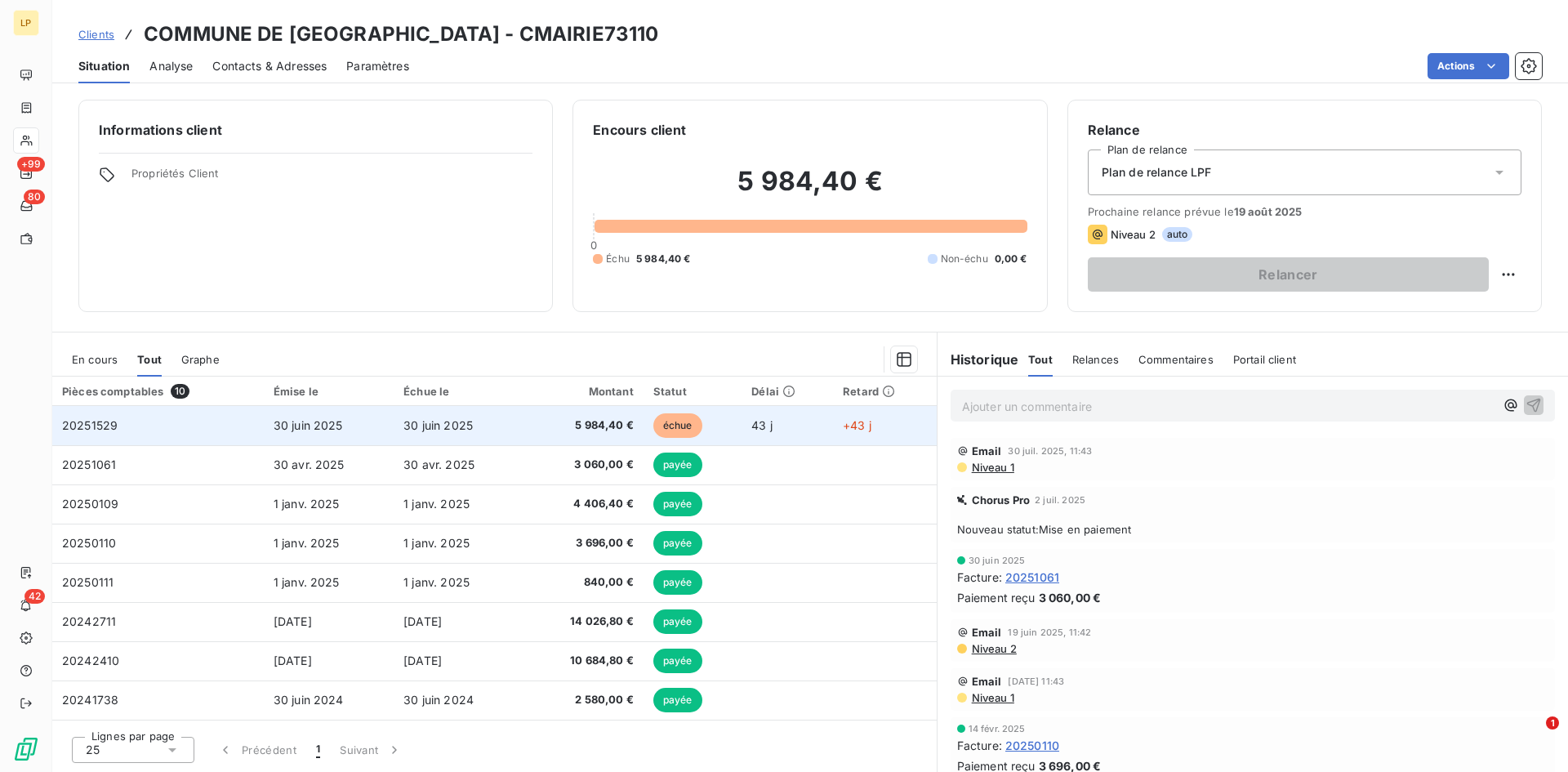
click at [556, 414] on td "5 984,40 €" at bounding box center [584, 425] width 119 height 39
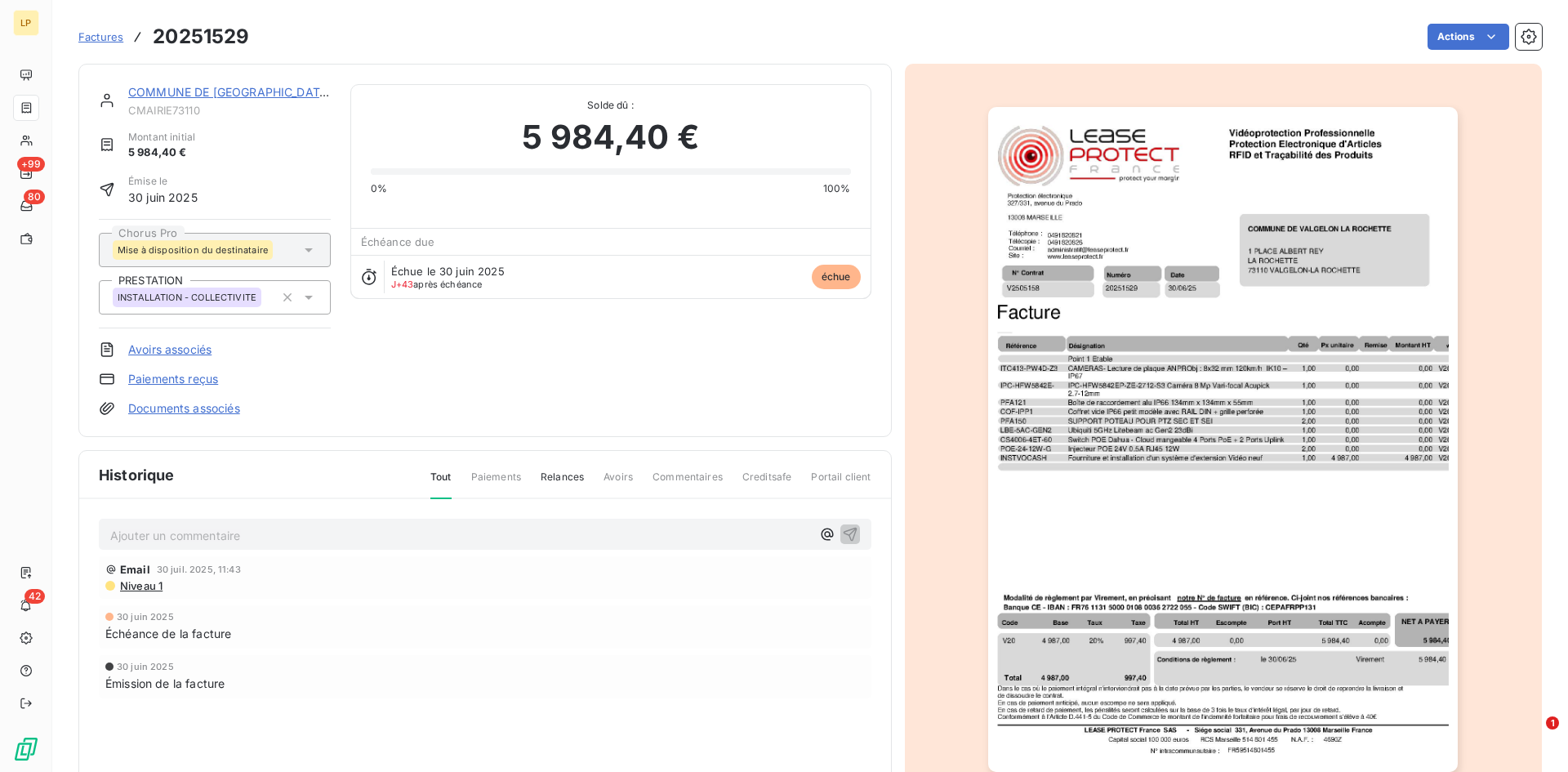
click at [134, 93] on link "COMMUNE DE [GEOGRAPHIC_DATA]" at bounding box center [230, 92] width 203 height 14
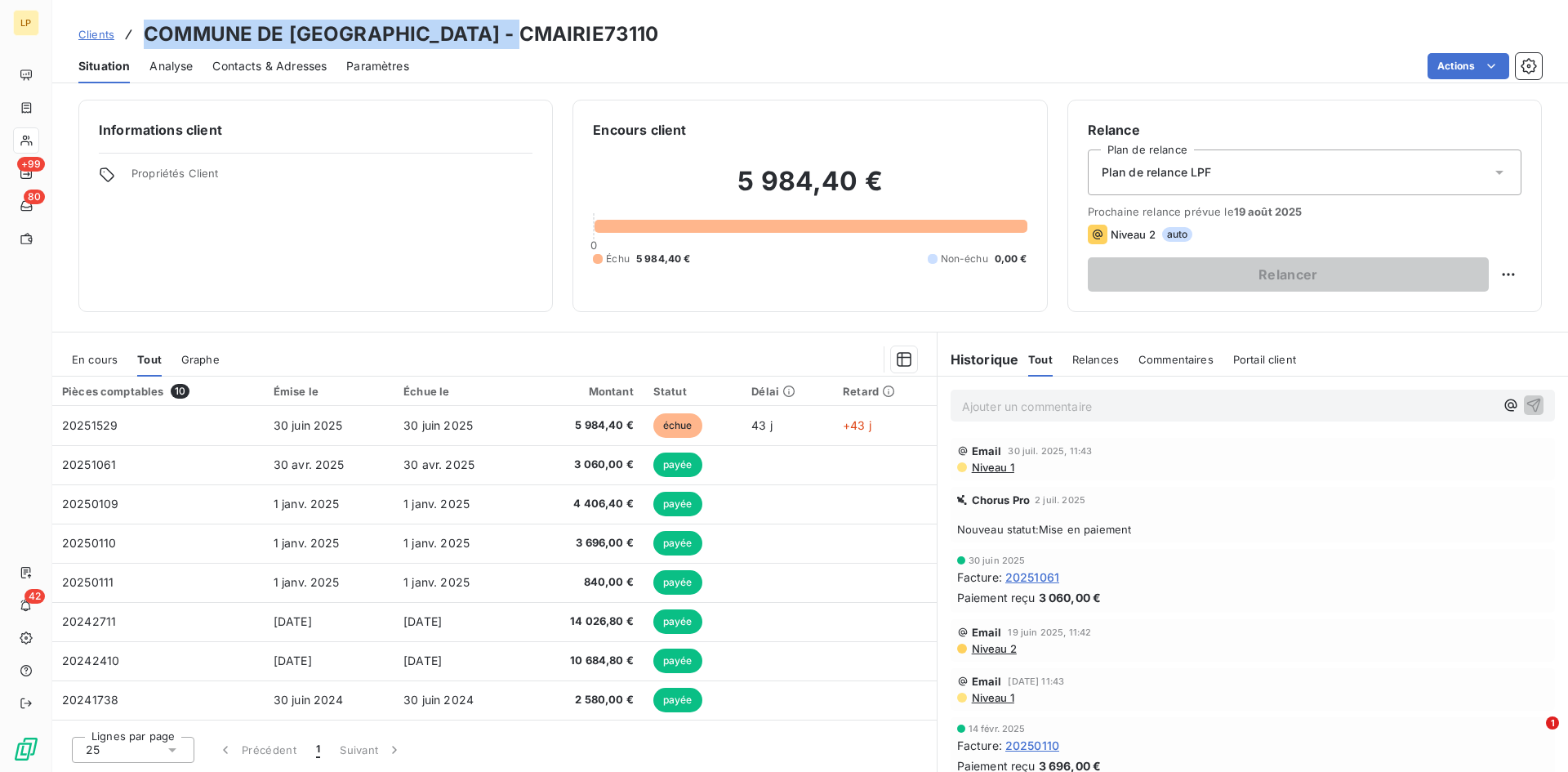
drag, startPoint x: 143, startPoint y: 34, endPoint x: 537, endPoint y: 21, distance: 394.2
click at [537, 21] on h3 "COMMUNE DE VALGELON LA ROCHETTE - CMAIRIE73110" at bounding box center [401, 35] width 514 height 30
copy h3 "COMMUNE DE [GEOGRAPHIC_DATA]"
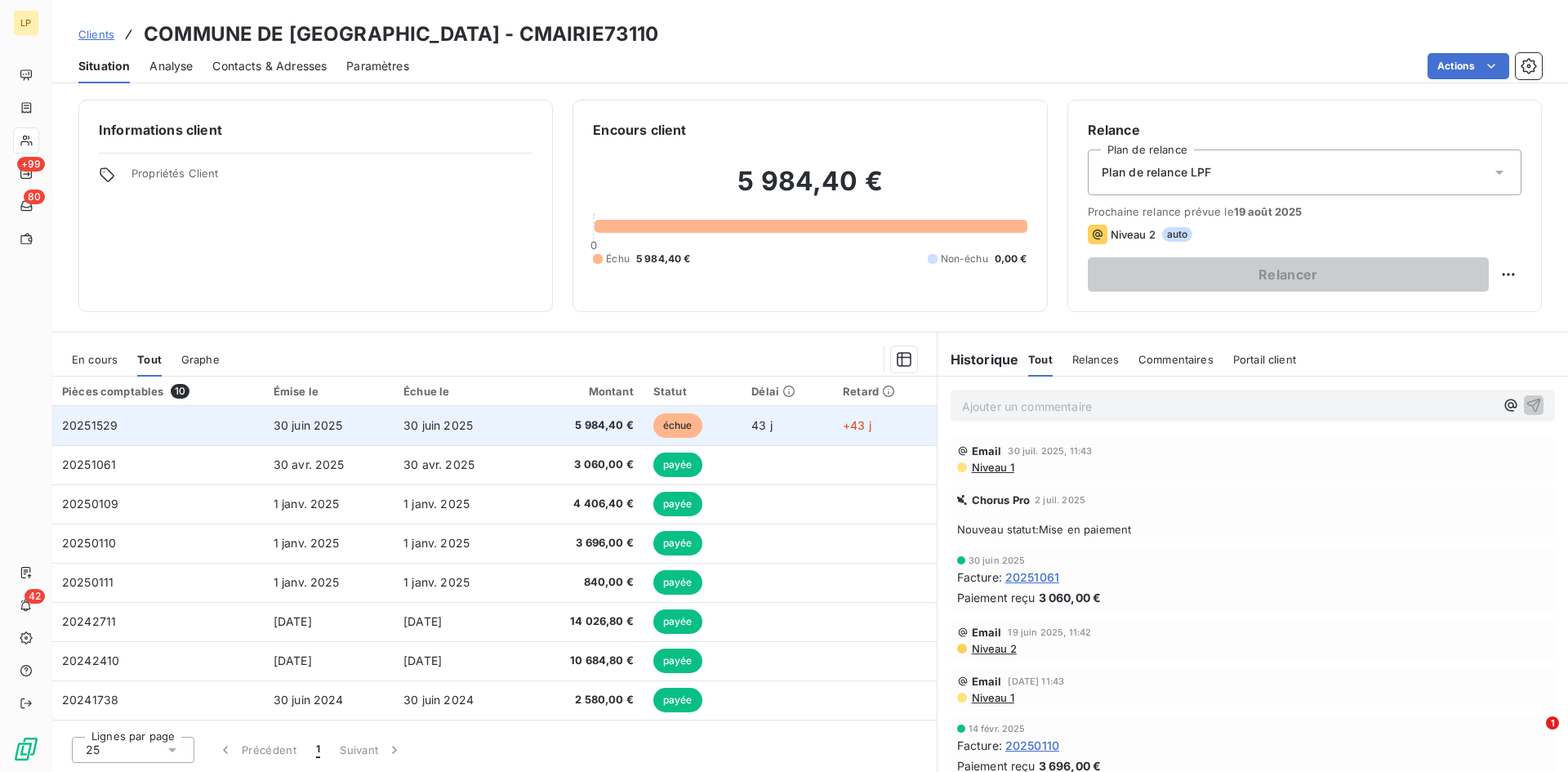
click at [360, 431] on td "30 juin 2025" at bounding box center [328, 425] width 130 height 39
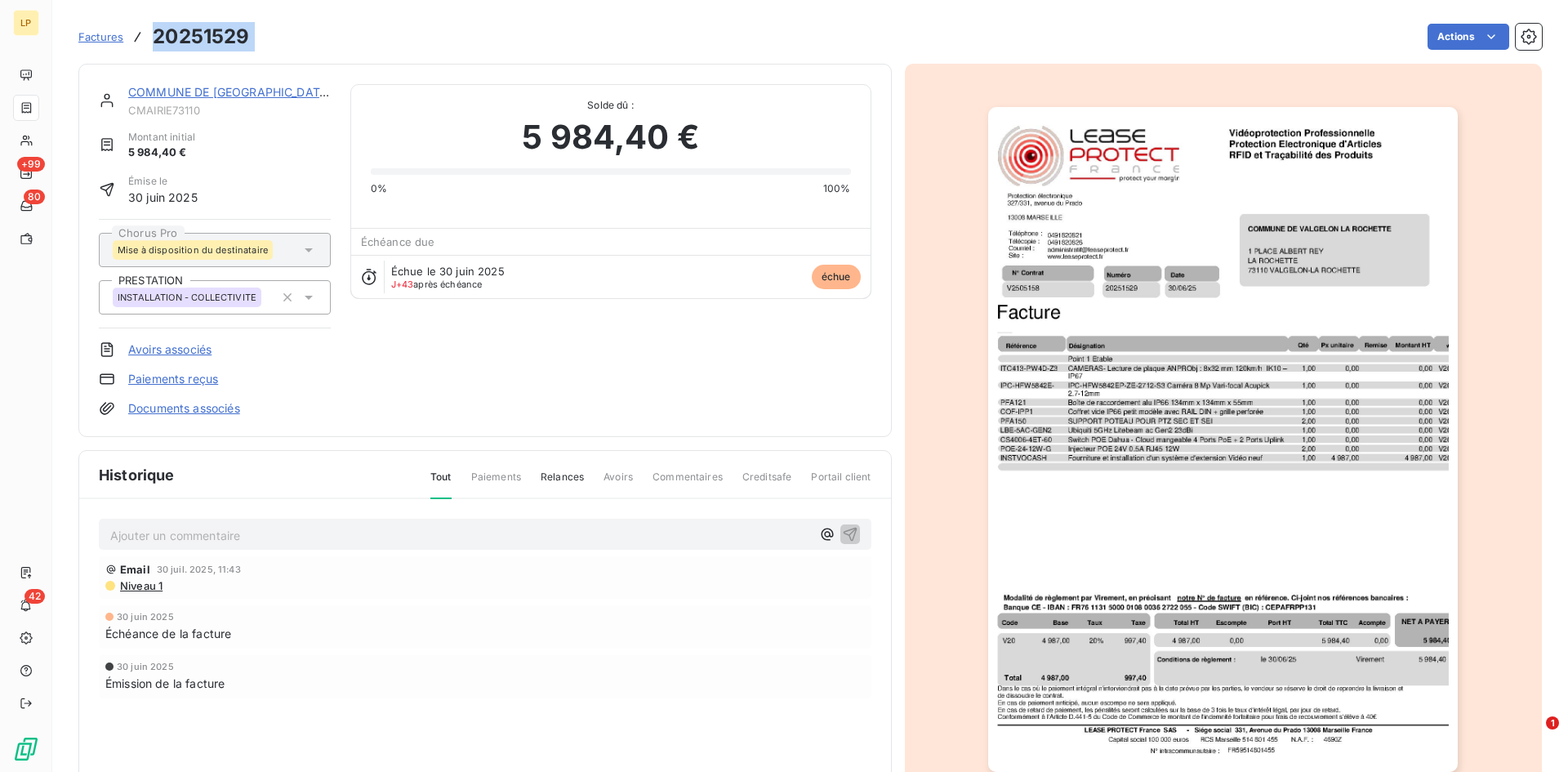
drag, startPoint x: 259, startPoint y: 36, endPoint x: 156, endPoint y: 26, distance: 103.5
click at [156, 26] on div "Factures 20251529 Actions" at bounding box center [810, 37] width 1464 height 34
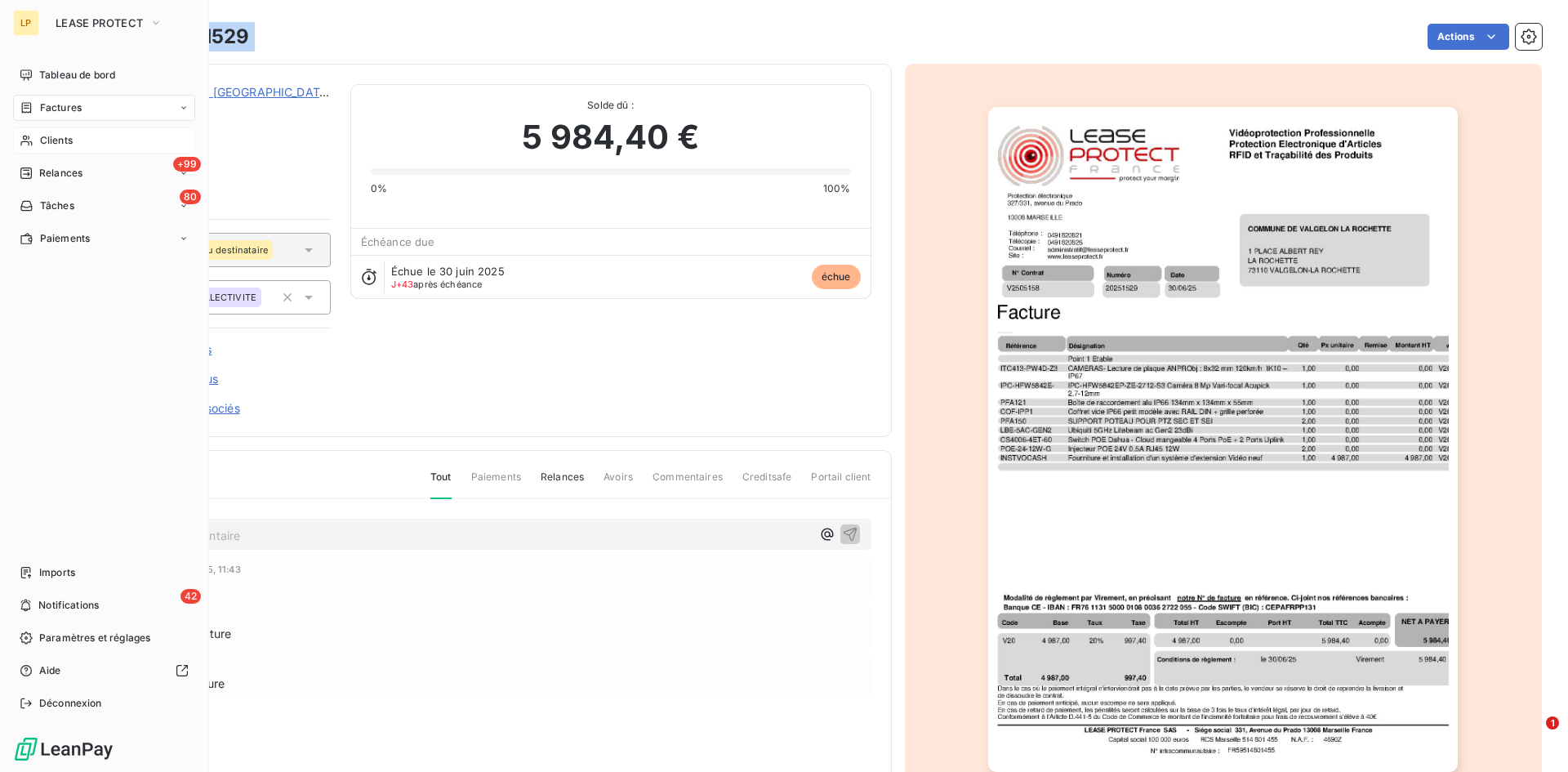
click at [47, 140] on span "Clients" at bounding box center [56, 140] width 33 height 15
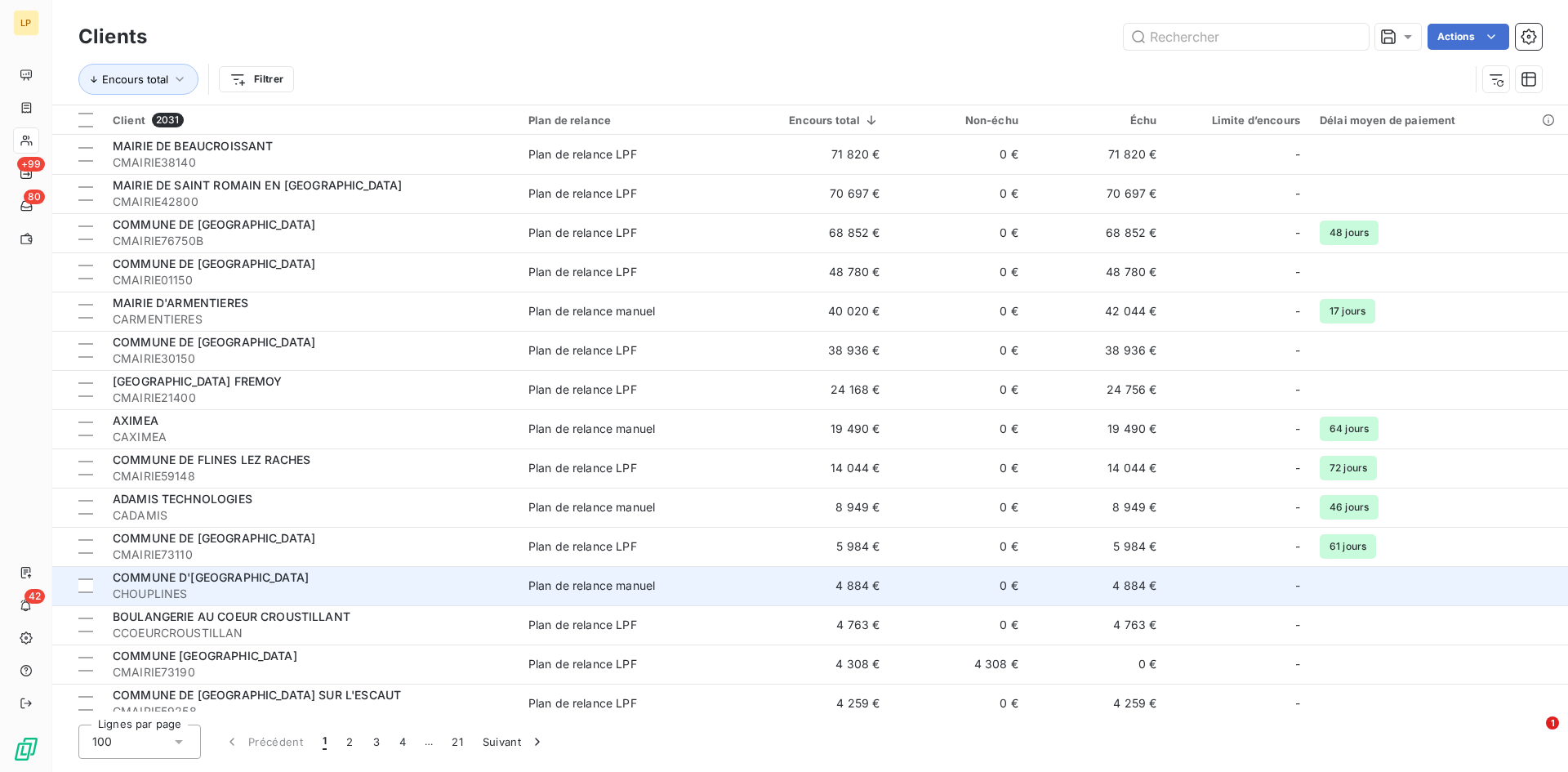
click at [245, 574] on span "COMMUNE D'[GEOGRAPHIC_DATA]" at bounding box center [210, 577] width 196 height 14
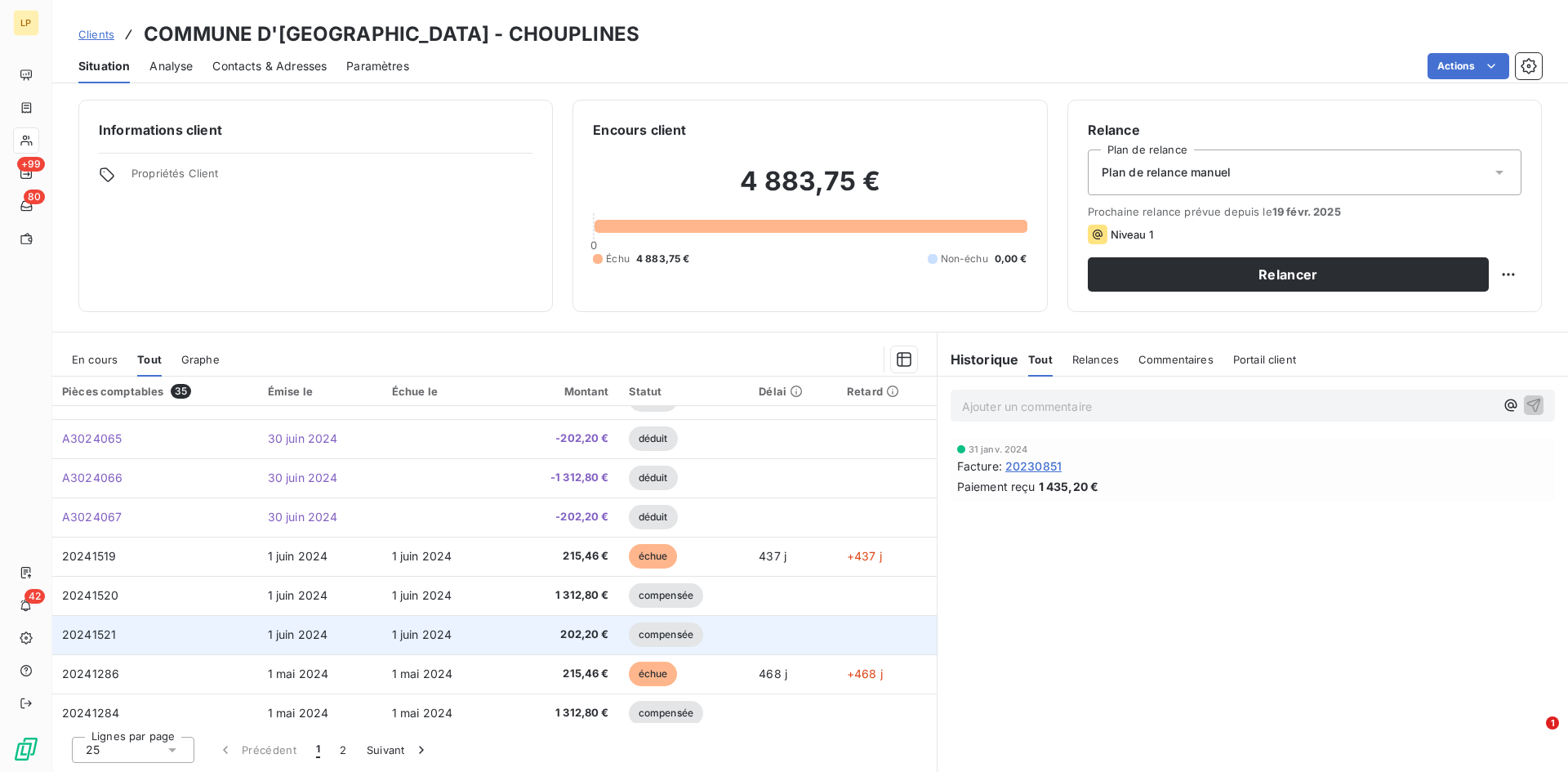
scroll to position [665, 0]
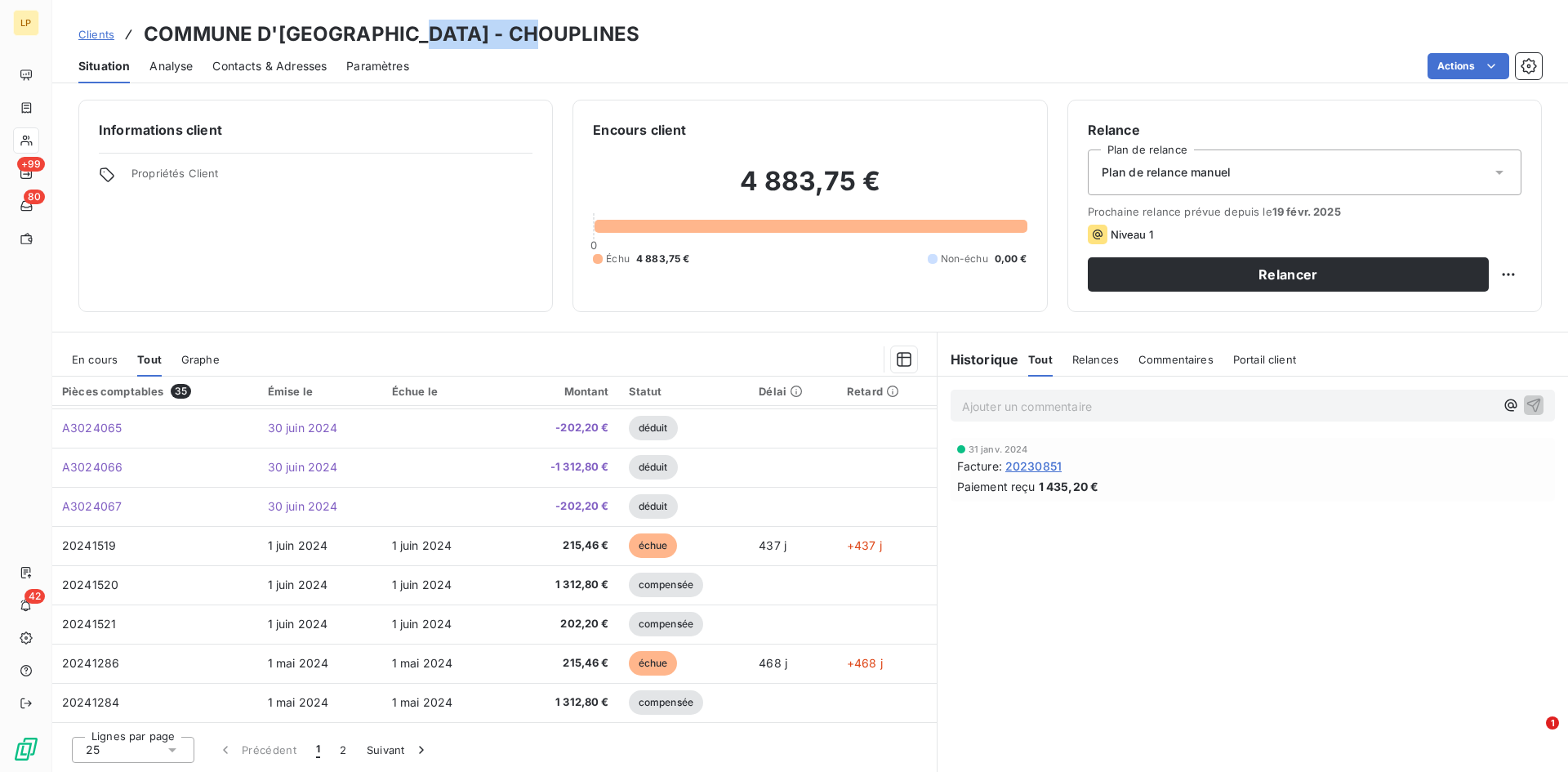
drag, startPoint x: 413, startPoint y: 26, endPoint x: 585, endPoint y: 39, distance: 172.5
click at [585, 39] on div "Clients COMMUNE D'[GEOGRAPHIC_DATA] - CHOUPLINES" at bounding box center [810, 35] width 1515 height 30
click at [86, 29] on link "Clients" at bounding box center [96, 34] width 36 height 16
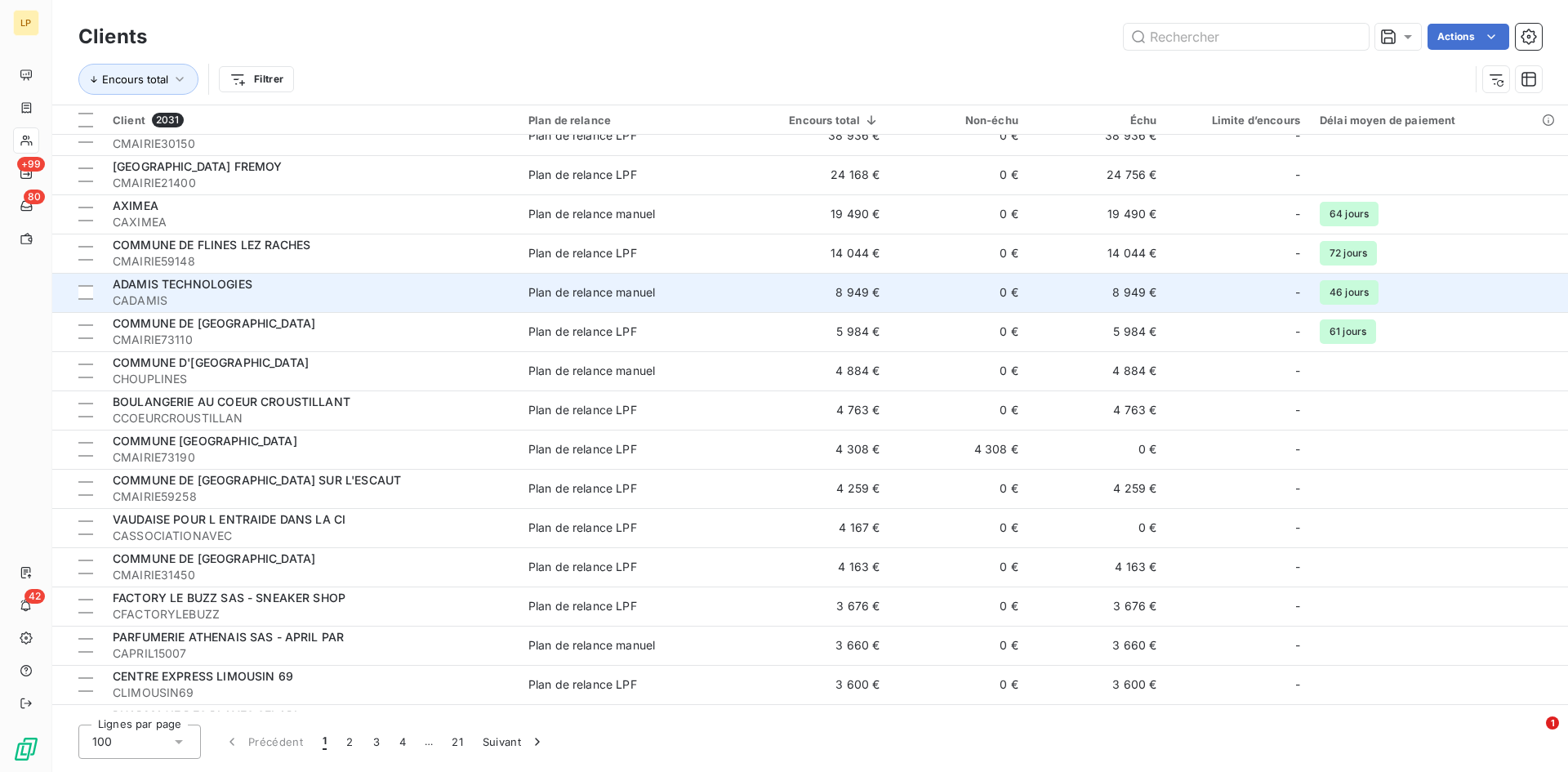
scroll to position [245, 0]
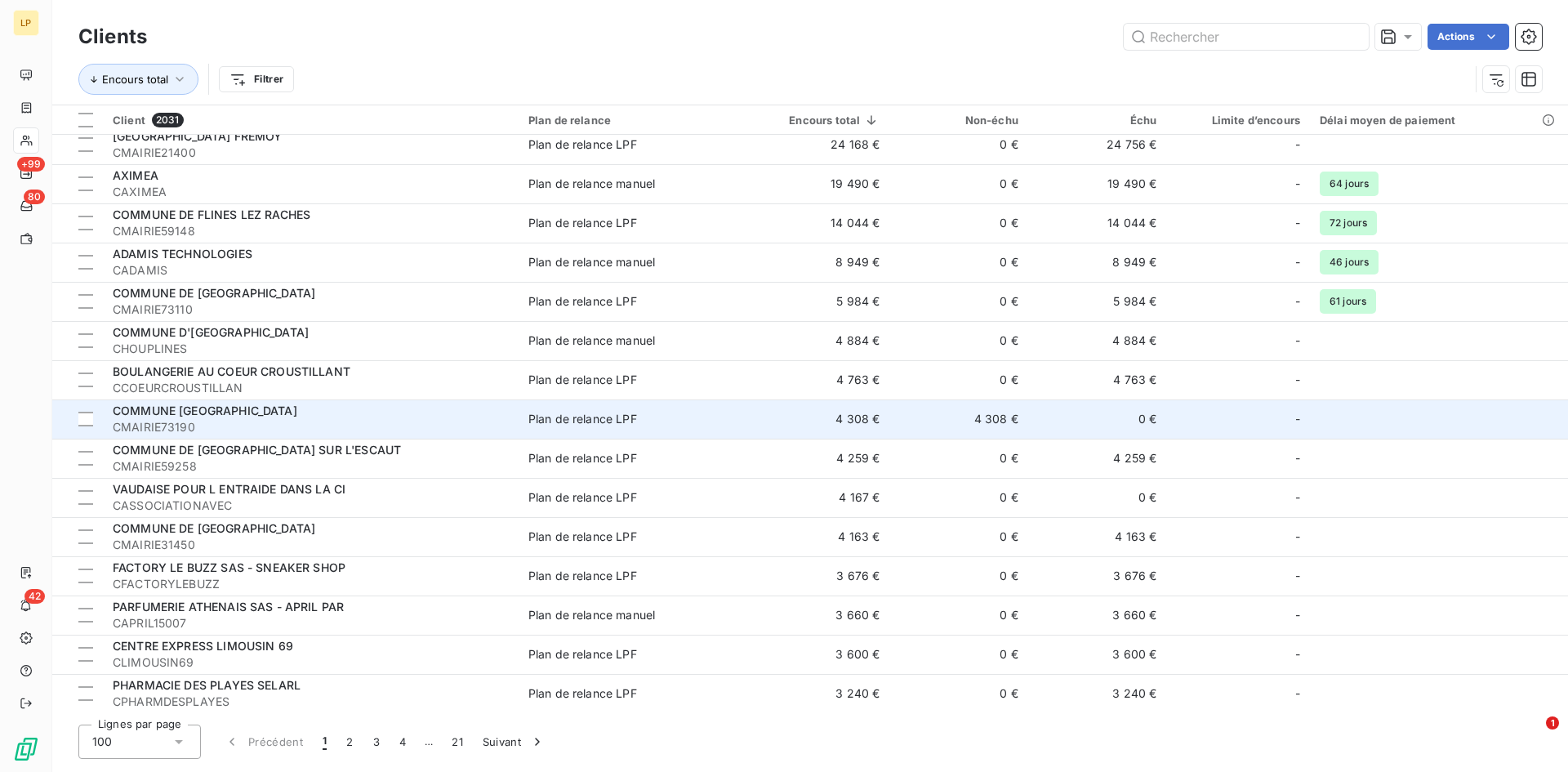
click at [753, 426] on td "4 308 €" at bounding box center [815, 419] width 146 height 39
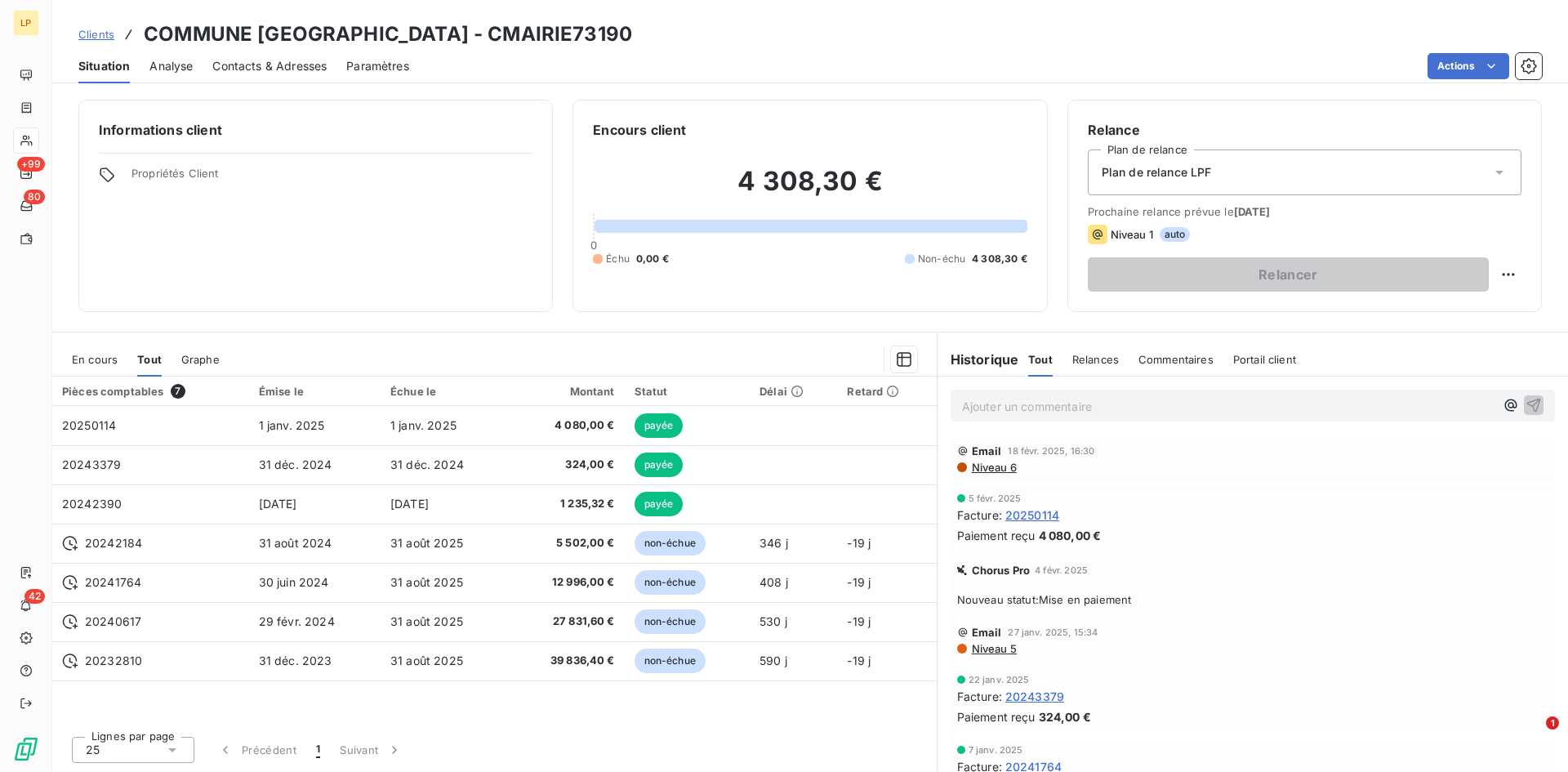
click at [86, 359] on span "En cours" at bounding box center [94, 359] width 46 height 13
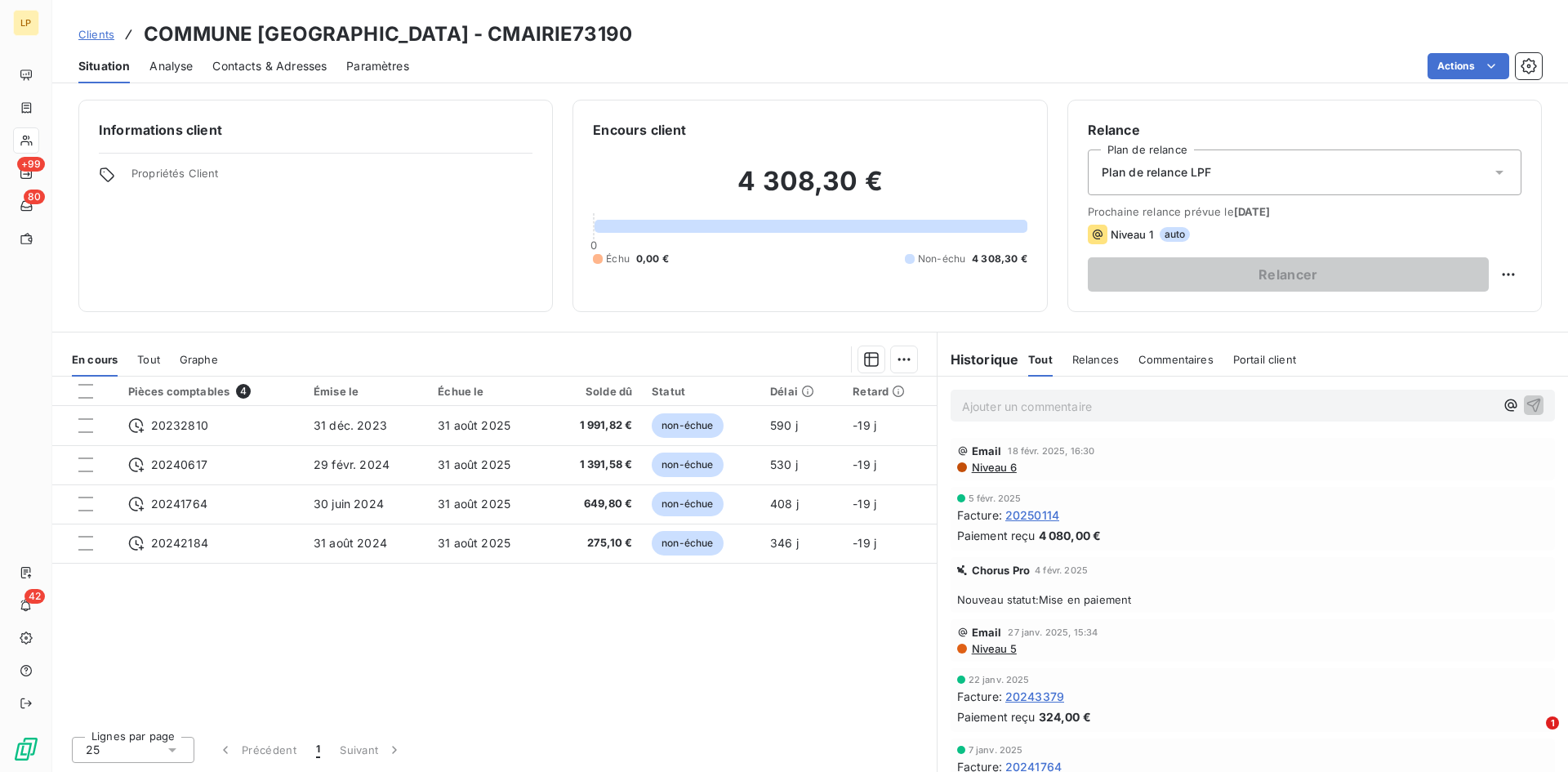
click at [98, 30] on span "Clients" at bounding box center [96, 34] width 36 height 13
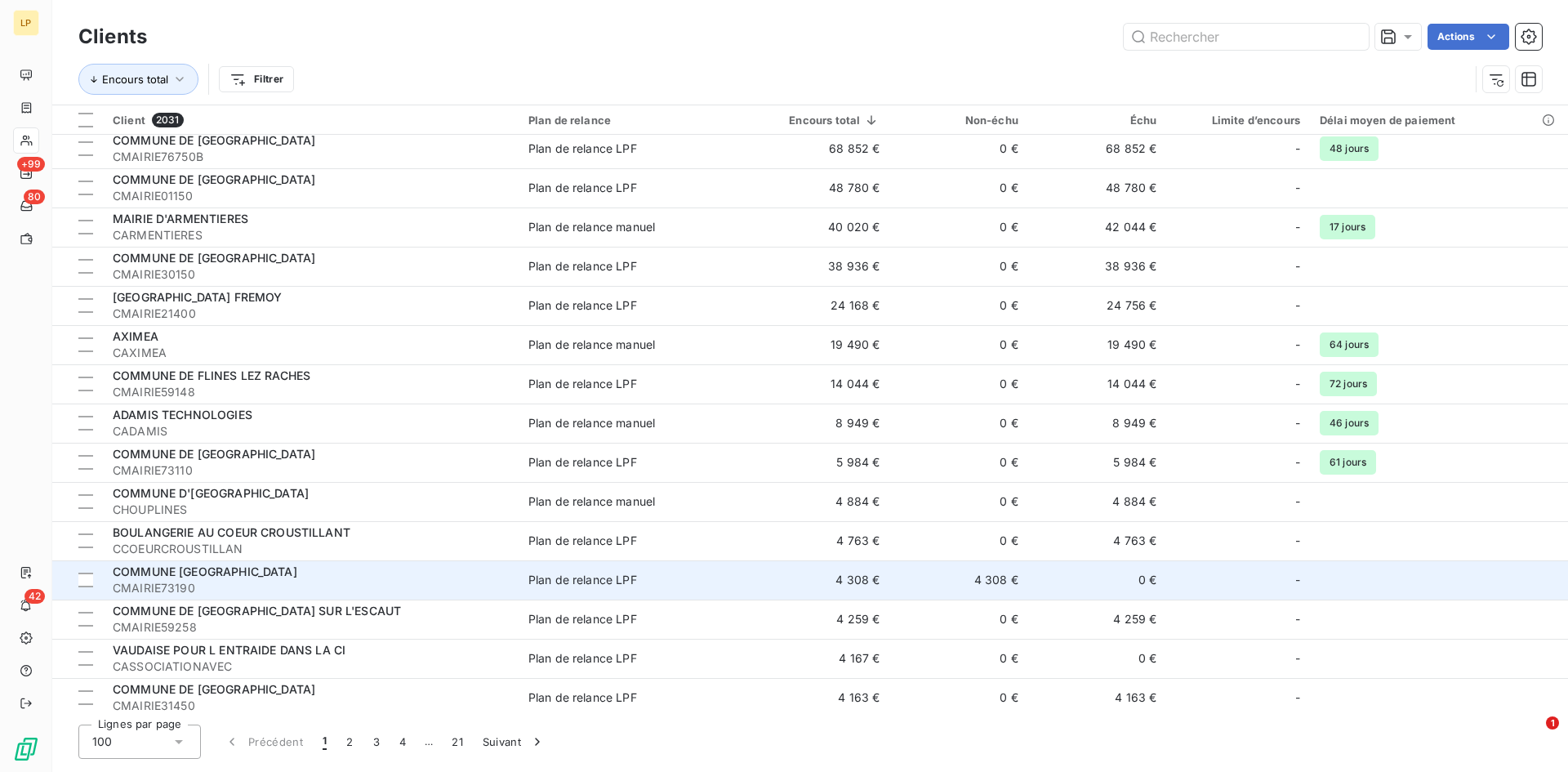
scroll to position [163, 0]
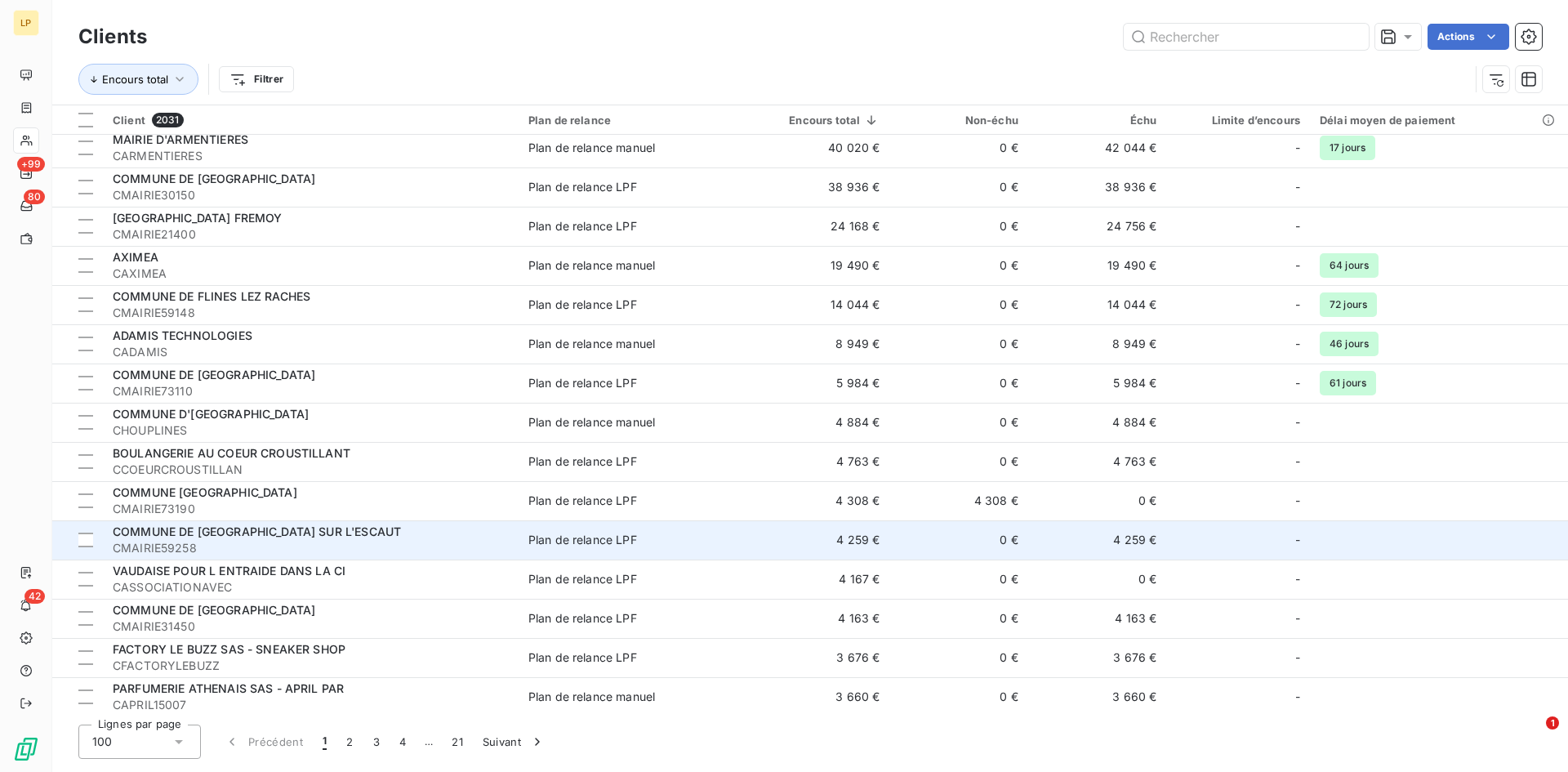
click at [852, 543] on td "4 259 €" at bounding box center [815, 539] width 146 height 39
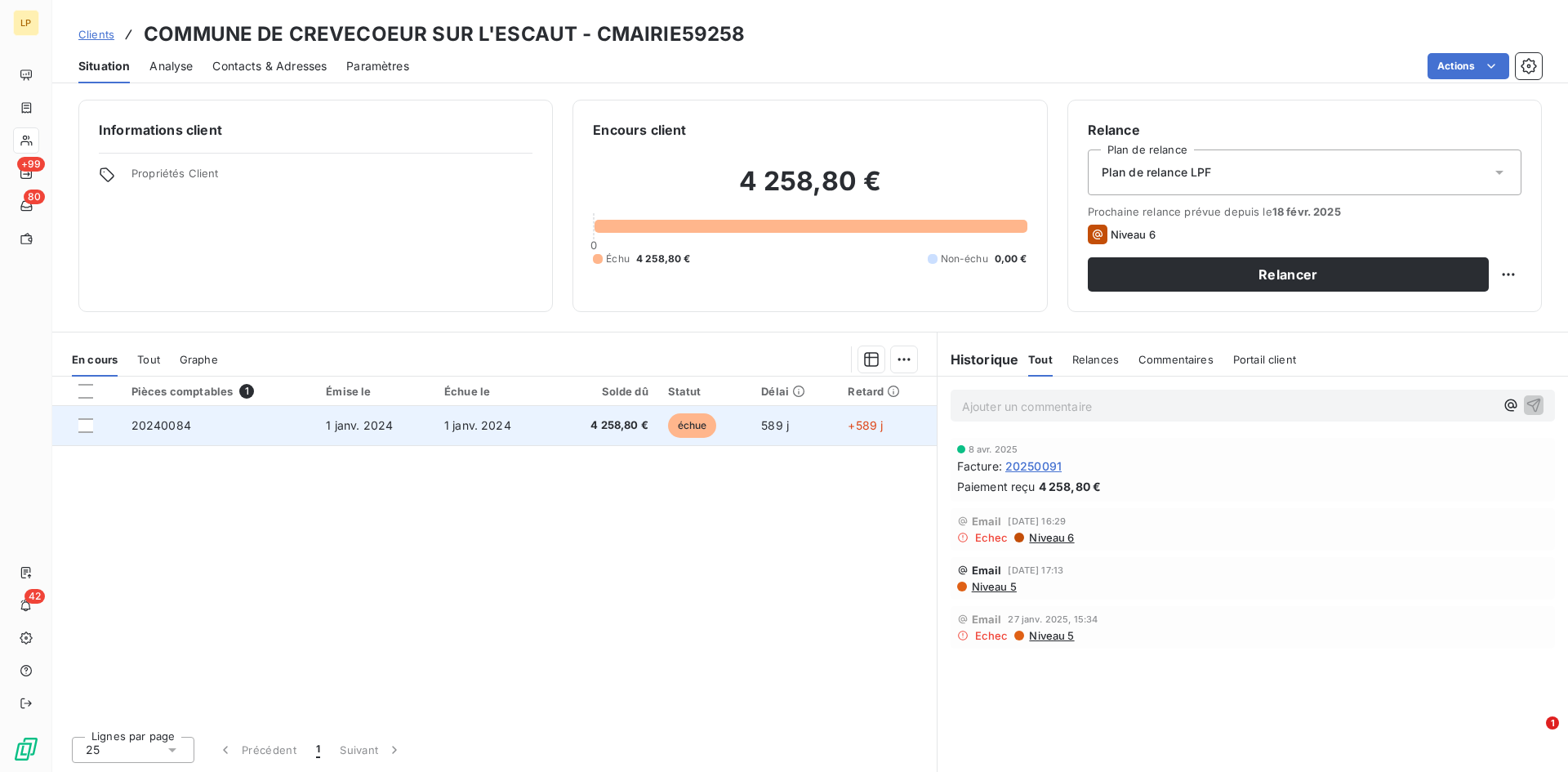
click at [829, 424] on td "589 j" at bounding box center [794, 425] width 87 height 39
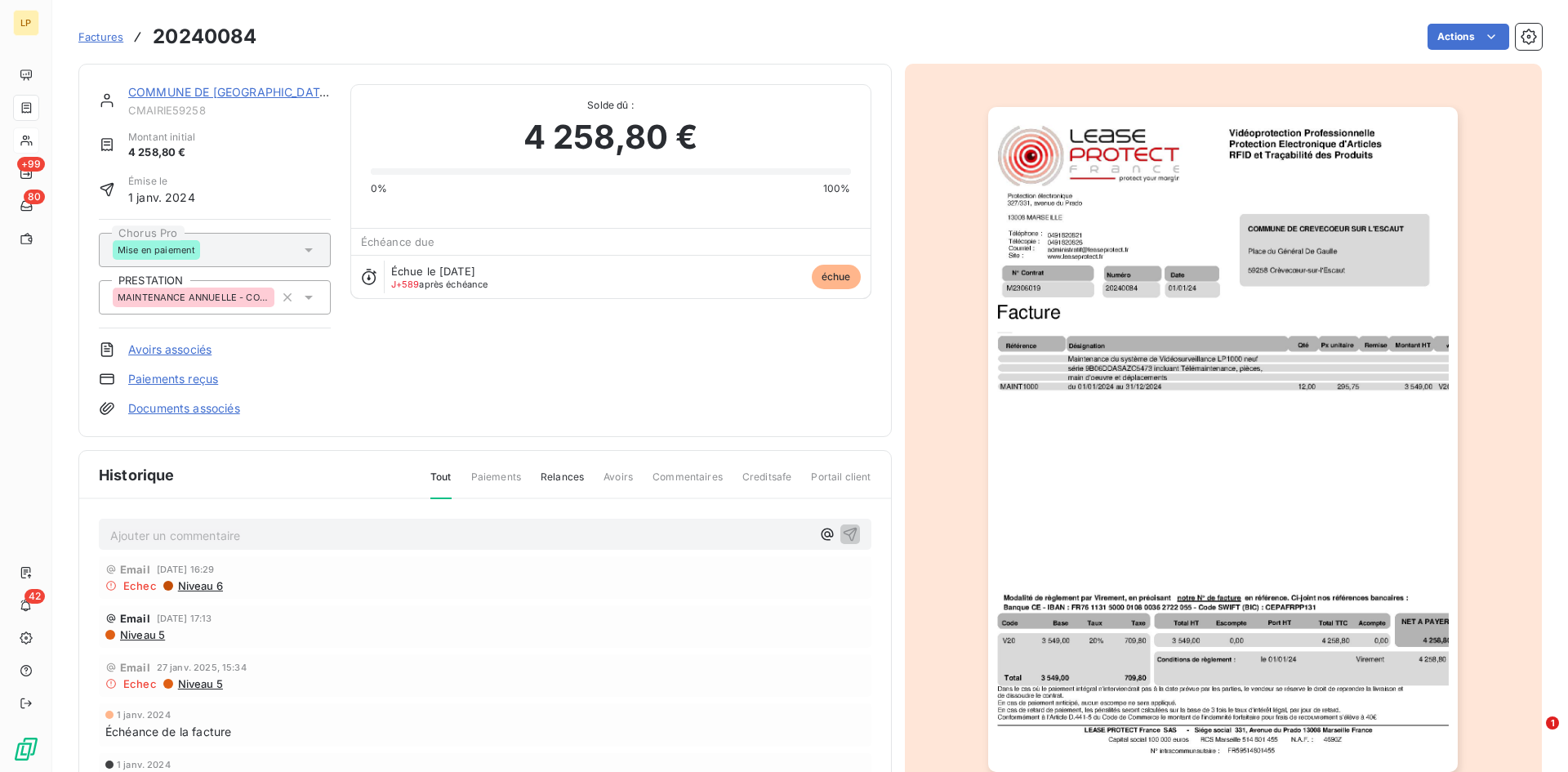
click at [226, 41] on h3 "20240084" at bounding box center [205, 37] width 103 height 30
copy h3 "20240084"
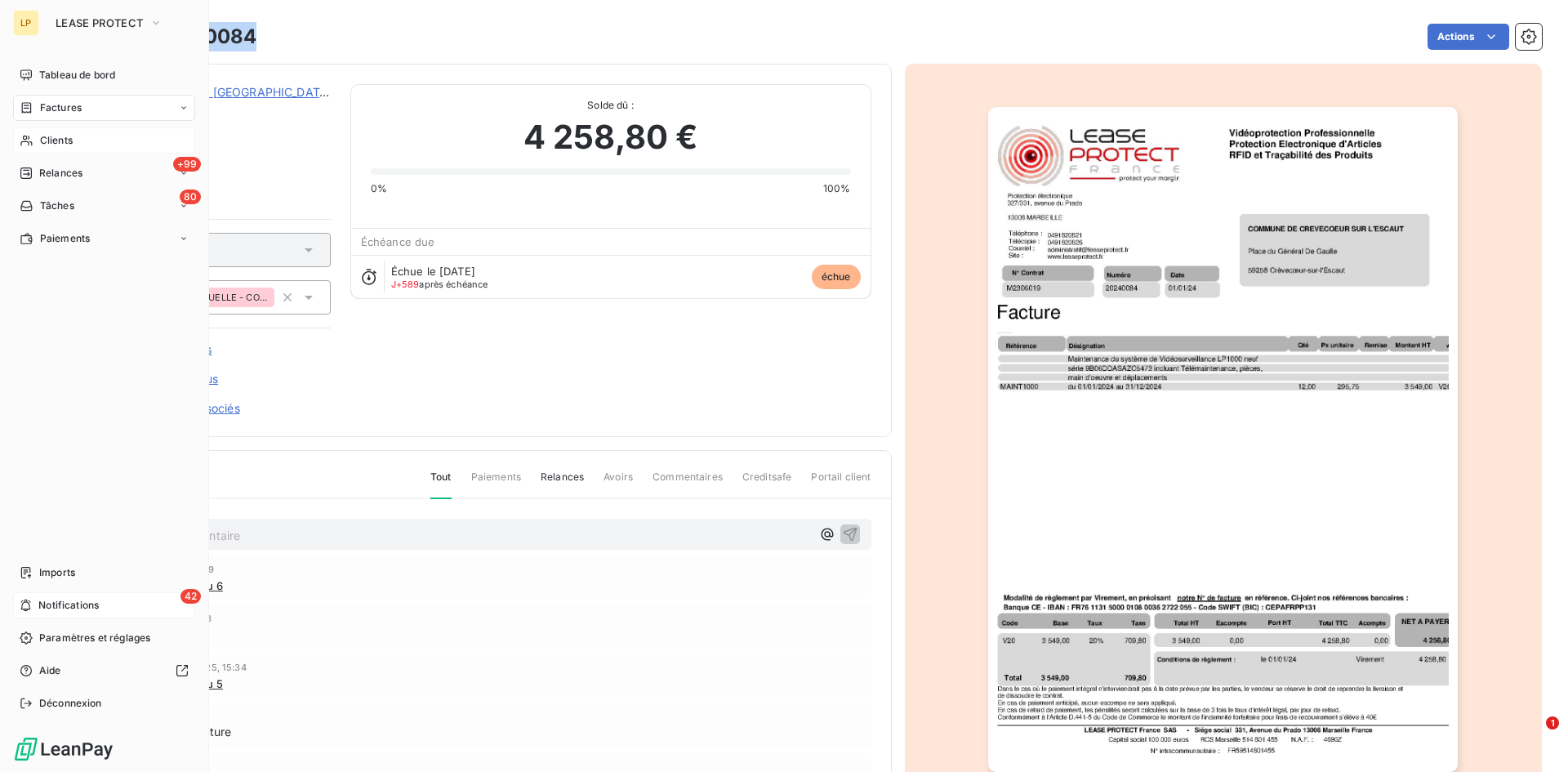
click at [37, 601] on div "42 Notifications" at bounding box center [103, 605] width 182 height 26
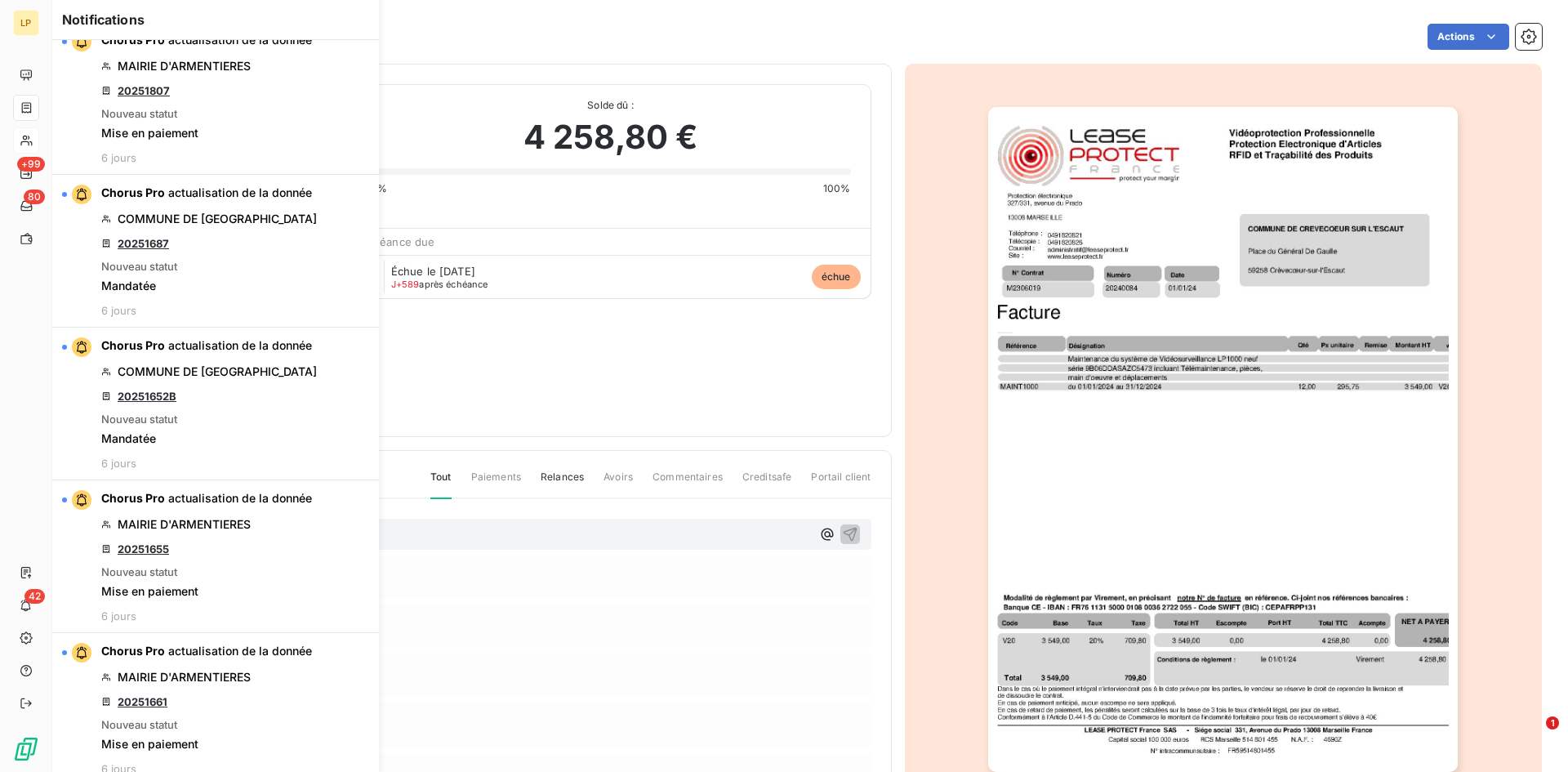
scroll to position [1961, 0]
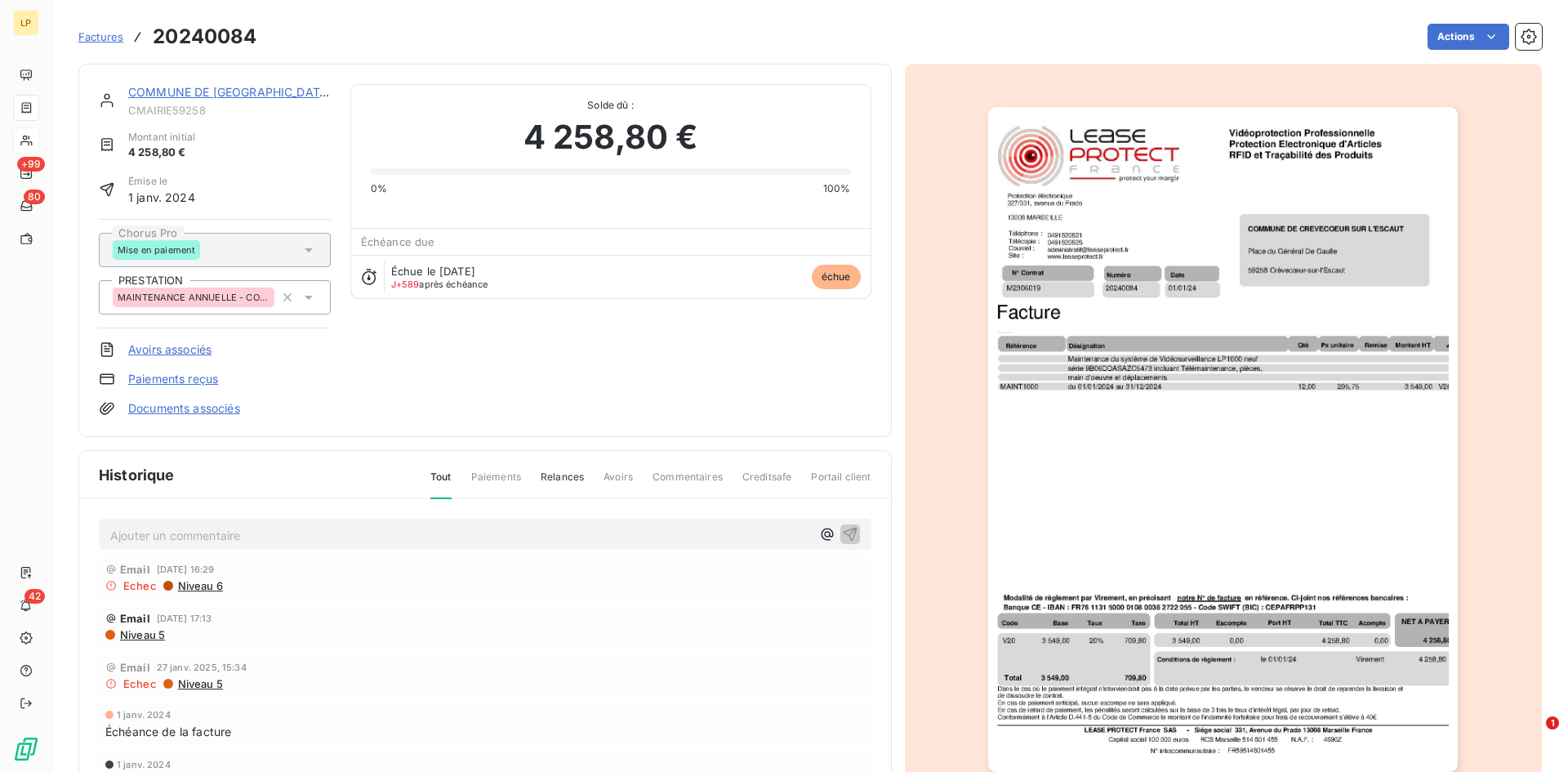
click at [609, 402] on div "COMMUNE DE CREVECOEUR SUR L'ESCAUT CMAIRIE59258 Montant initial 4 258,80 € Émis…" at bounding box center [484, 251] width 773 height 332
click at [186, 94] on link "COMMUNE DE [GEOGRAPHIC_DATA] SUR L'ESCAUT" at bounding box center [272, 92] width 289 height 14
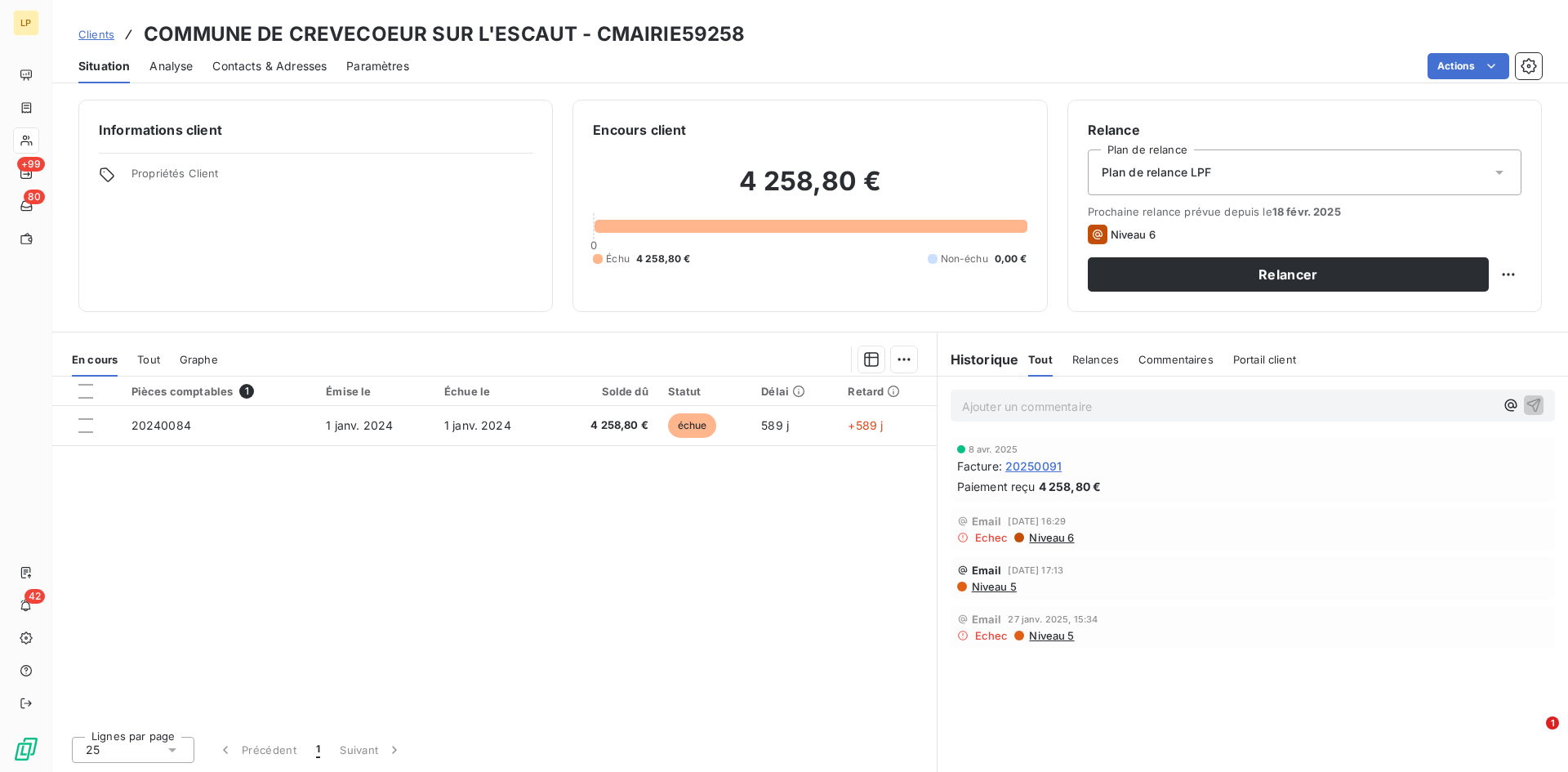
click at [91, 29] on span "Clients" at bounding box center [96, 34] width 36 height 13
